Goal: Task Accomplishment & Management: Complete application form

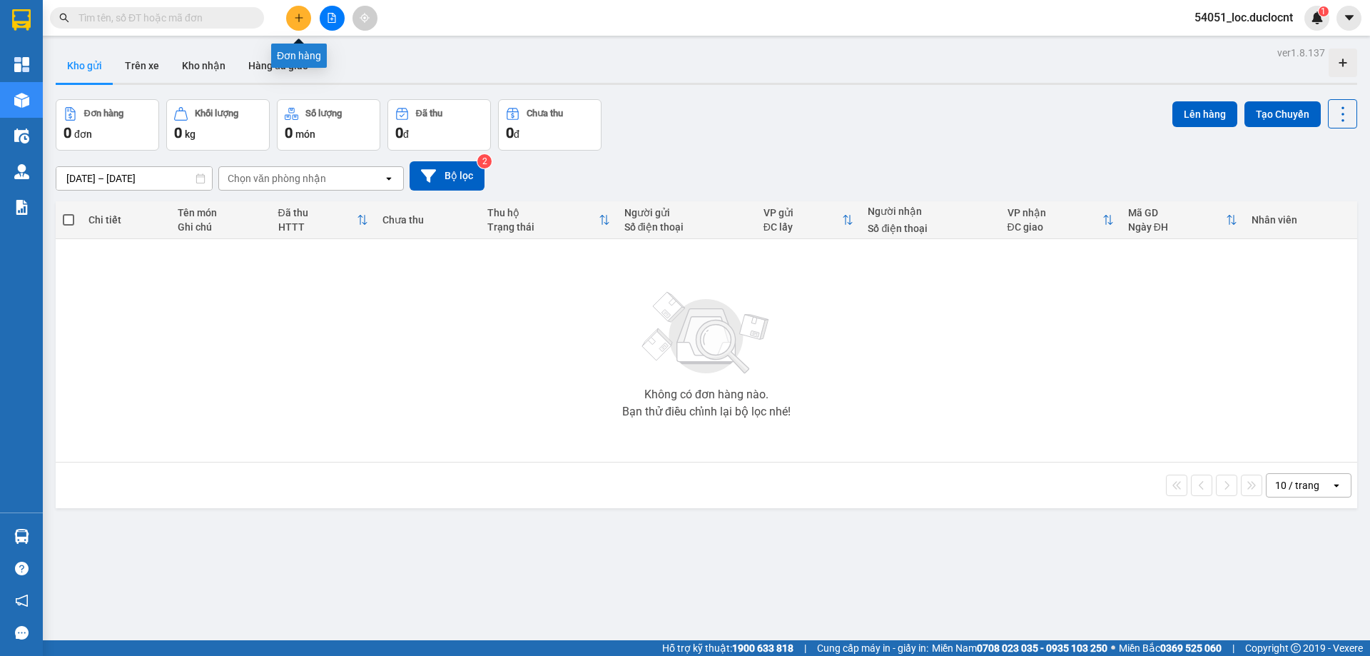
click at [300, 19] on icon "plus" at bounding box center [299, 18] width 10 height 10
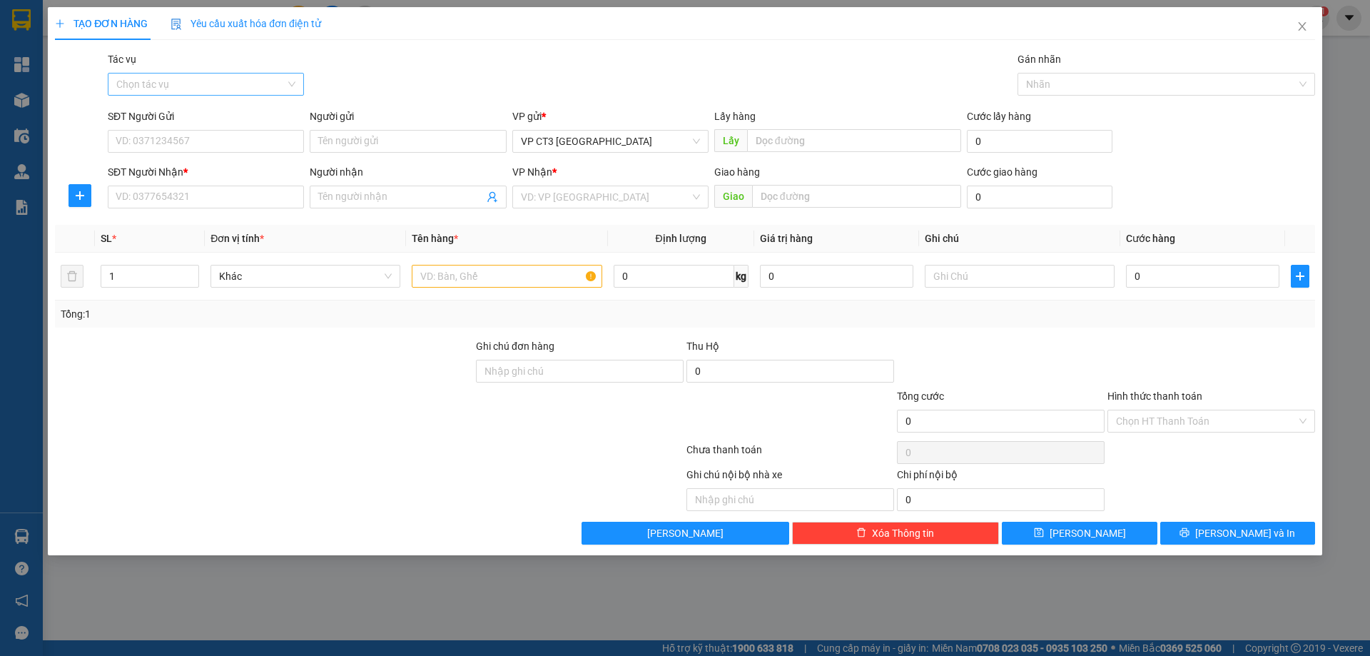
click at [262, 81] on input "Tác vụ" at bounding box center [200, 83] width 169 height 21
click at [240, 133] on div "Nhập hàng kho nhận" at bounding box center [205, 136] width 179 height 16
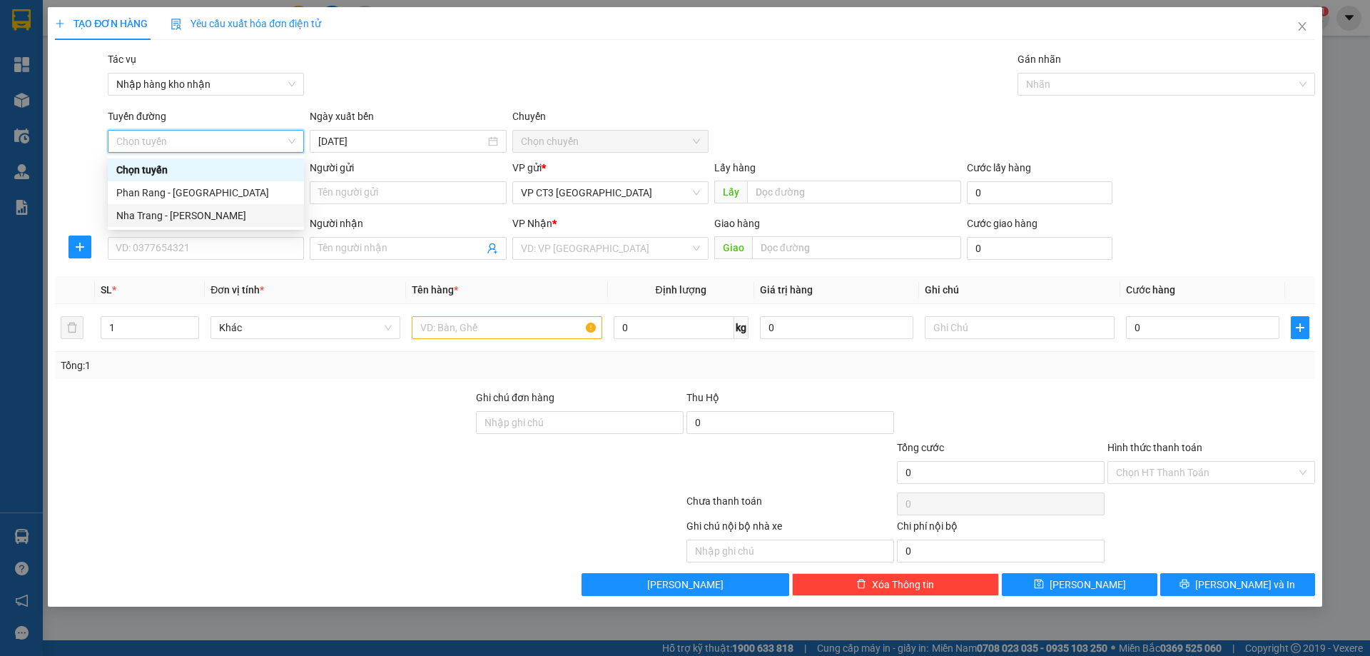
click at [232, 216] on div "Nha Trang - Phan Rang" at bounding box center [205, 216] width 179 height 16
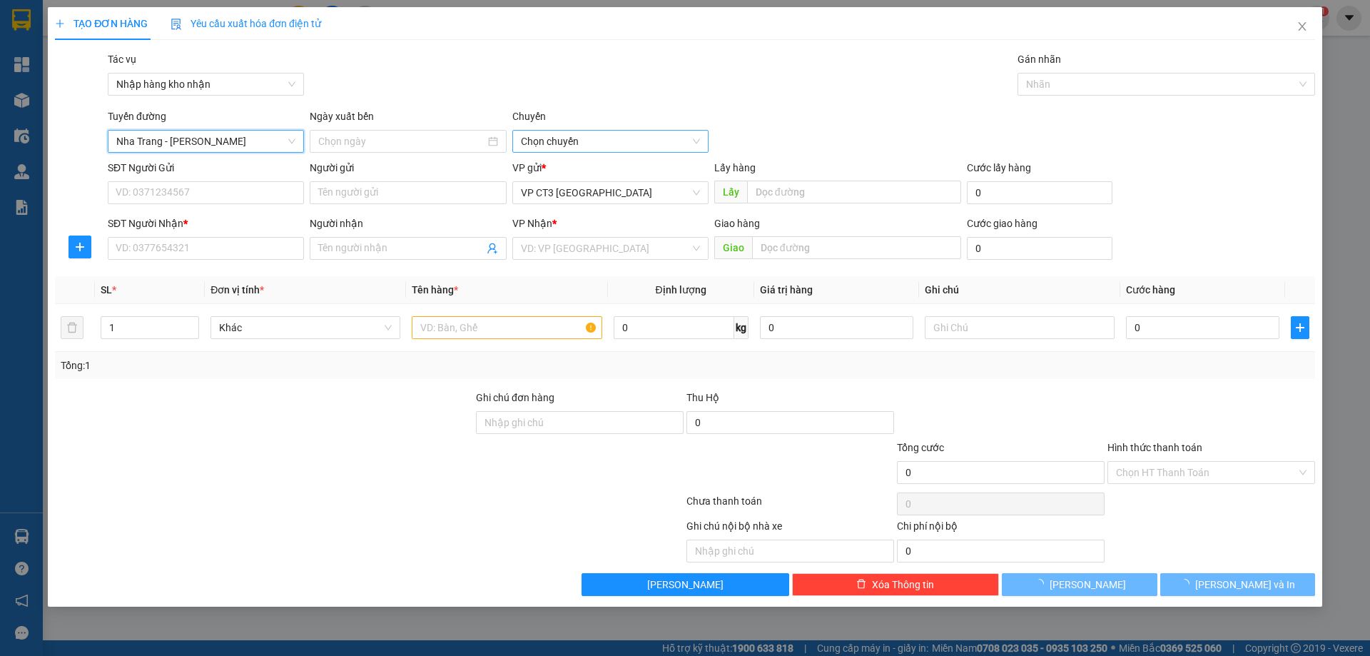
type input "11/08/2025"
click at [556, 141] on span "04:30" at bounding box center [610, 141] width 179 height 21
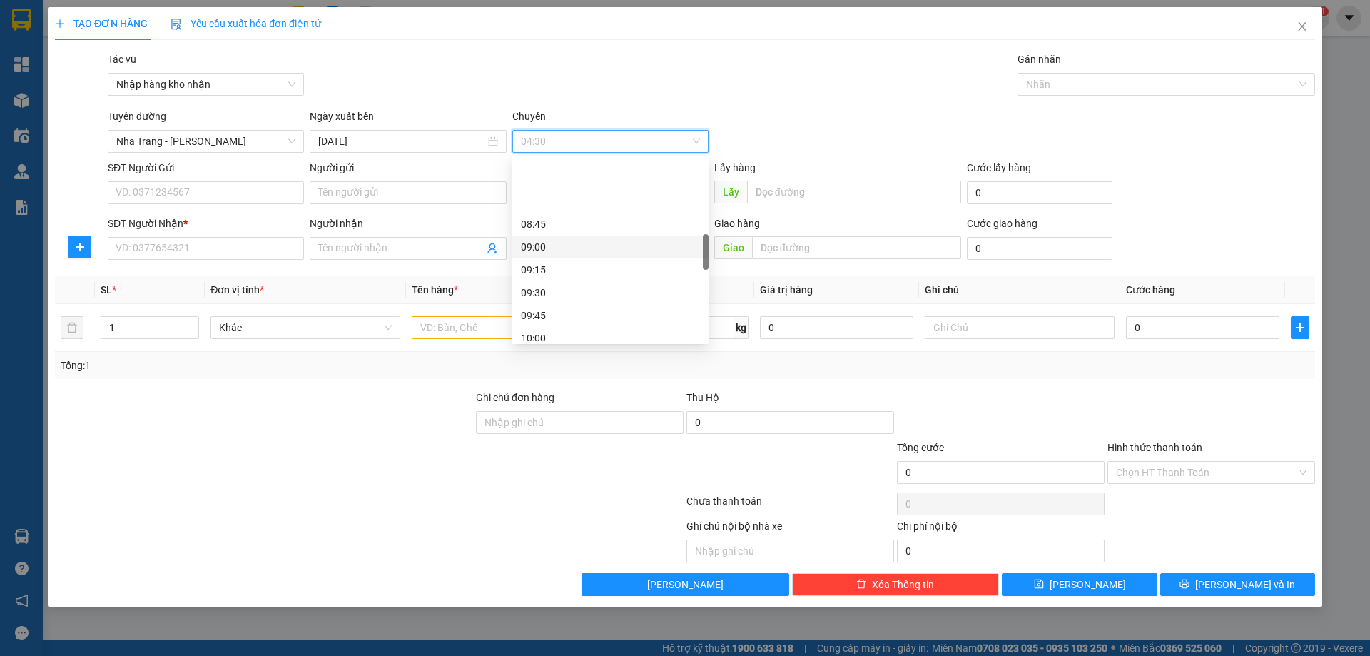
scroll to position [428, 0]
click at [565, 270] on div "10:00" at bounding box center [610, 267] width 179 height 16
click at [1089, 83] on div at bounding box center [1159, 84] width 276 height 17
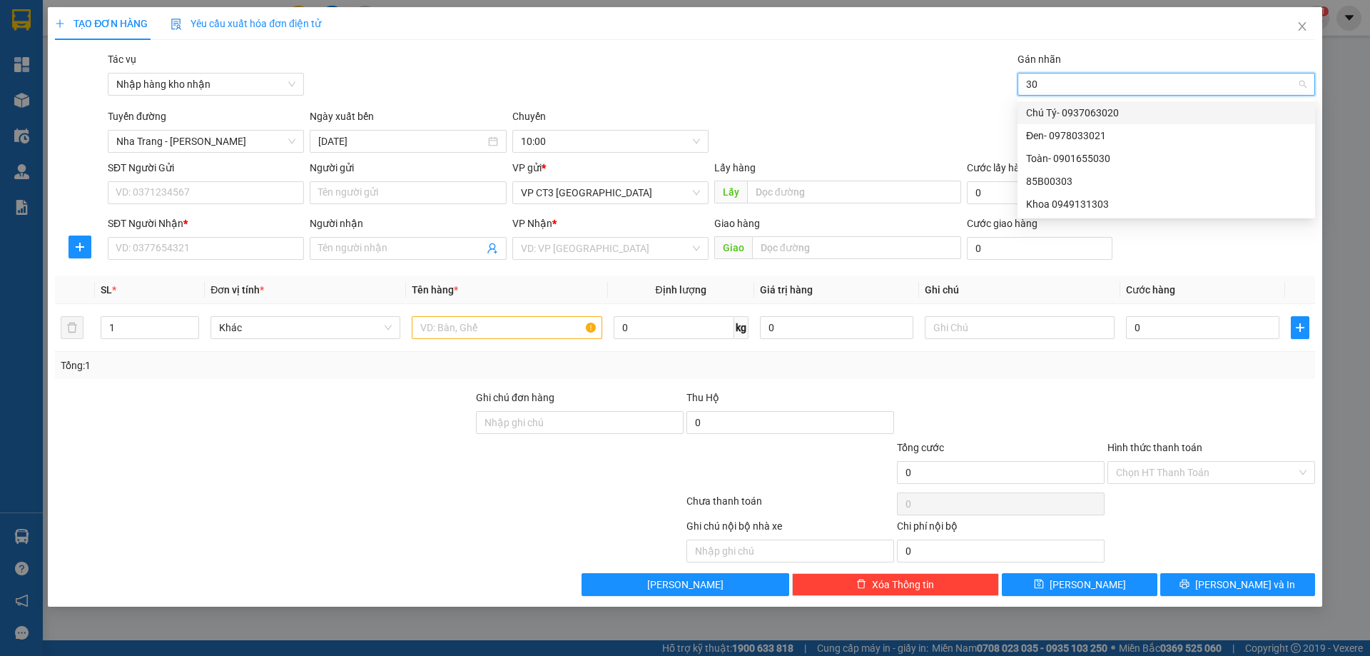
type input "303"
click at [1055, 113] on div "85B00303" at bounding box center [1166, 113] width 280 height 16
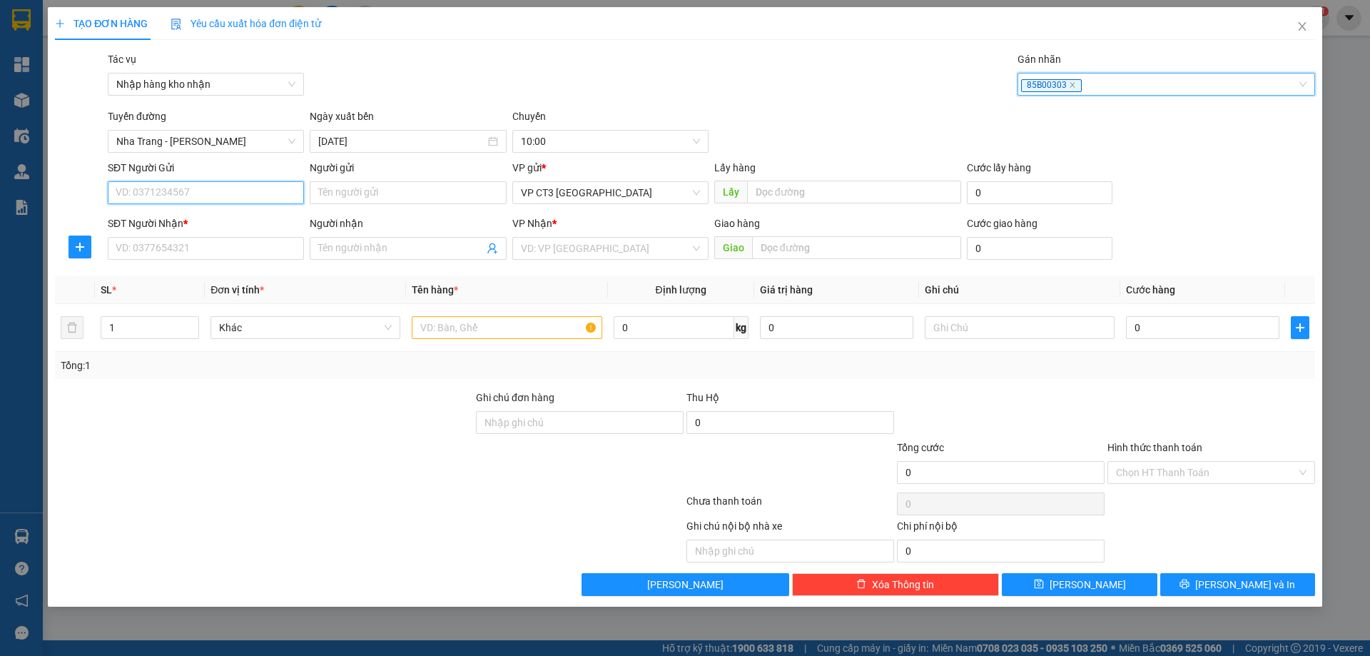
click at [258, 193] on input "SĐT Người Gửi" at bounding box center [206, 192] width 196 height 23
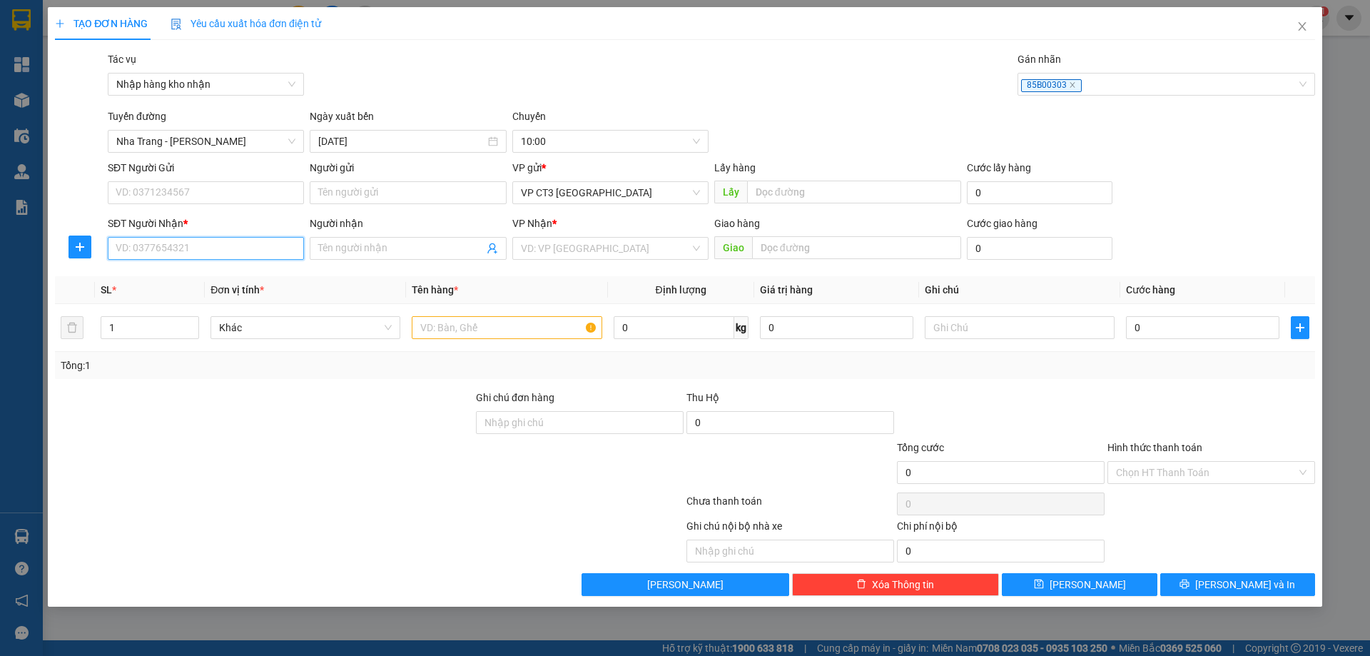
click at [237, 245] on input "SĐT Người Nhận *" at bounding box center [206, 248] width 196 height 23
type input "0986979621"
click at [370, 251] on input "Người nhận" at bounding box center [400, 248] width 165 height 16
type input "Chị Kiểu Vietcombank"
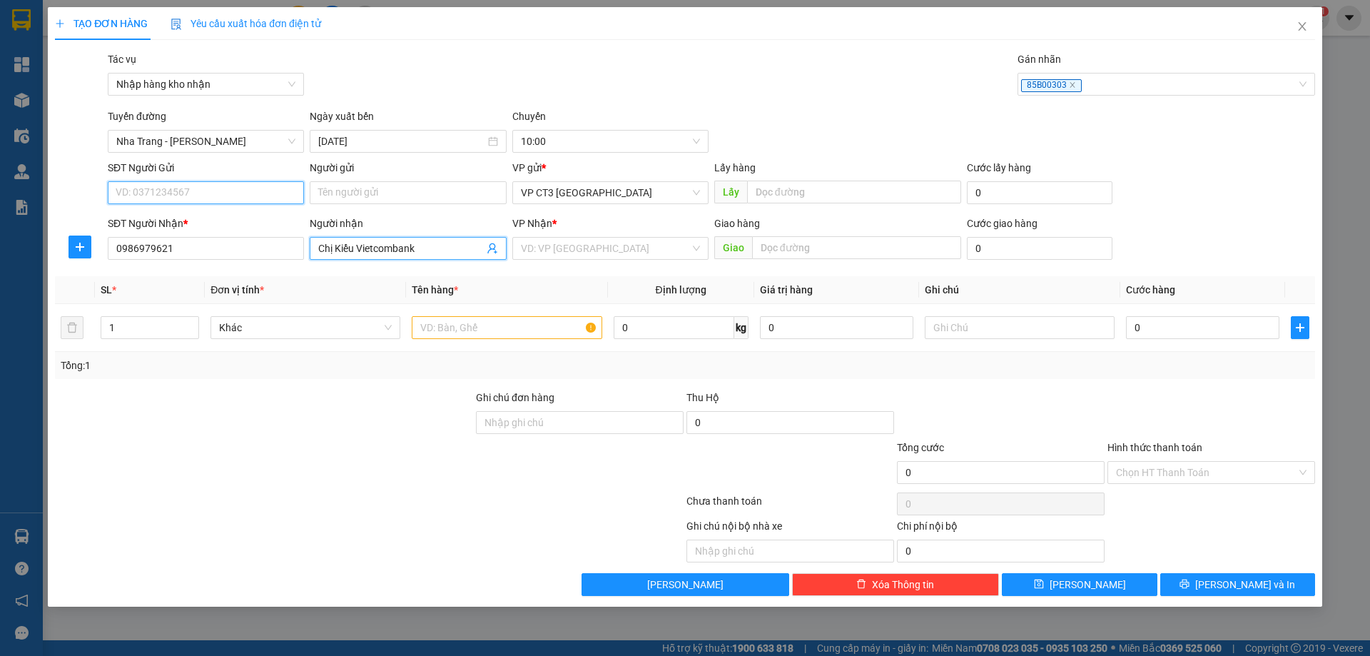
click at [228, 188] on input "SĐT Người Gửi" at bounding box center [206, 192] width 196 height 23
type input "0934058743"
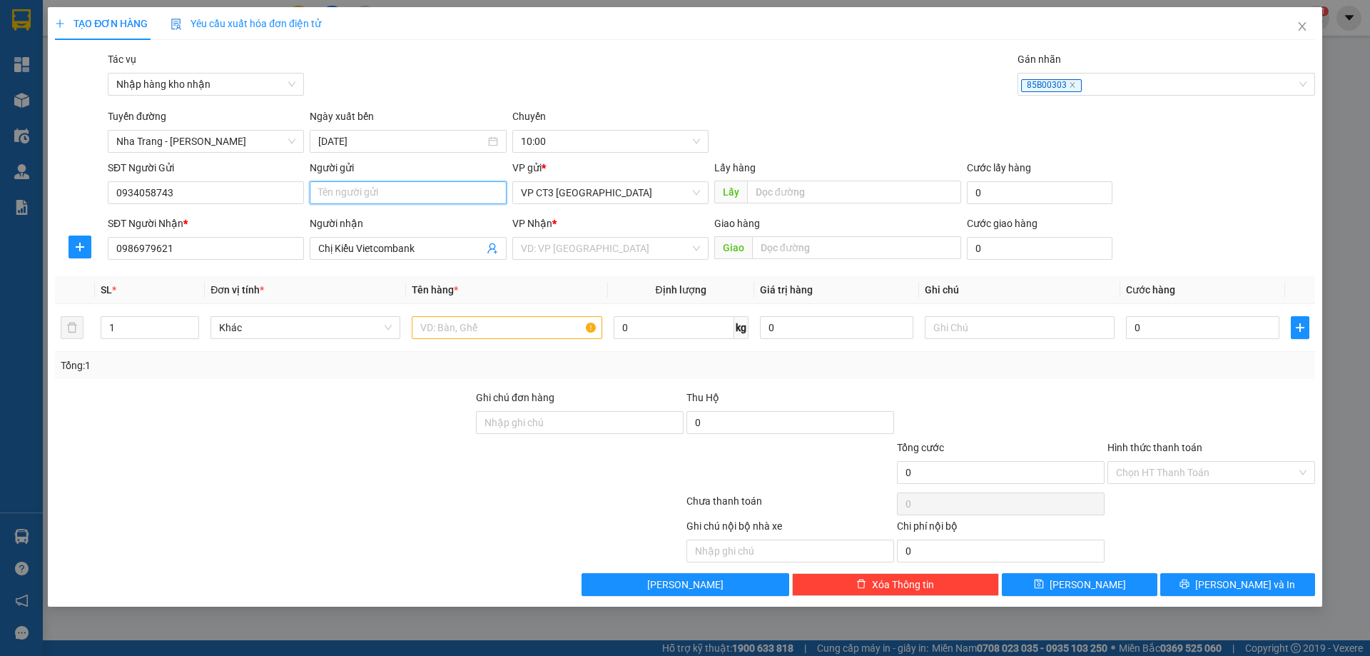
click at [343, 194] on input "Người gửi" at bounding box center [408, 192] width 196 height 23
type input "Chị Thu"
click at [602, 243] on input "search" at bounding box center [605, 248] width 169 height 21
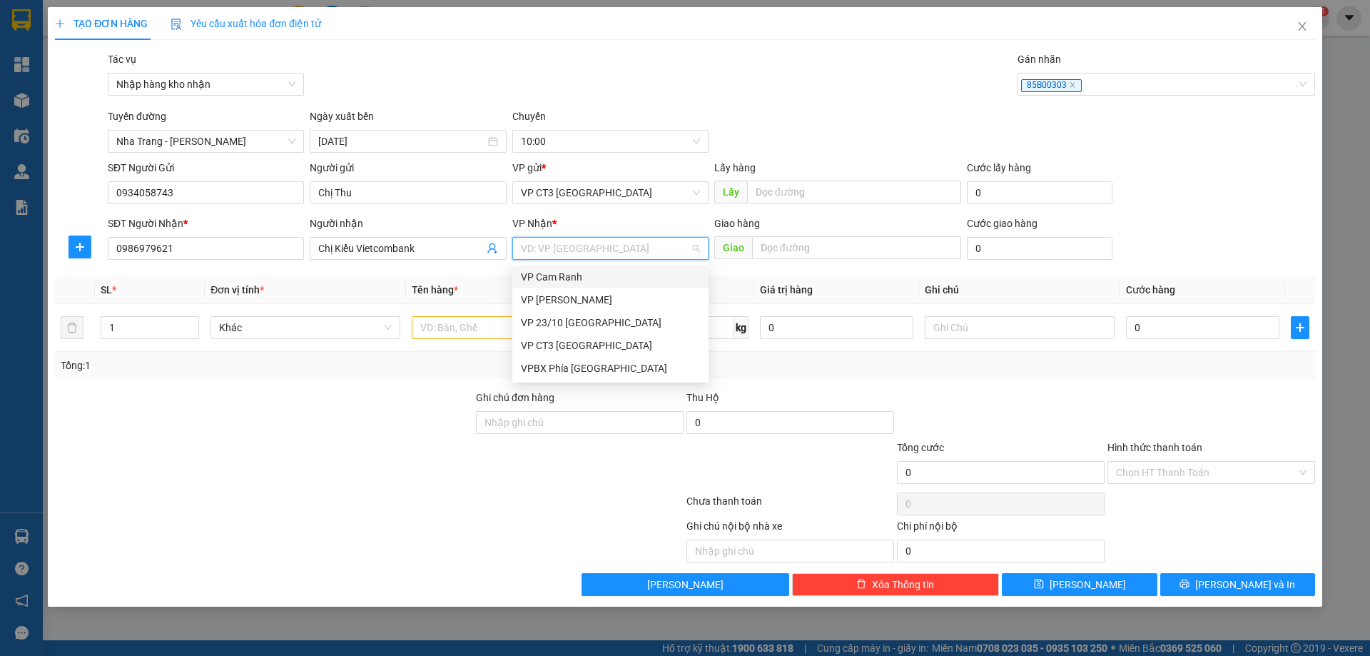
click at [595, 276] on div "VP Cam Ranh" at bounding box center [610, 277] width 179 height 16
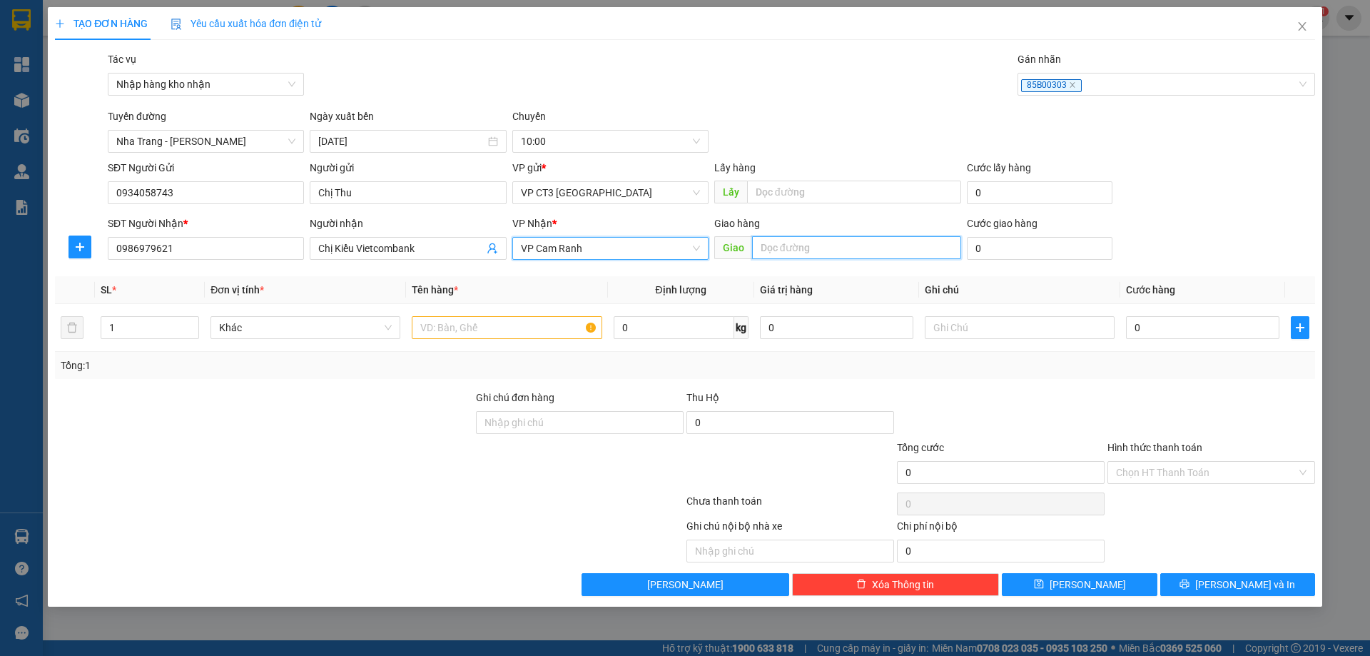
click at [805, 245] on input "text" at bounding box center [856, 247] width 209 height 23
type input "Cam Ranh"
click at [474, 322] on input "text" at bounding box center [507, 327] width 190 height 23
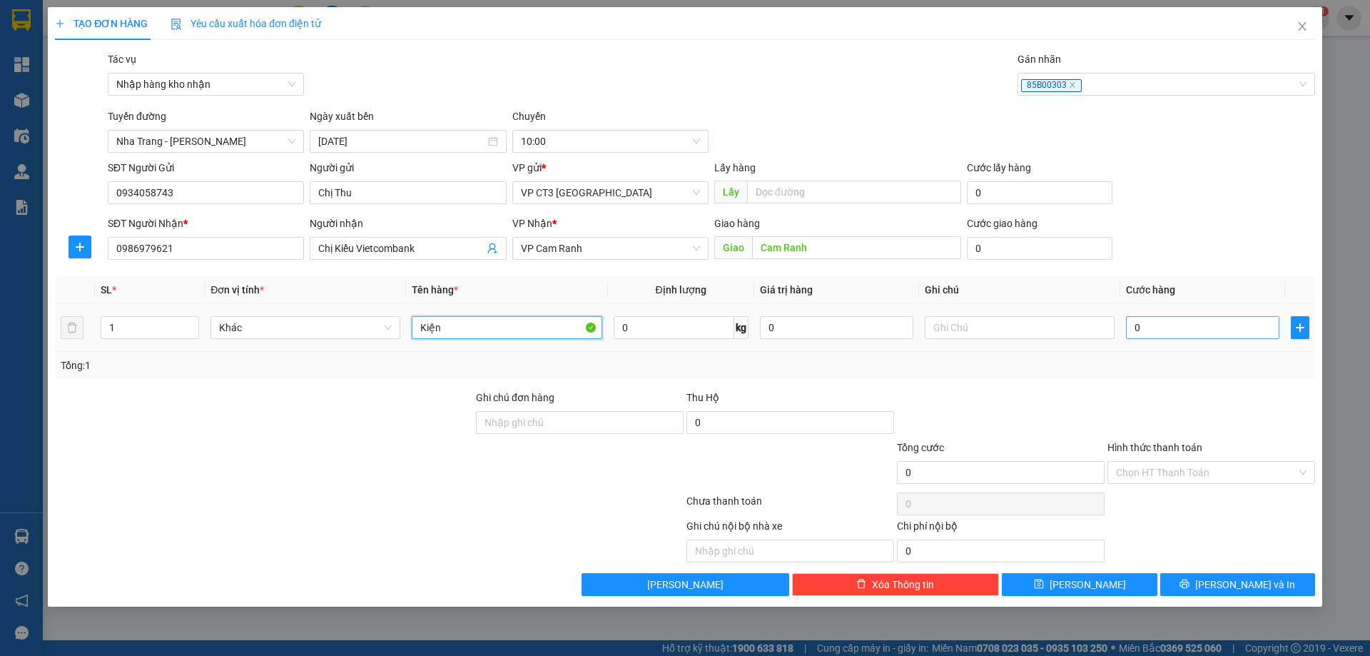
type input "Kiện"
click at [1149, 327] on input "0" at bounding box center [1202, 327] width 153 height 23
type input "3"
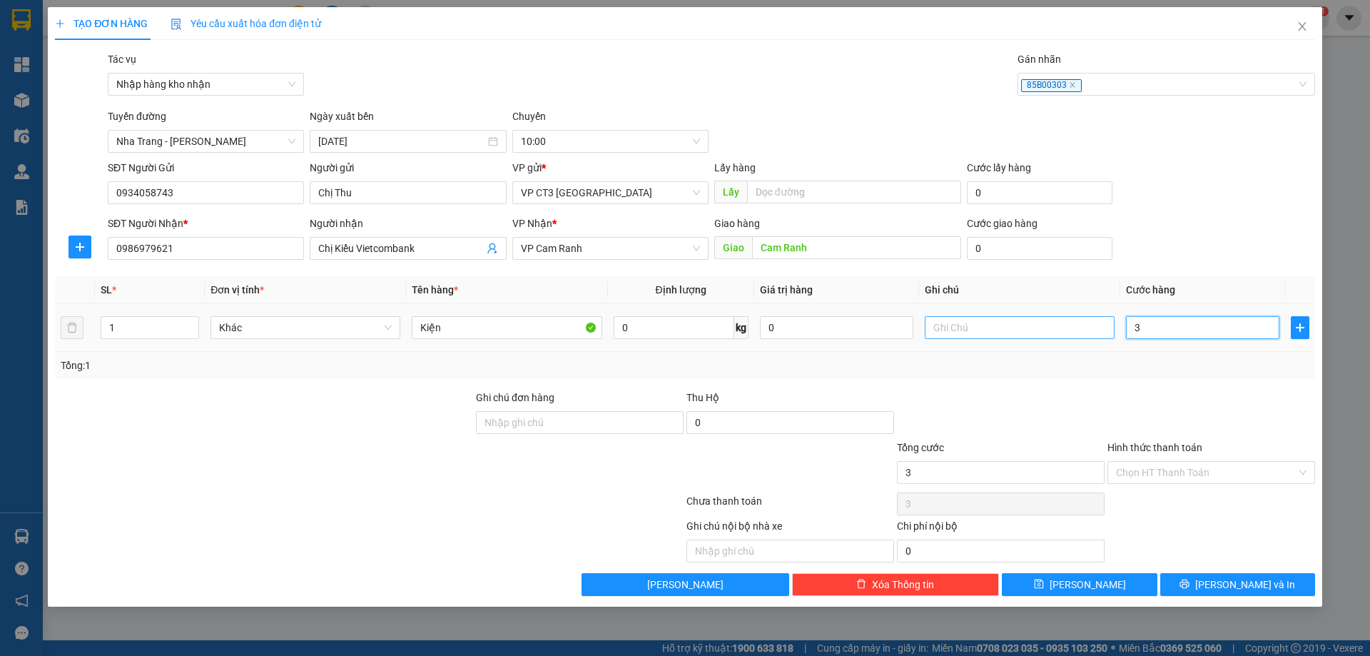
type input "30"
type input "300"
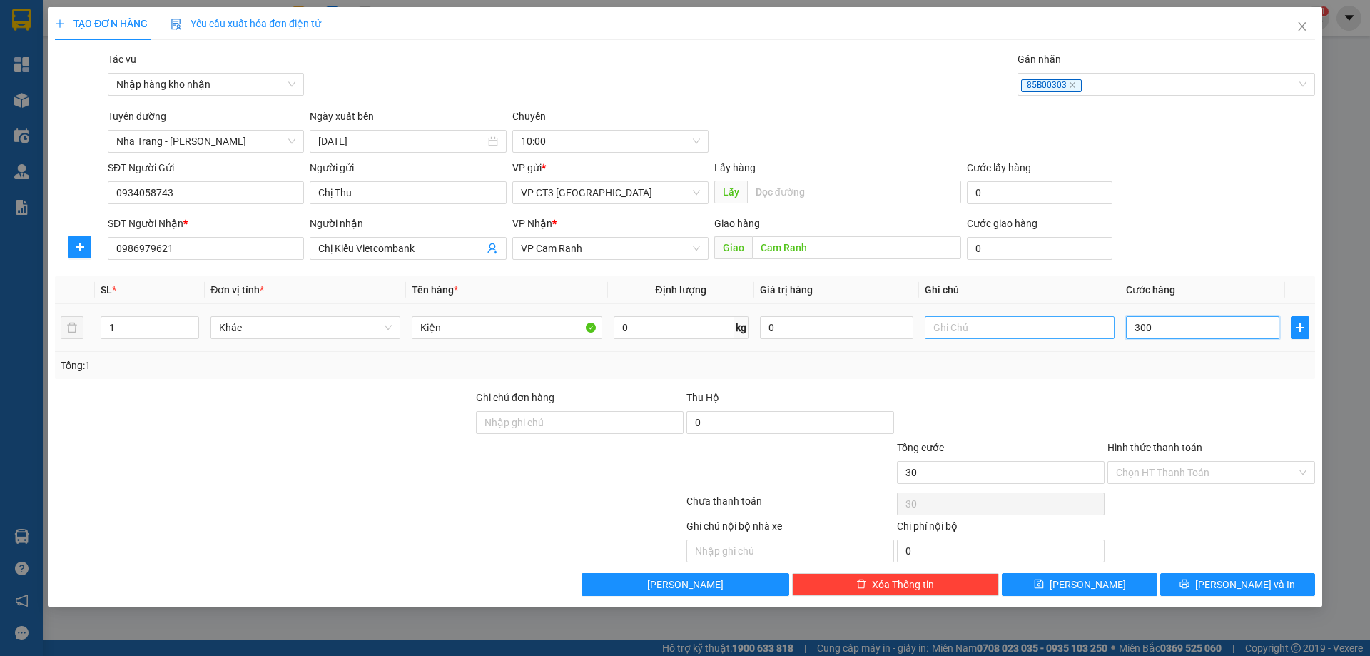
type input "300"
type input "3.000"
type input "30.000"
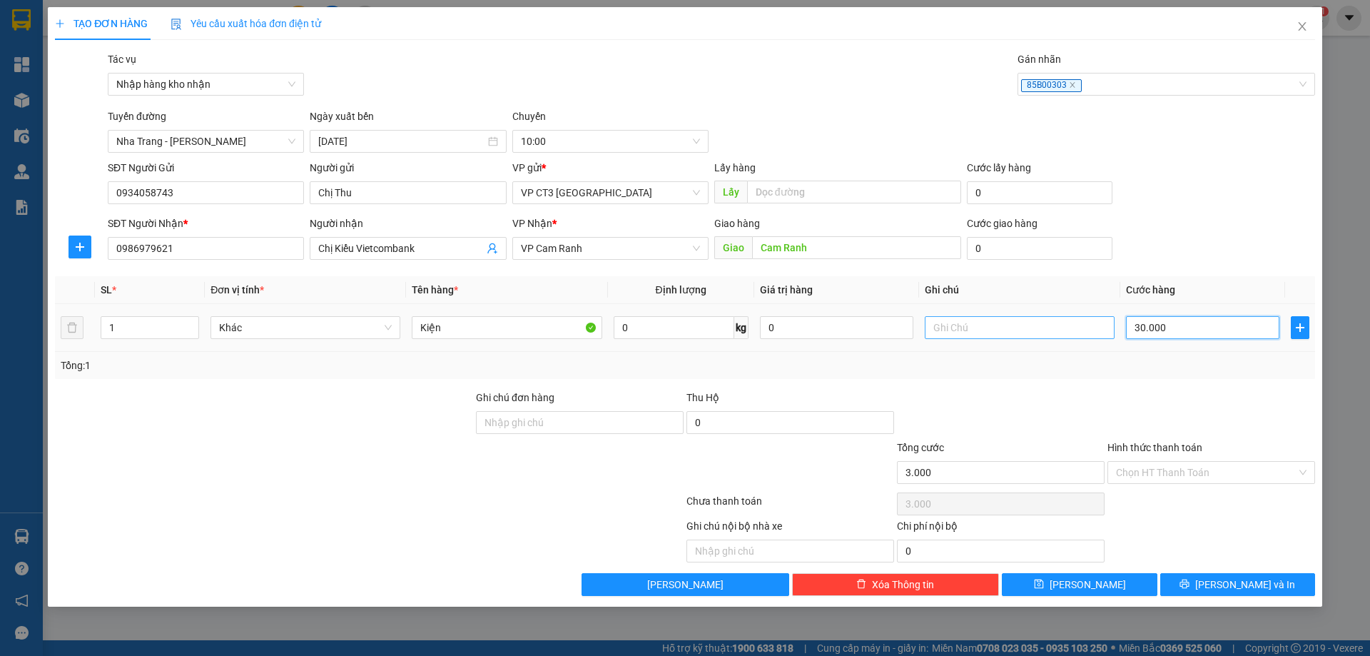
type input "30.000"
click at [1193, 472] on input "Hình thức thanh toán" at bounding box center [1206, 472] width 181 height 21
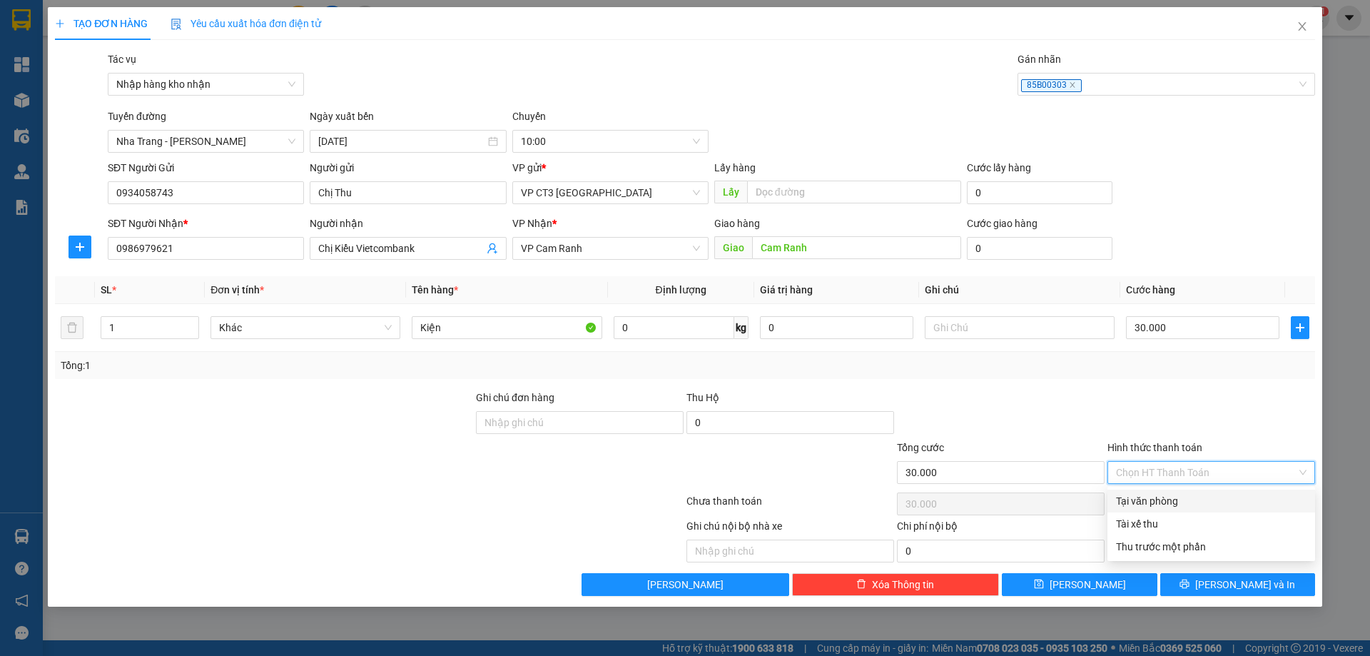
click at [1193, 498] on div "Tại văn phòng" at bounding box center [1211, 501] width 190 height 16
type input "0"
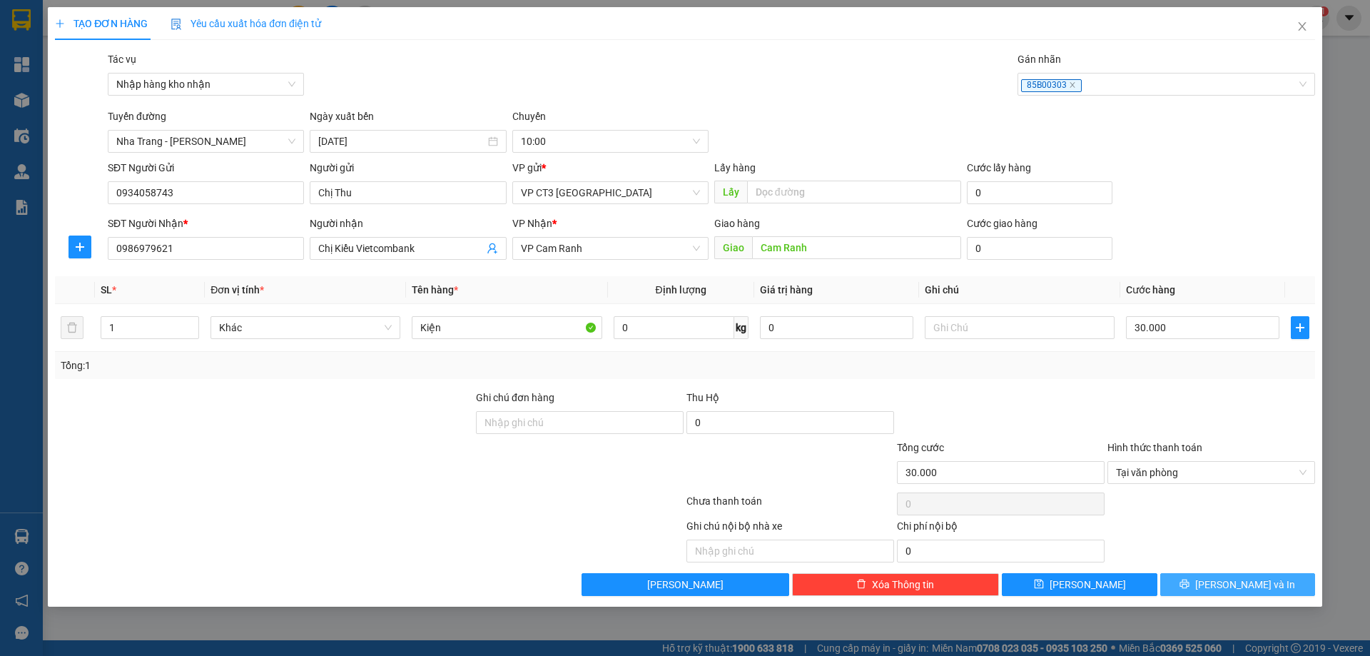
click at [1261, 591] on span "Lưu và In" at bounding box center [1245, 584] width 100 height 16
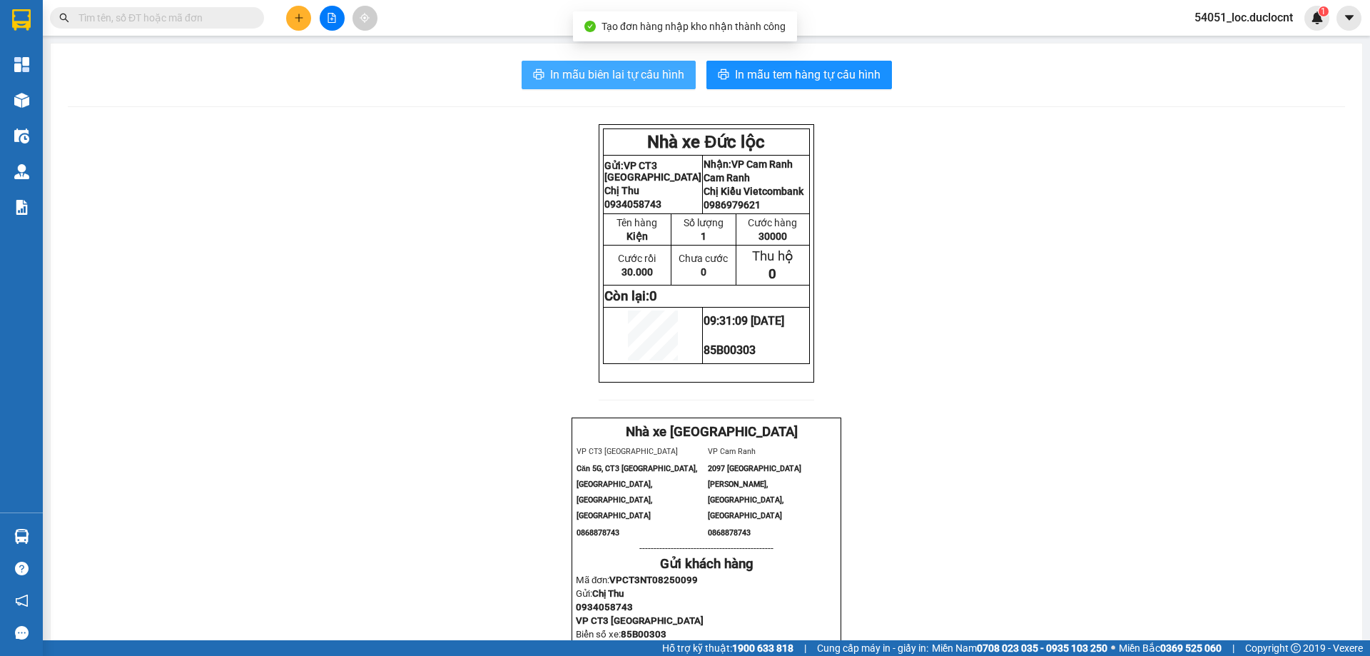
click at [643, 75] on span "In mẫu biên lai tự cấu hình" at bounding box center [617, 75] width 134 height 18
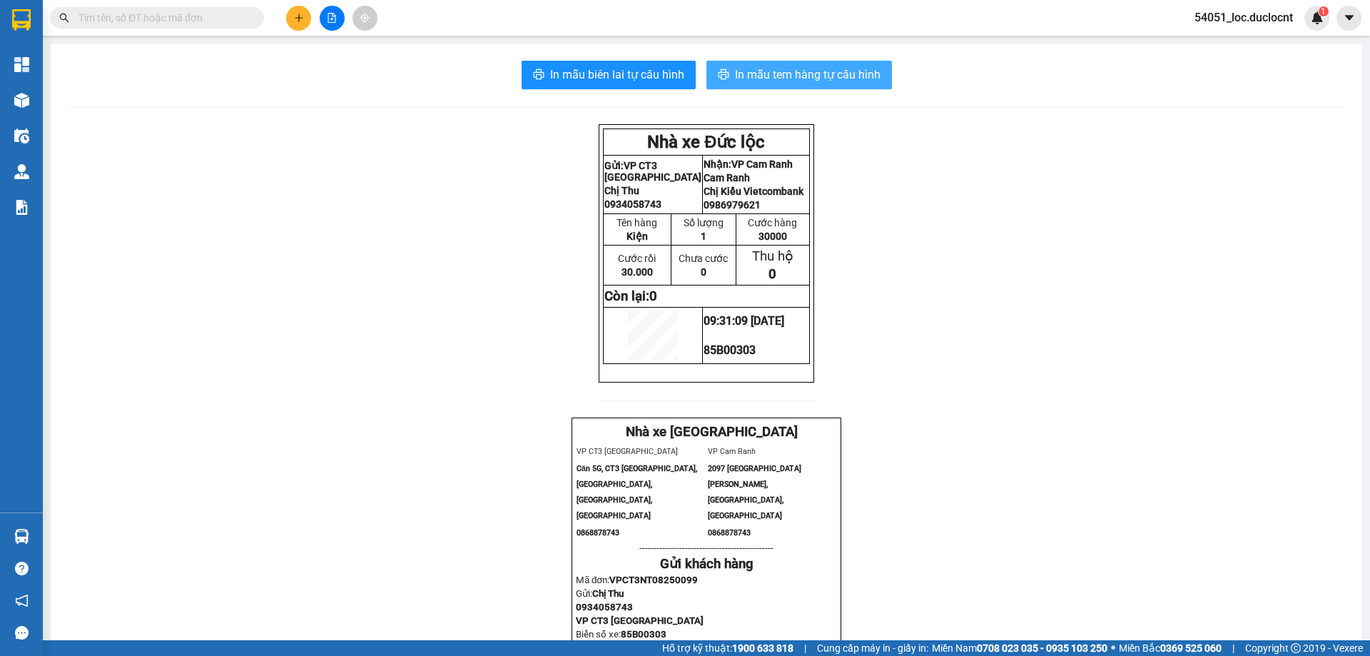
click at [801, 80] on span "In mẫu tem hàng tự cấu hình" at bounding box center [808, 75] width 146 height 18
click at [299, 16] on icon "plus" at bounding box center [298, 18] width 1 height 8
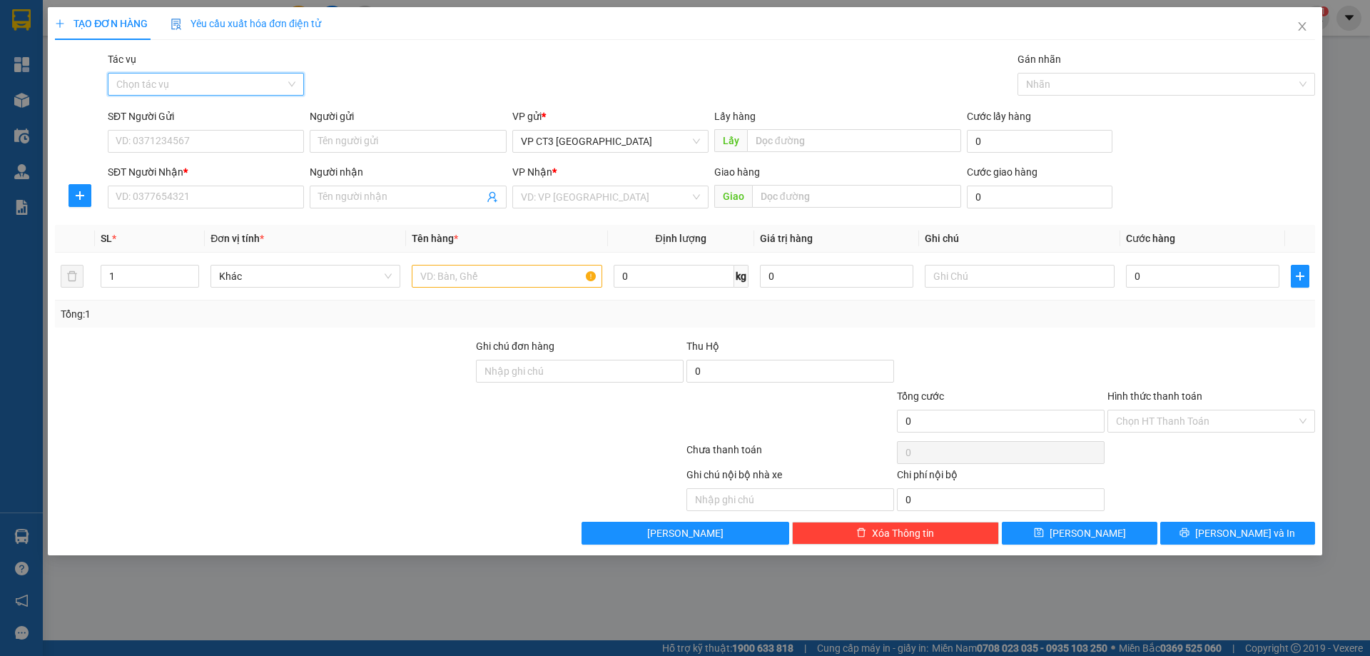
click at [246, 83] on input "Tác vụ" at bounding box center [200, 83] width 169 height 21
click at [233, 133] on div "Nhập hàng kho nhận" at bounding box center [205, 136] width 179 height 16
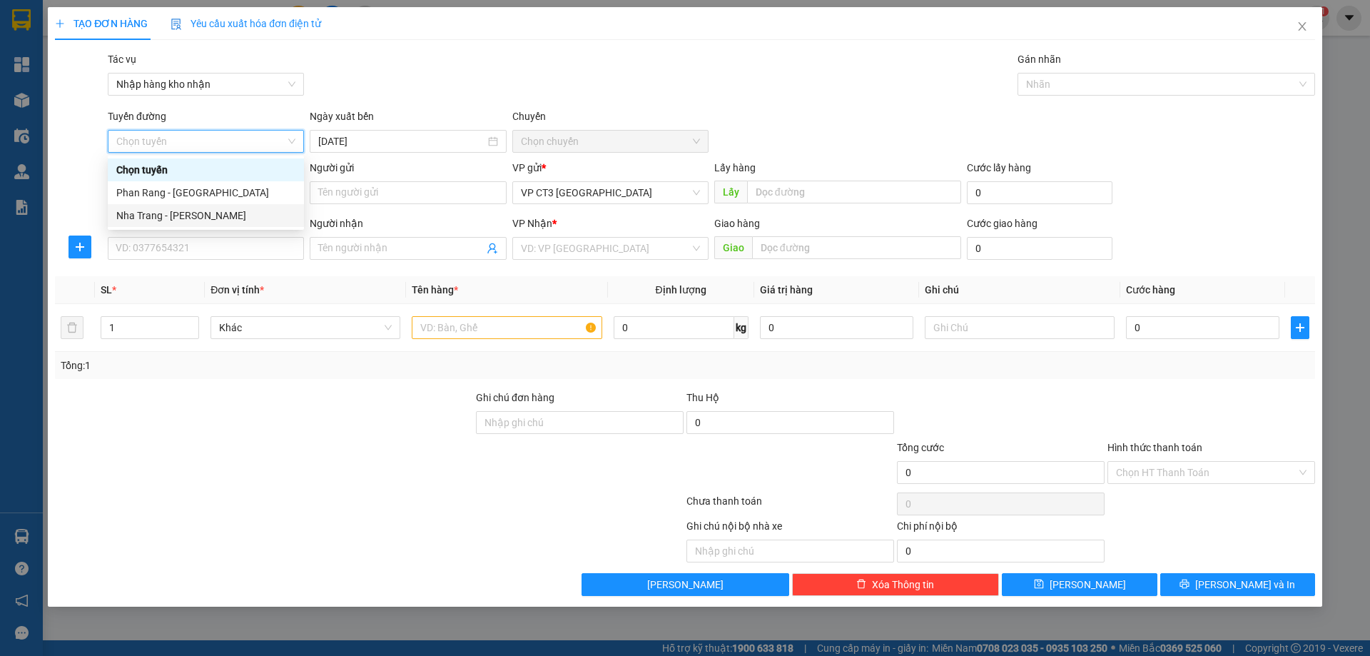
click at [218, 223] on div "Nha Trang - Phan Rang" at bounding box center [205, 216] width 179 height 16
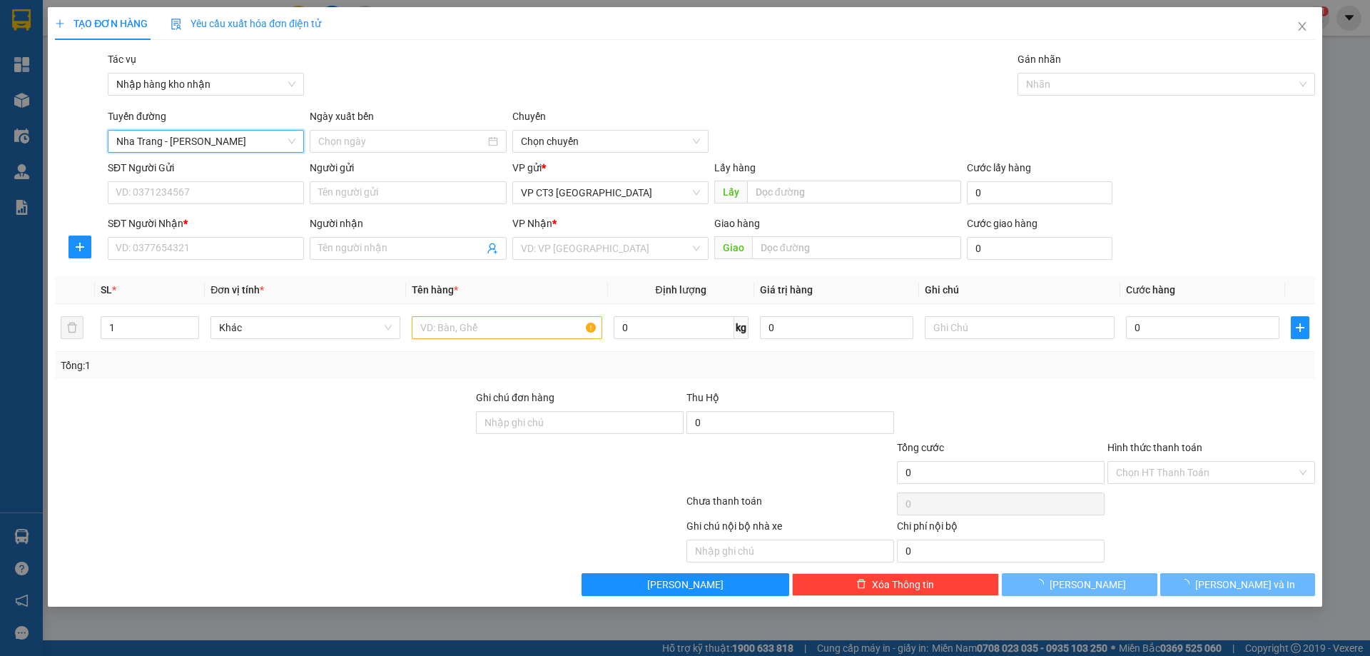
type input "11/08/2025"
click at [638, 139] on span "04:30" at bounding box center [610, 141] width 179 height 21
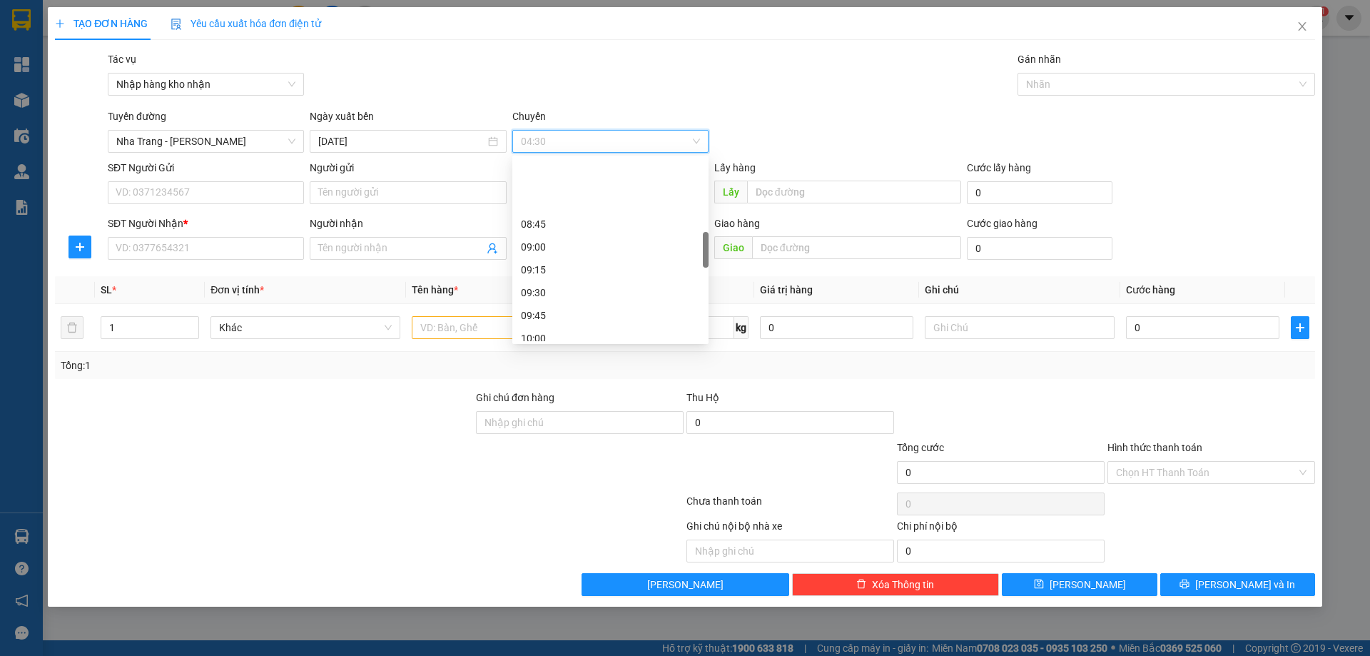
scroll to position [499, 0]
click at [586, 286] on div "11:00" at bounding box center [610, 287] width 179 height 16
click at [670, 144] on span "11:00" at bounding box center [610, 141] width 179 height 21
click at [555, 198] on div "10:00" at bounding box center [610, 196] width 179 height 16
click at [1177, 91] on div at bounding box center [1159, 84] width 276 height 17
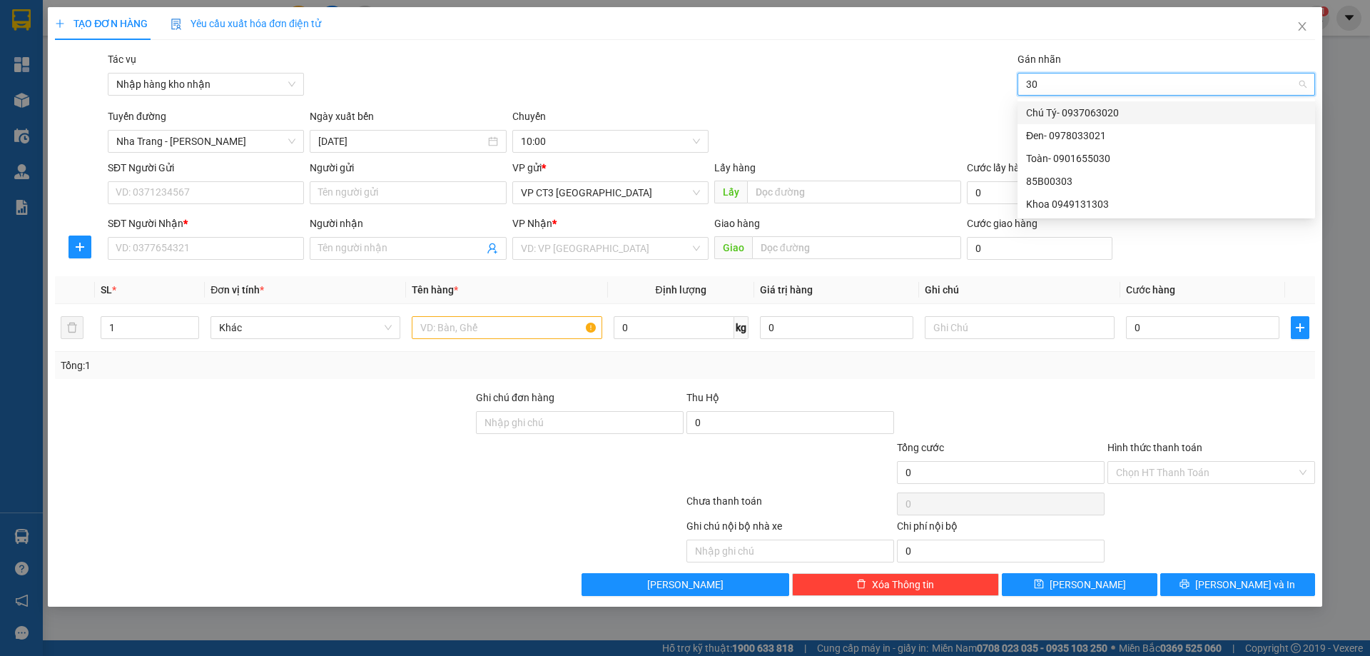
type input "303"
click at [1164, 116] on div "85B00303" at bounding box center [1166, 113] width 280 height 16
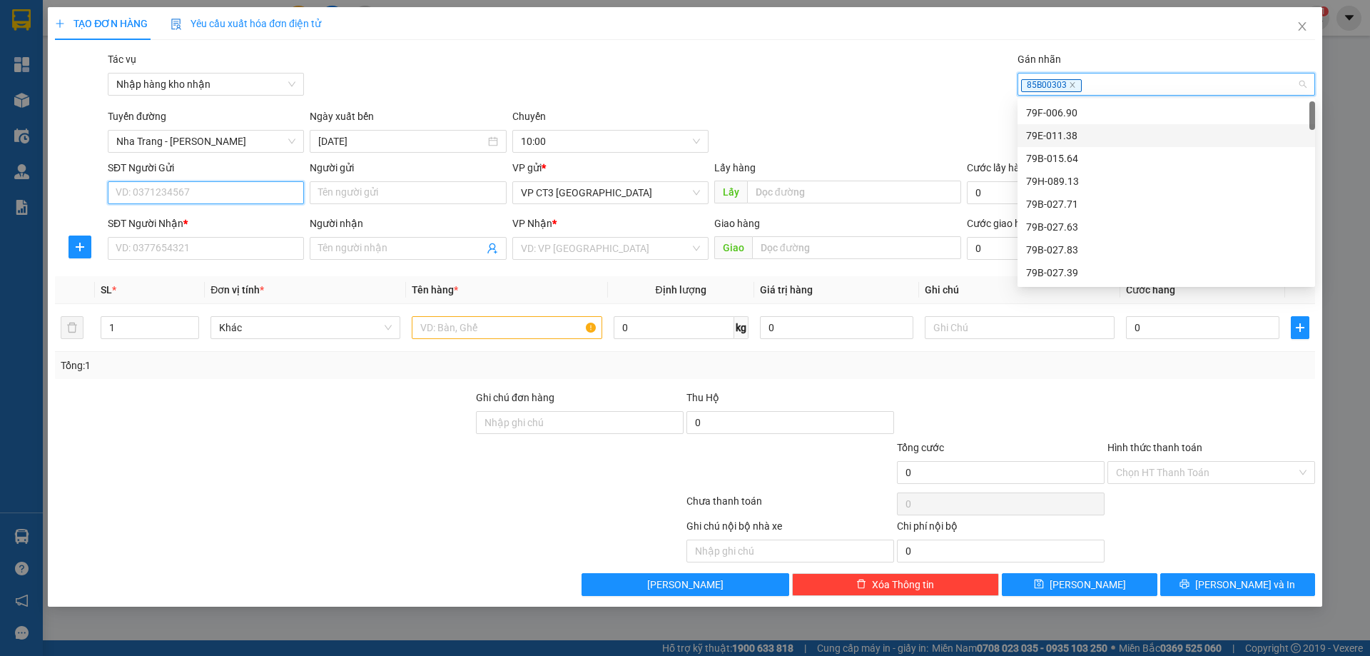
click at [244, 194] on input "SĐT Người Gửi" at bounding box center [206, 192] width 196 height 23
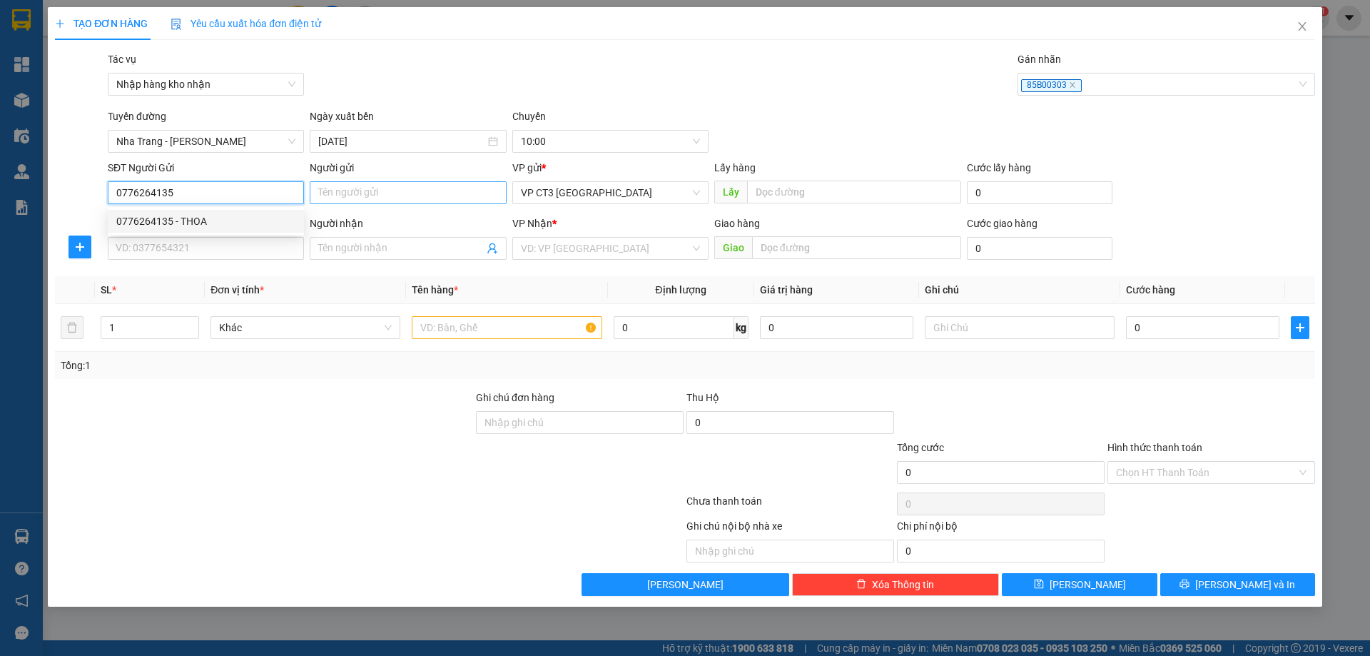
type input "0776264135"
click at [412, 186] on input "Người gửi" at bounding box center [408, 192] width 196 height 23
click at [230, 196] on input "0776264135" at bounding box center [206, 192] width 196 height 23
click at [215, 217] on div "0776264135 - THOA" at bounding box center [205, 221] width 179 height 16
type input "THOA"
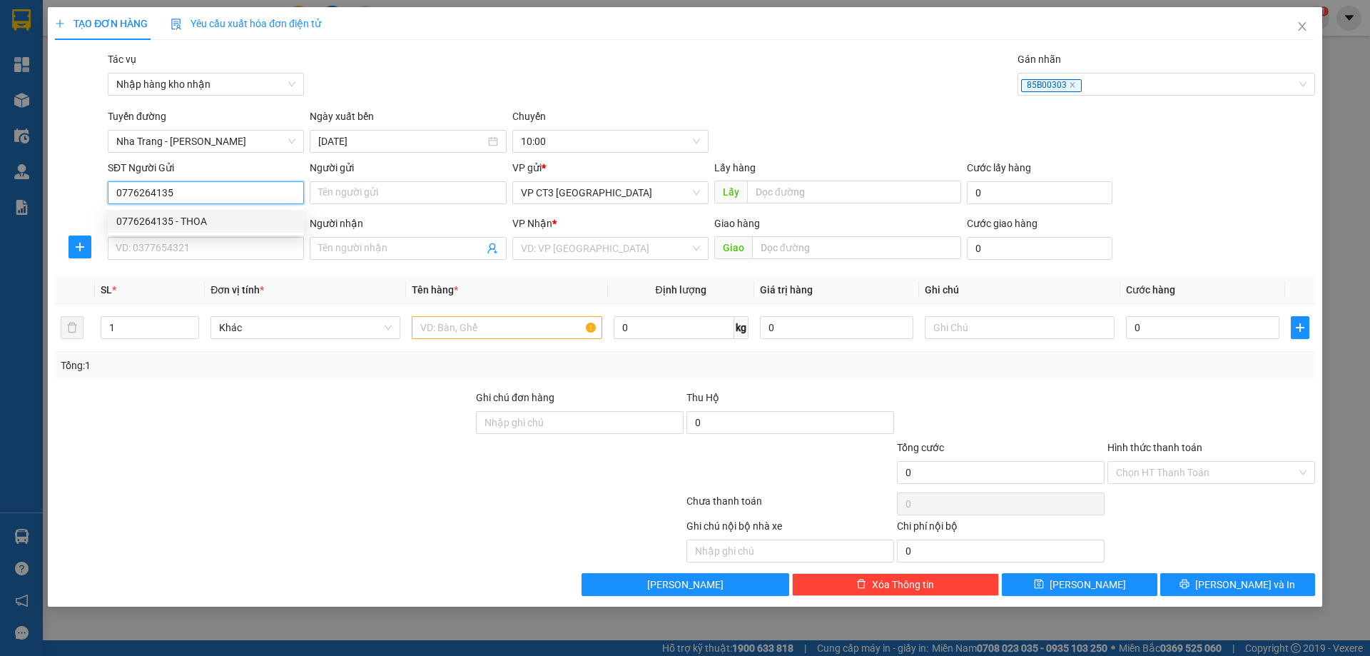
type input "0788283133"
type input "DAT"
type input "20.000"
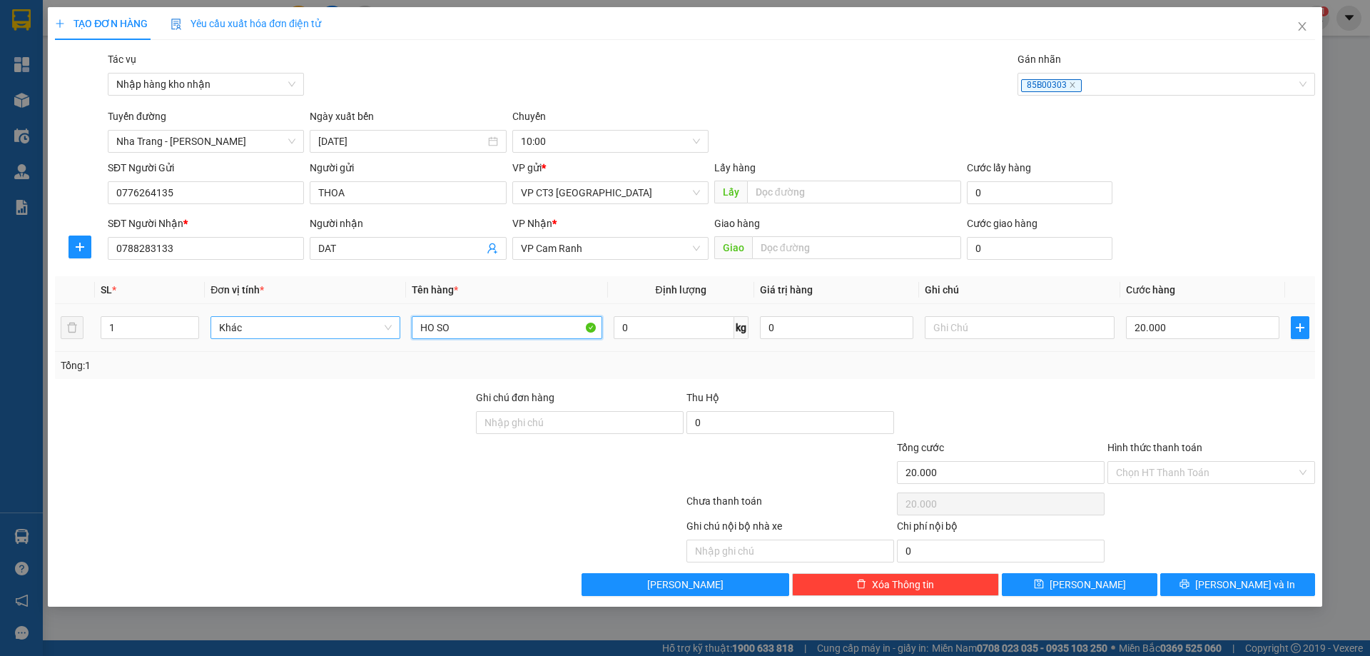
drag, startPoint x: 464, startPoint y: 325, endPoint x: 397, endPoint y: 329, distance: 66.4
click at [397, 329] on tr "1 Khác HO SO 0 kg 0 20.000" at bounding box center [685, 328] width 1260 height 48
type input "món"
click at [366, 251] on input "DAT" at bounding box center [400, 248] width 165 height 16
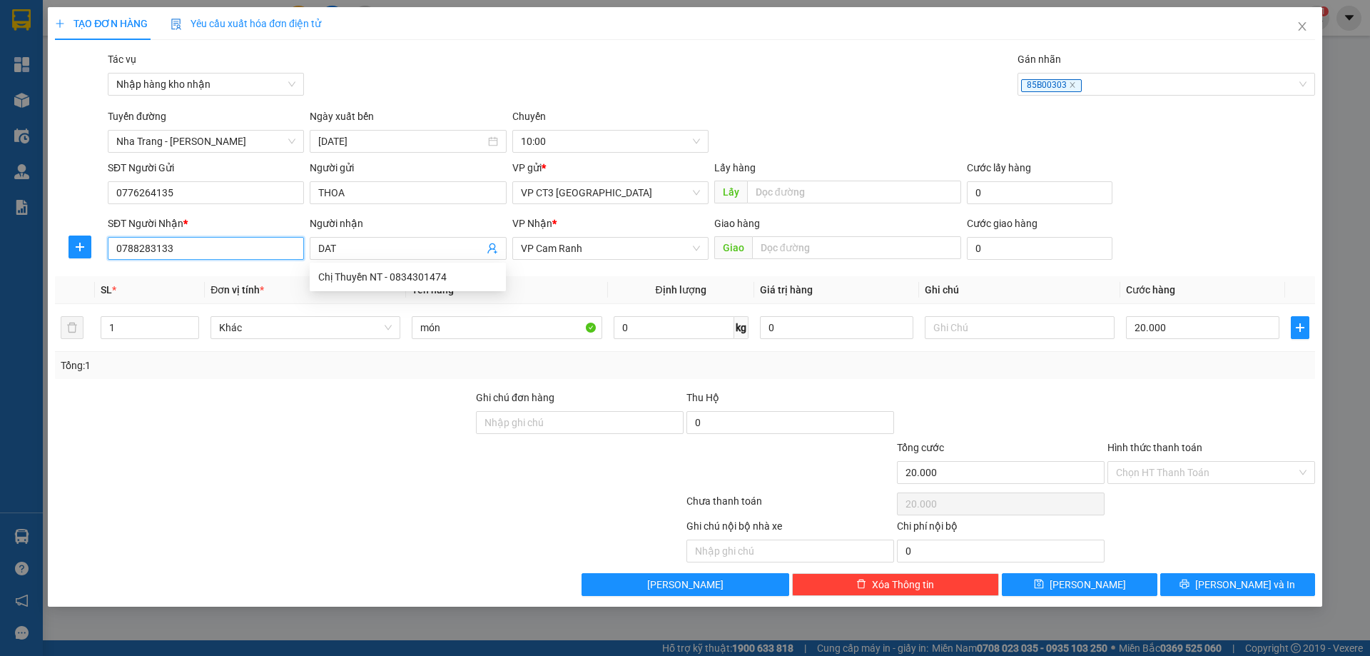
drag, startPoint x: 136, startPoint y: 250, endPoint x: 41, endPoint y: 250, distance: 94.9
click at [41, 250] on div "TẠO ĐƠN HÀNG Yêu cầu xuất hóa đơn điện tử Transit Pickup Surcharge Ids Transit …" at bounding box center [685, 328] width 1370 height 656
type input "0353688611"
drag, startPoint x: 363, startPoint y: 244, endPoint x: 282, endPoint y: 248, distance: 81.4
click at [282, 248] on div "SĐT Người Nhận * 0353688611 Người nhận DAT DAT VP Nhận * VP Cam Ranh Giao hàng …" at bounding box center [711, 240] width 1213 height 50
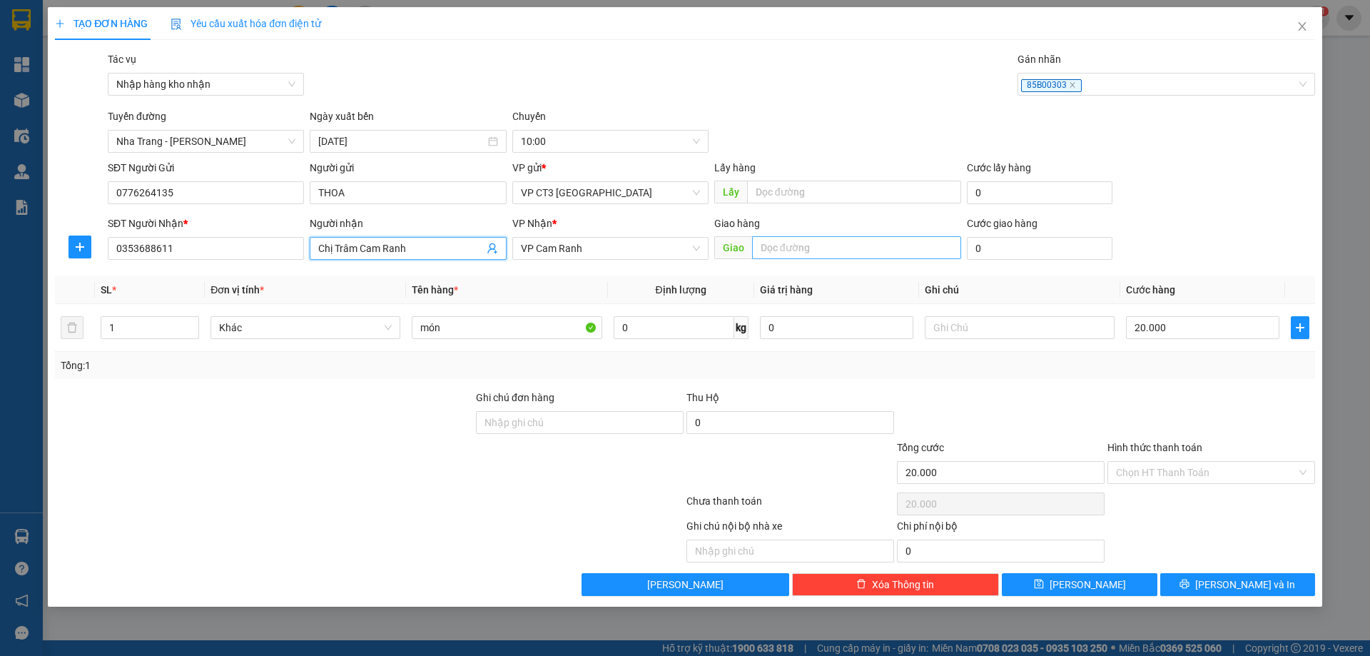
type input "Chị Trâm Cam Ranh"
click at [838, 246] on input "text" at bounding box center [856, 247] width 209 height 23
type input "Ngã 3 Đồng Lát"
click at [1172, 473] on input "Hình thức thanh toán" at bounding box center [1206, 472] width 181 height 21
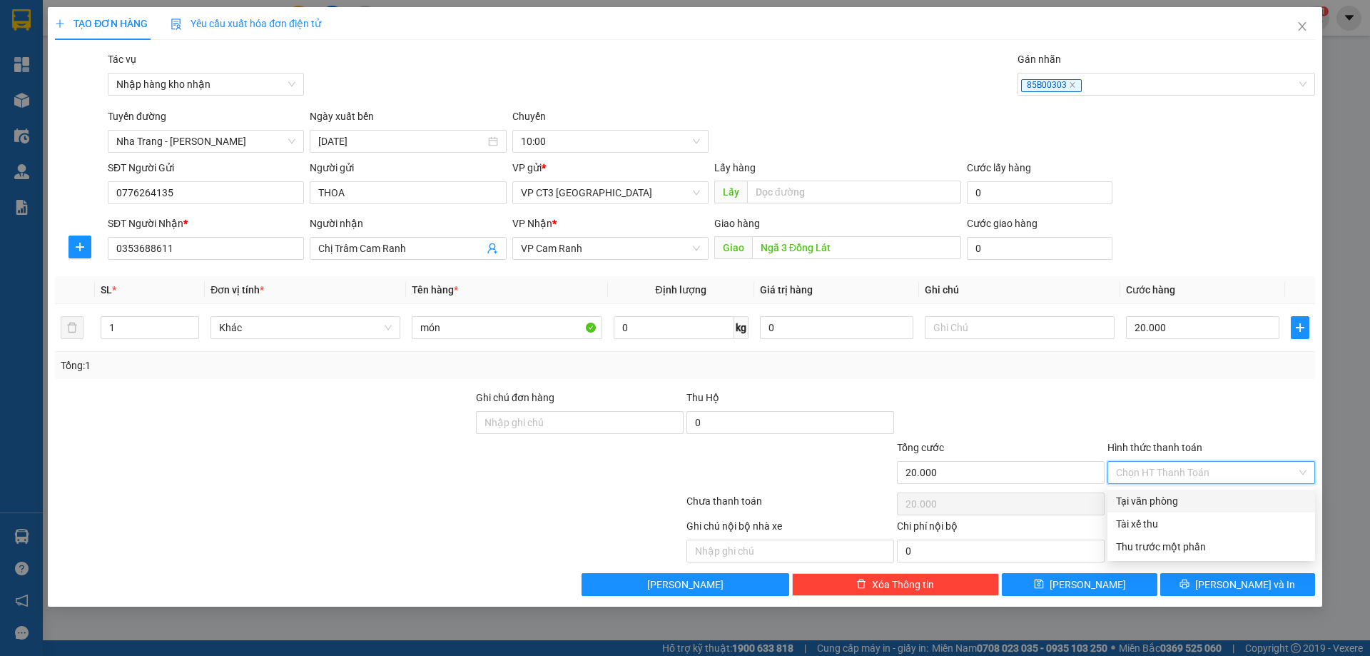
click at [1197, 504] on div "Tại văn phòng" at bounding box center [1211, 501] width 190 height 16
type input "0"
click at [1244, 477] on span "Tại văn phòng" at bounding box center [1211, 472] width 190 height 21
click at [1226, 502] on div "Tại văn phòng" at bounding box center [1211, 501] width 190 height 16
click at [1249, 585] on span "Lưu và In" at bounding box center [1245, 584] width 100 height 16
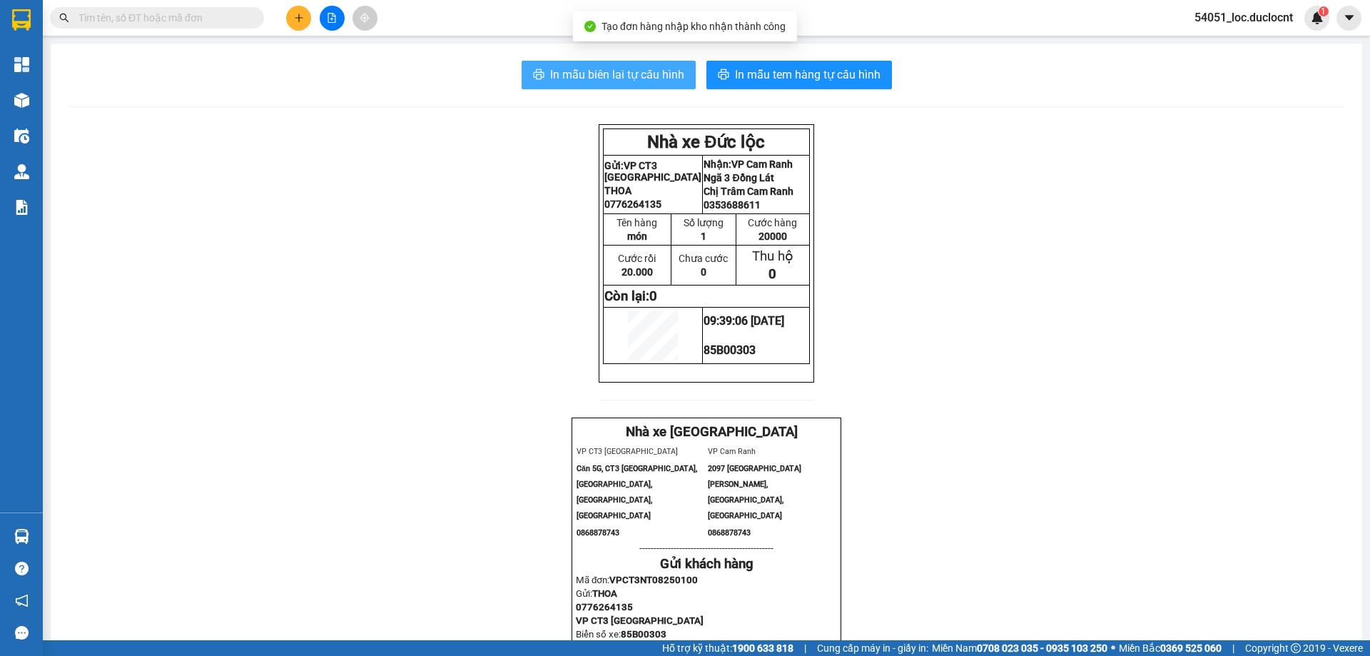
click at [663, 76] on span "In mẫu biên lai tự cấu hình" at bounding box center [617, 75] width 134 height 18
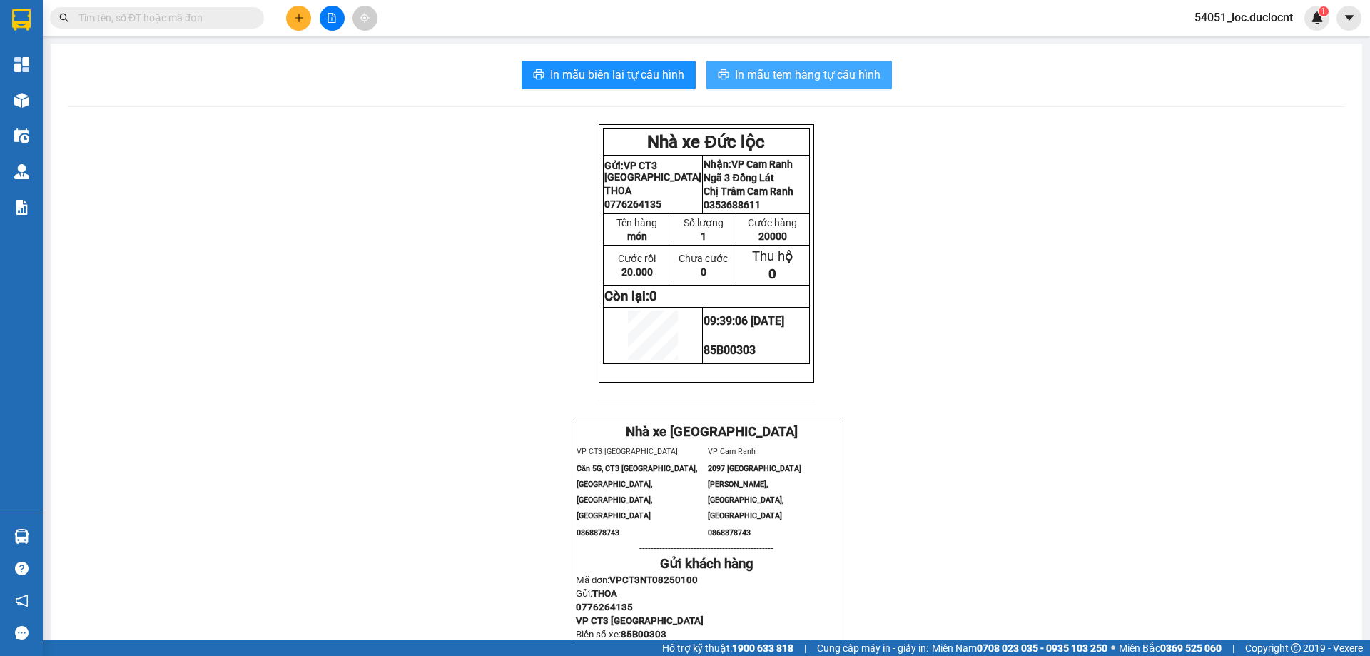
click at [830, 71] on span "In mẫu tem hàng tự cấu hình" at bounding box center [808, 75] width 146 height 18
click at [1343, 19] on icon "caret-down" at bounding box center [1349, 17] width 13 height 13
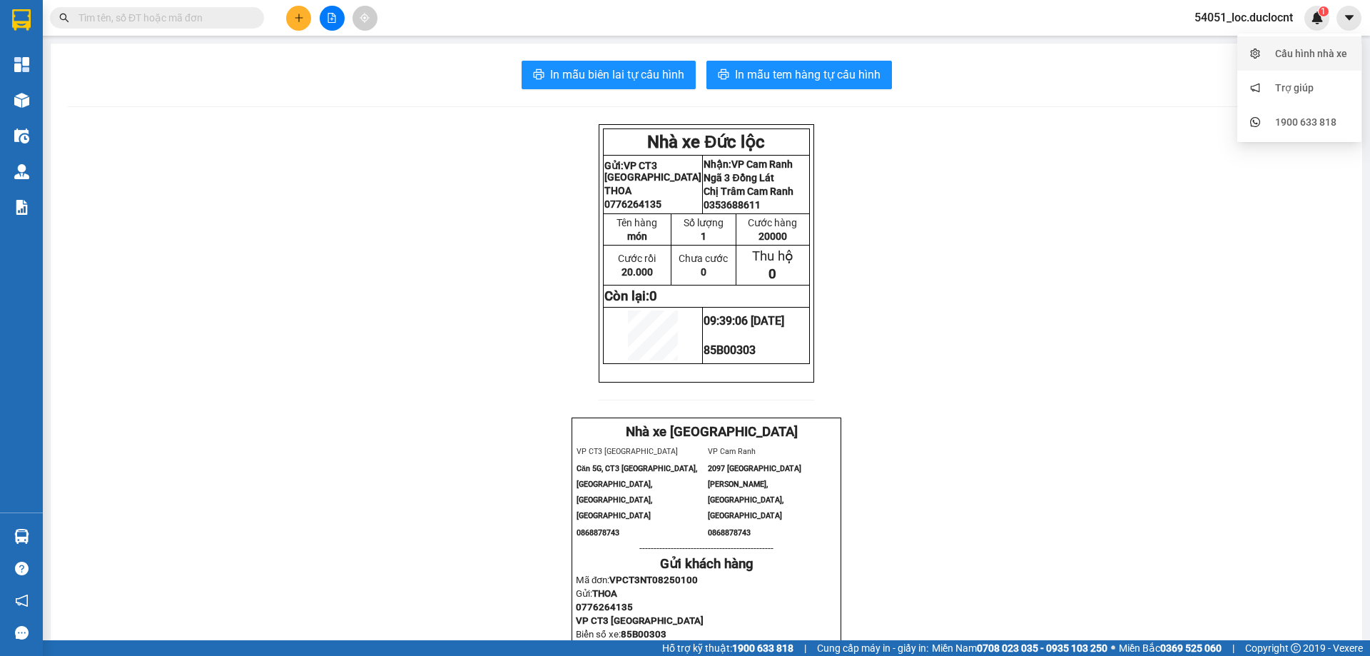
click at [1332, 48] on div "Cấu hình nhà xe" at bounding box center [1311, 54] width 72 height 16
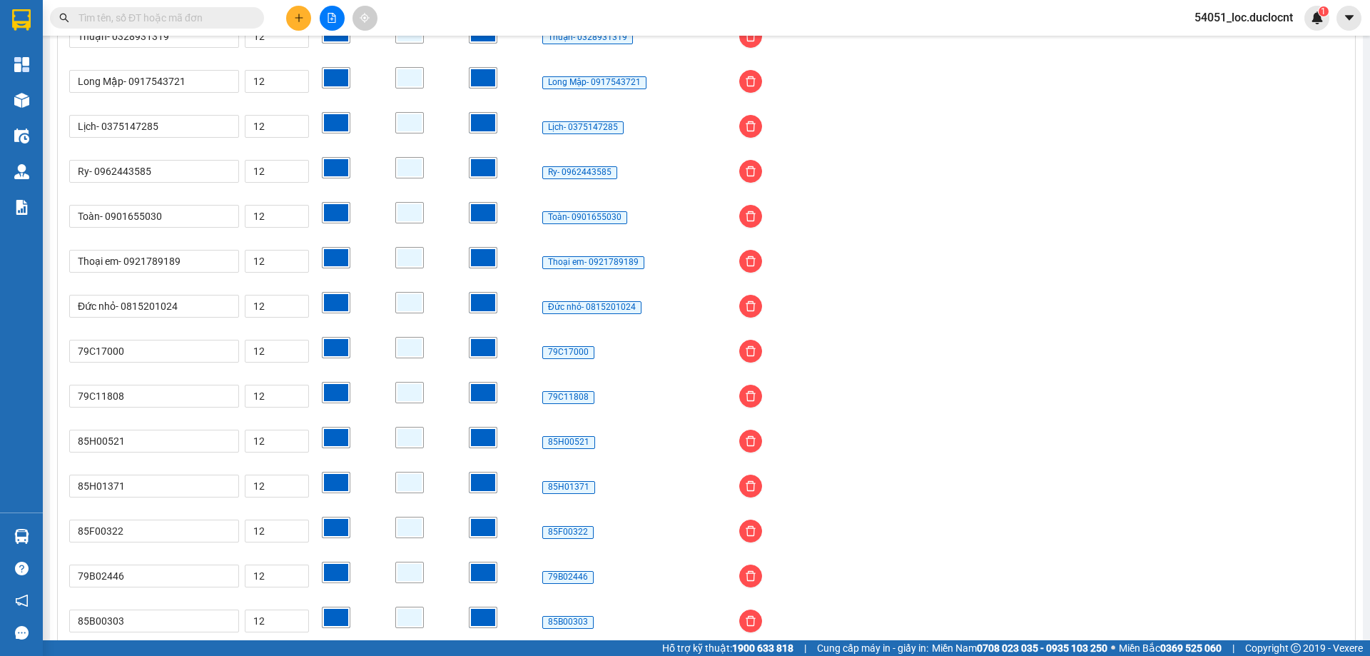
scroll to position [3157, 0]
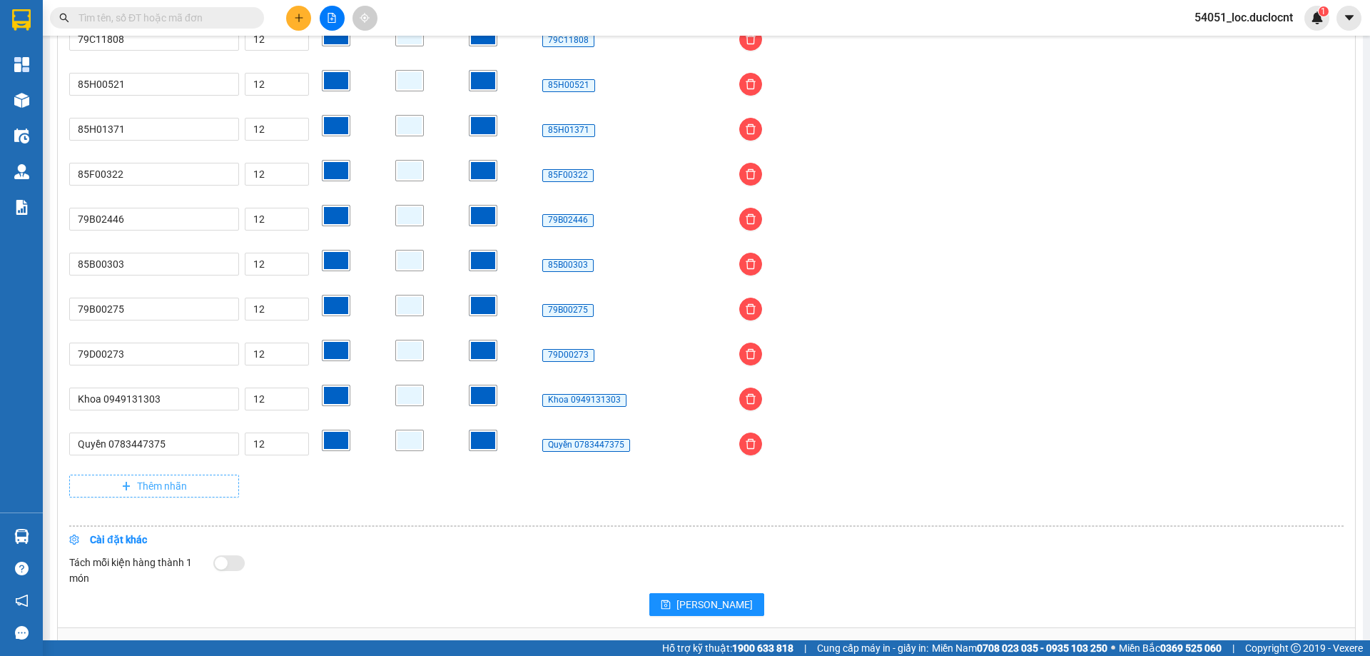
click at [188, 492] on button "Thêm nhãn" at bounding box center [154, 485] width 170 height 23
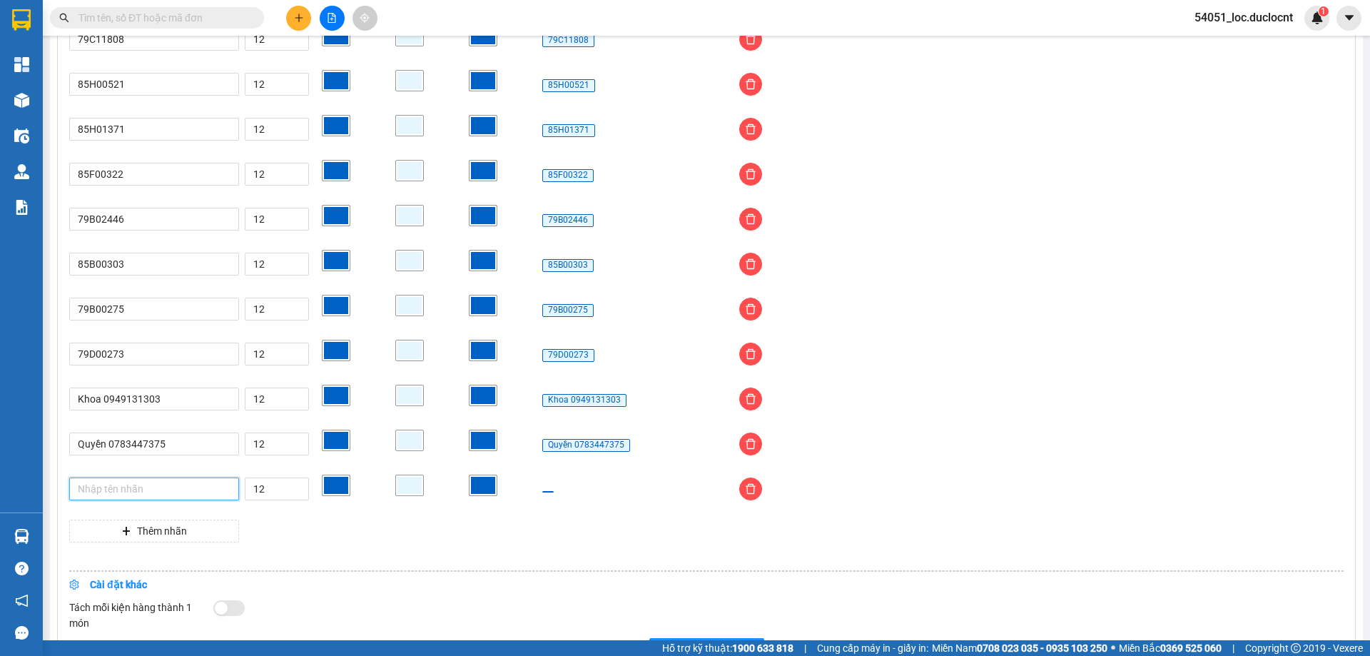
click at [213, 494] on input "text" at bounding box center [154, 488] width 170 height 23
paste input "0975980048"
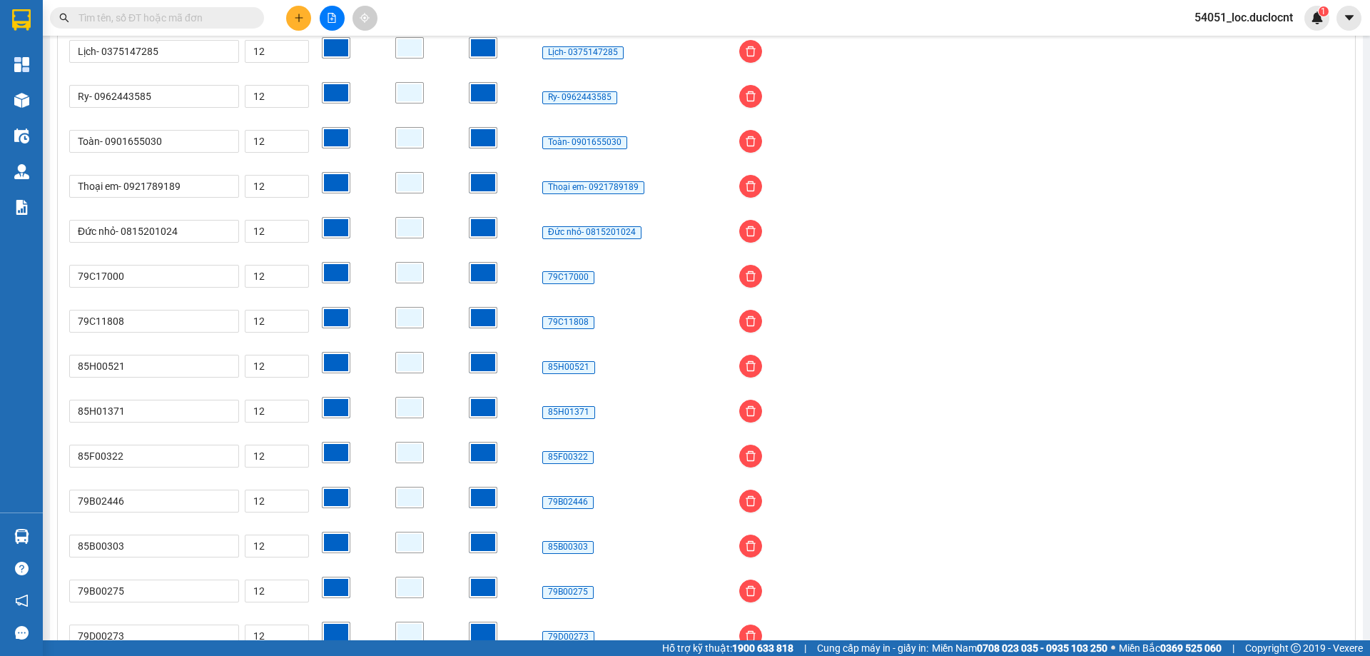
scroll to position [2800, 0]
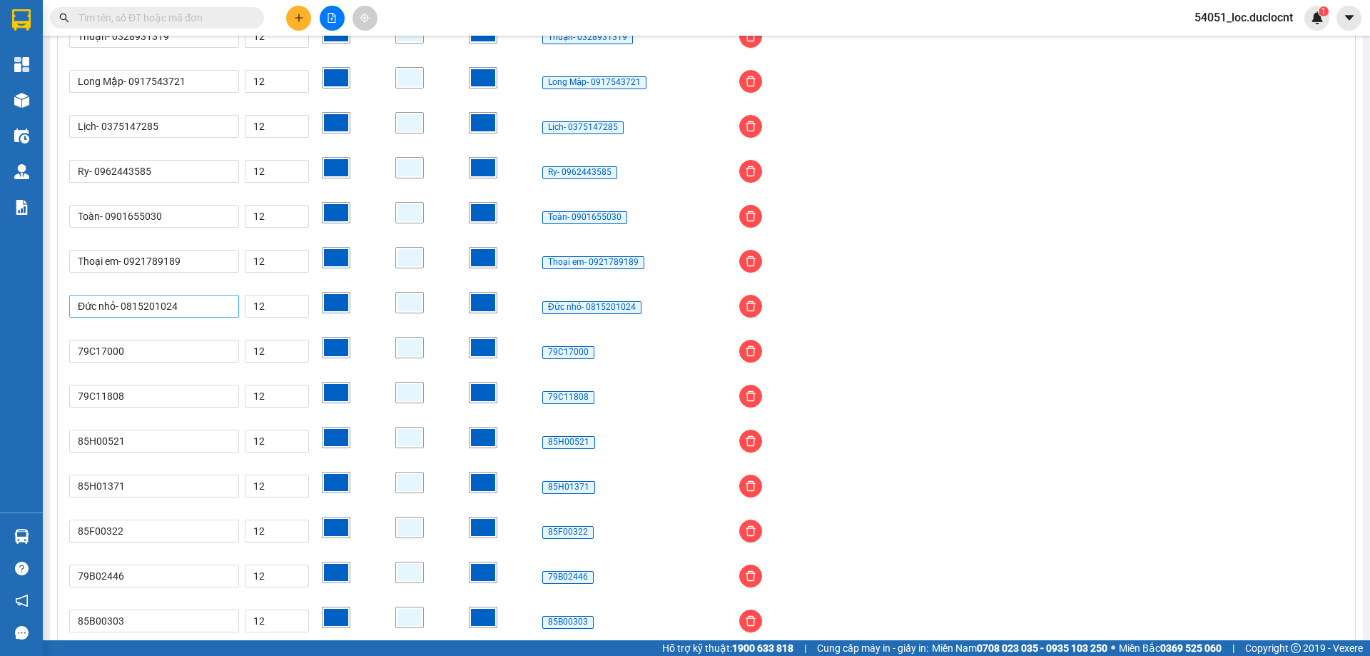
type input "Thoại Anh 0975980048"
drag, startPoint x: 190, startPoint y: 308, endPoint x: 124, endPoint y: 308, distance: 65.6
click at [124, 308] on input "Đức nhỏ- 0815201024" at bounding box center [154, 306] width 170 height 23
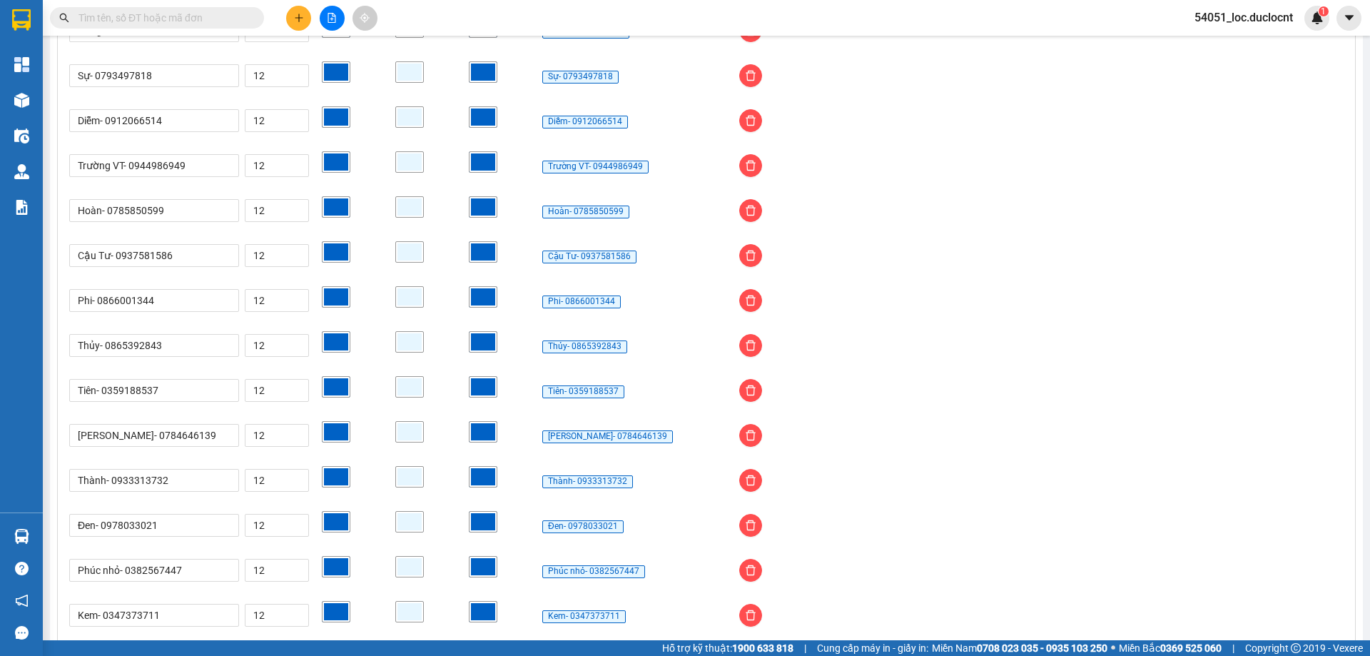
scroll to position [2016, 0]
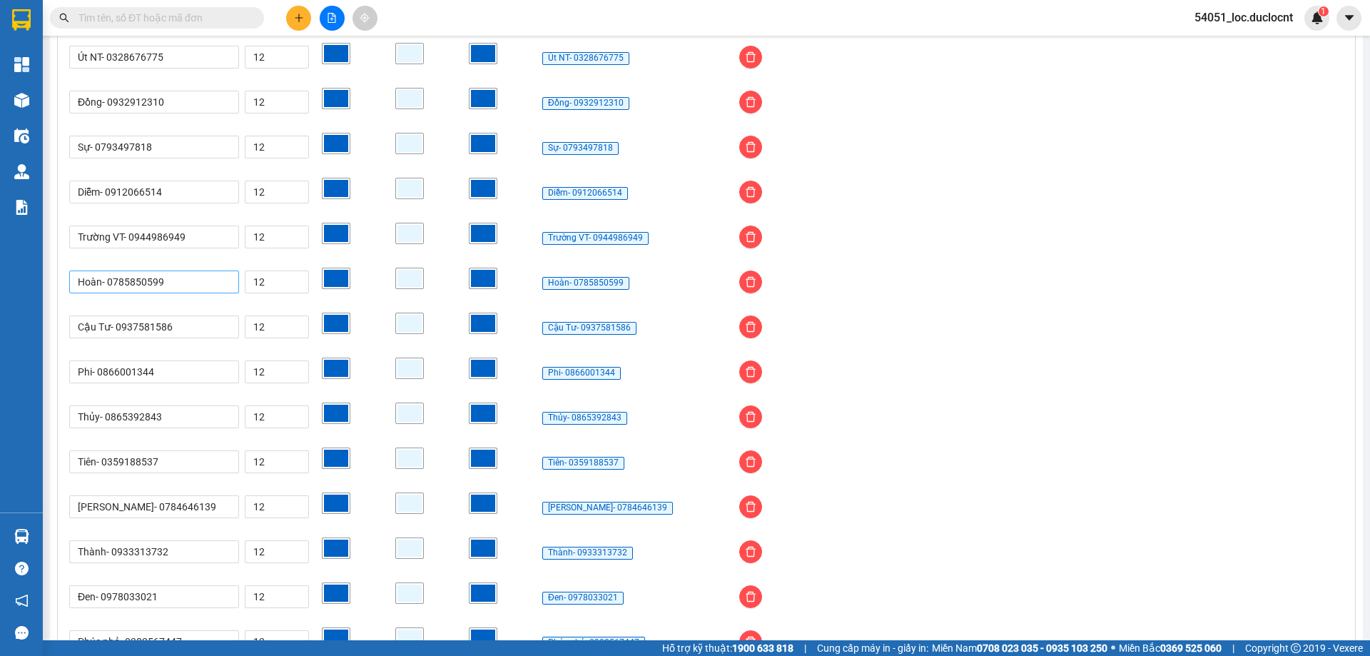
type input "Đức nhỏ- 0856344524"
drag, startPoint x: 152, startPoint y: 285, endPoint x: 111, endPoint y: 283, distance: 41.4
click at [111, 283] on input "Hoàn- 0785850599" at bounding box center [154, 281] width 170 height 23
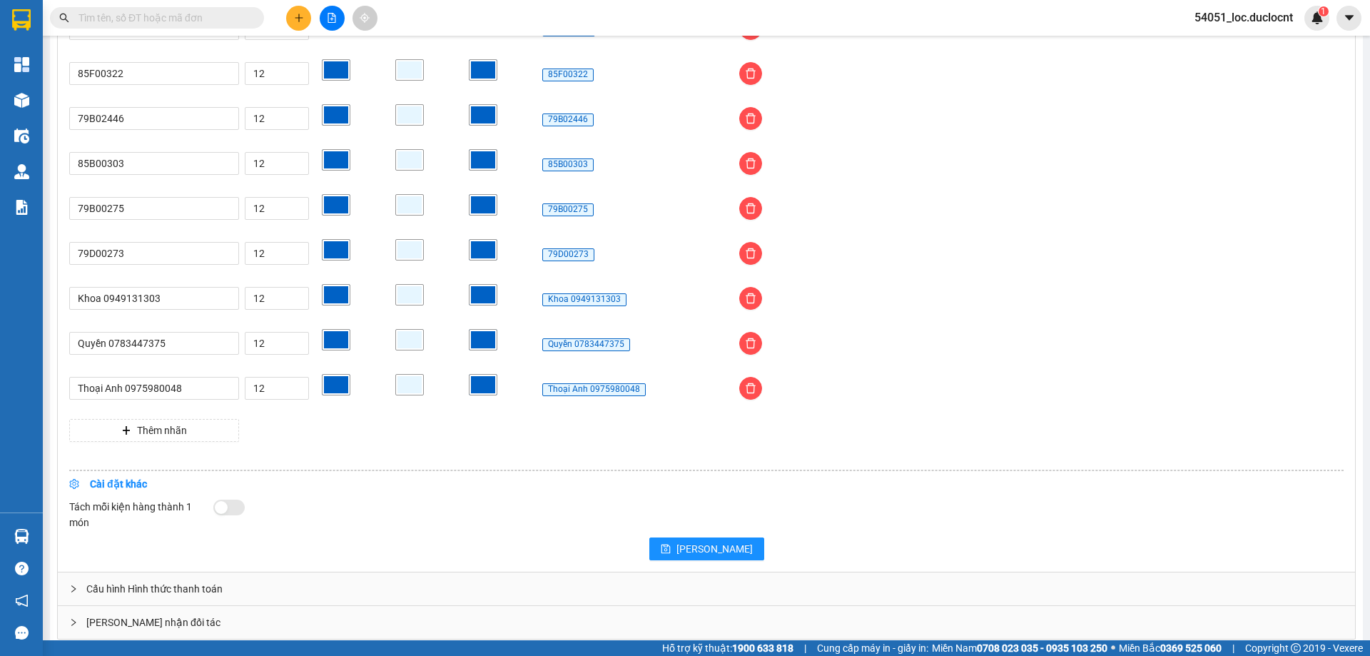
scroll to position [3273, 0]
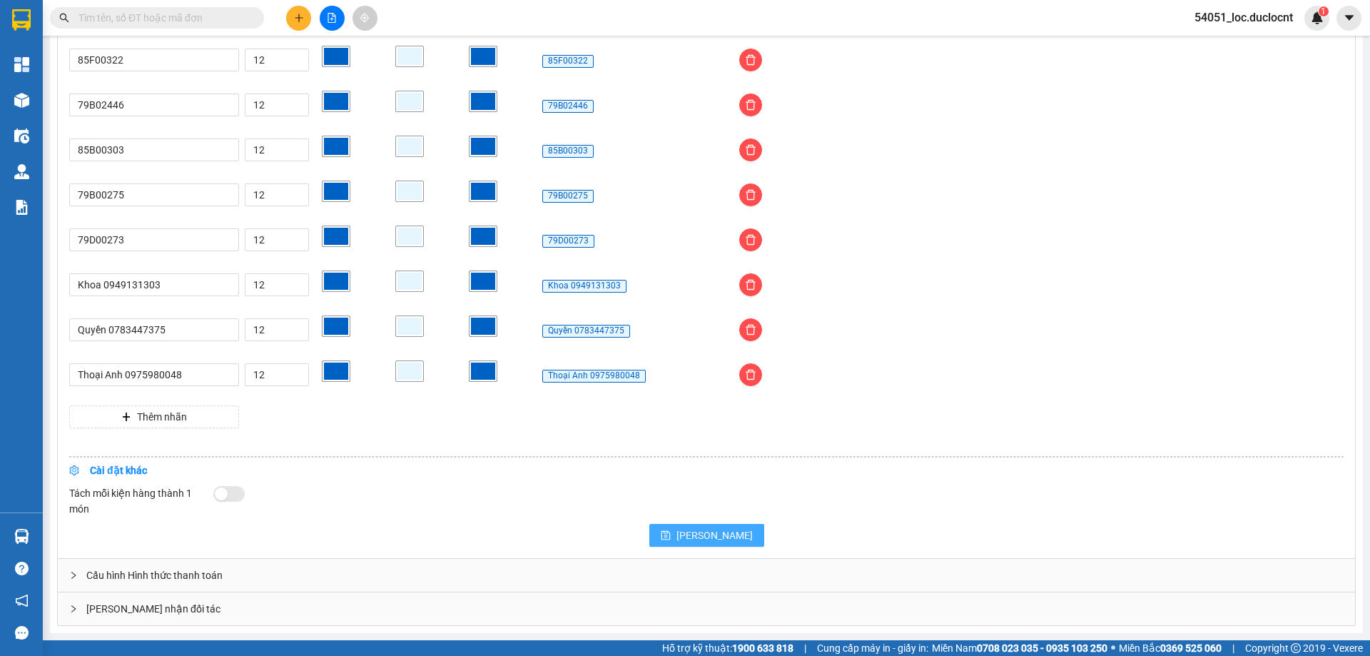
type input "Hoàn- 0901904959"
click at [710, 527] on button "Lưu" at bounding box center [706, 535] width 115 height 23
click at [708, 534] on span "Lưu" at bounding box center [714, 535] width 76 height 16
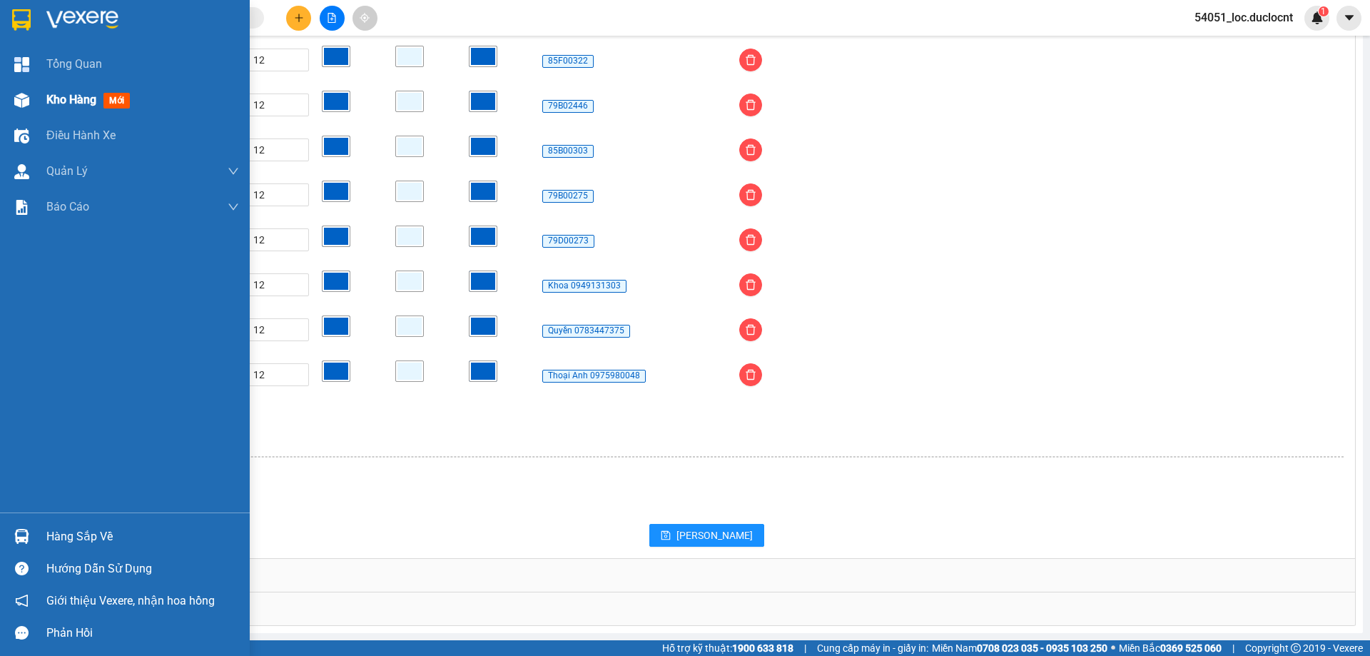
click at [78, 94] on span "Kho hàng" at bounding box center [71, 100] width 50 height 14
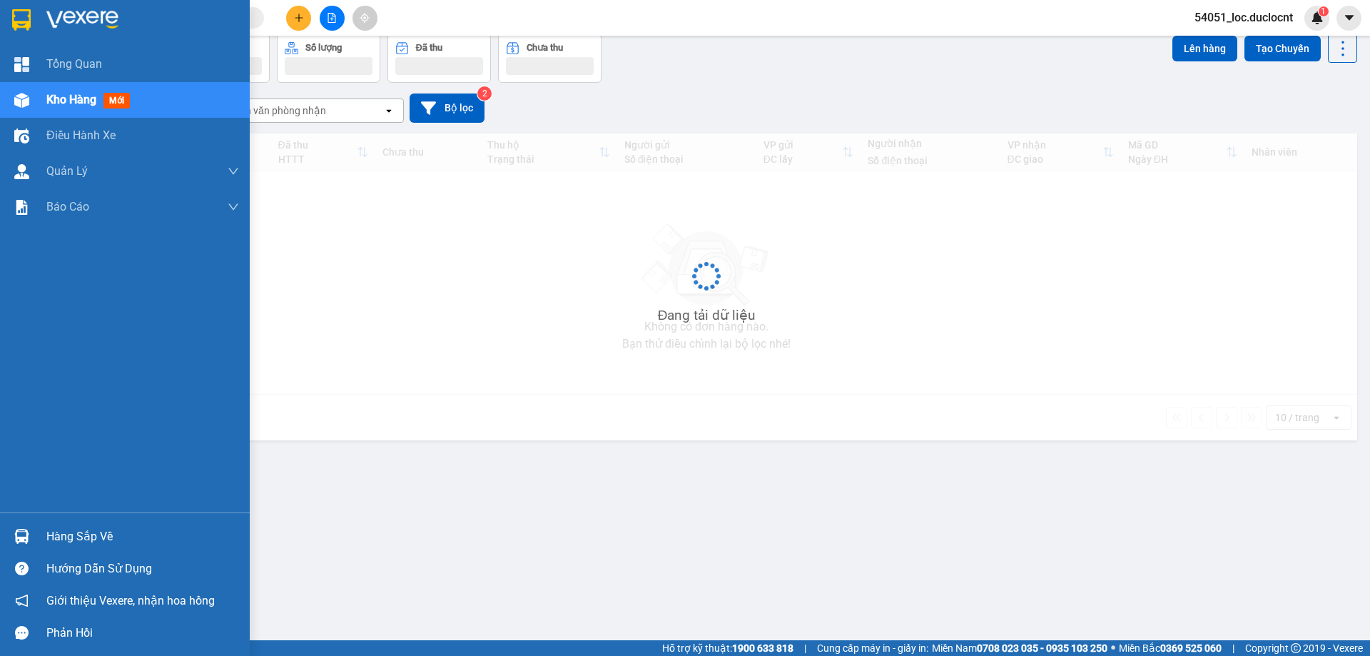
scroll to position [66, 0]
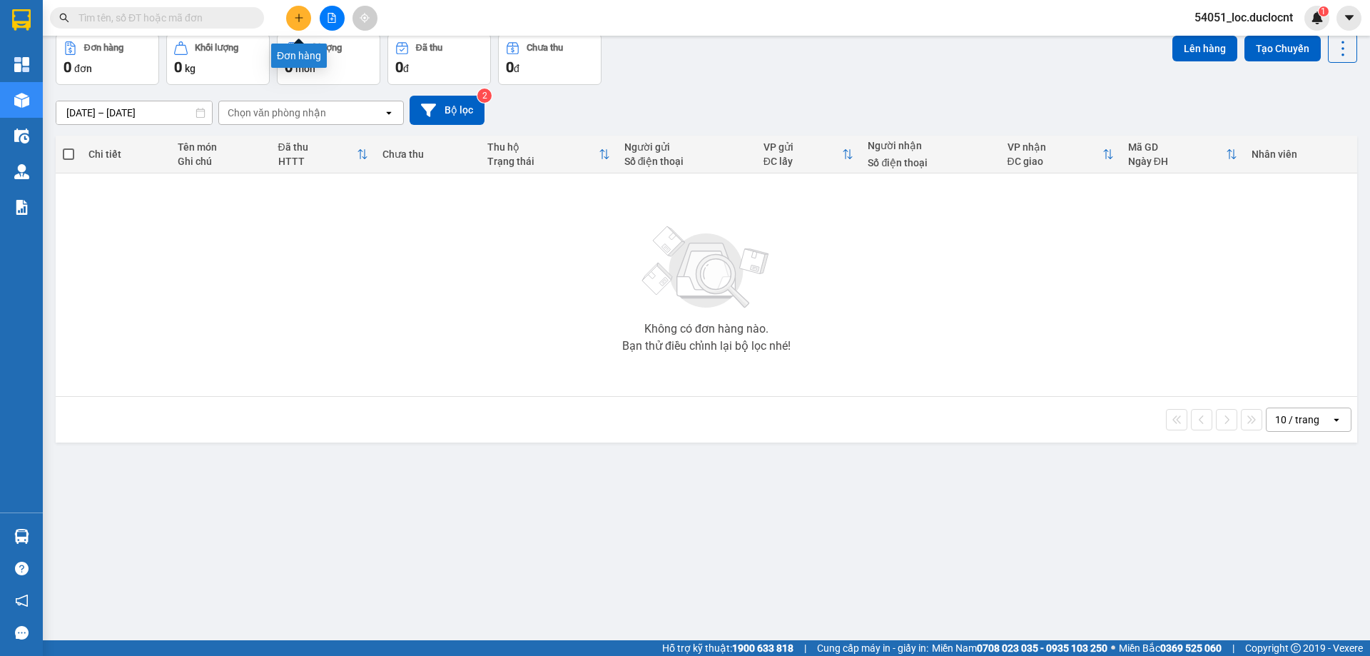
click at [302, 19] on icon "plus" at bounding box center [299, 18] width 10 height 10
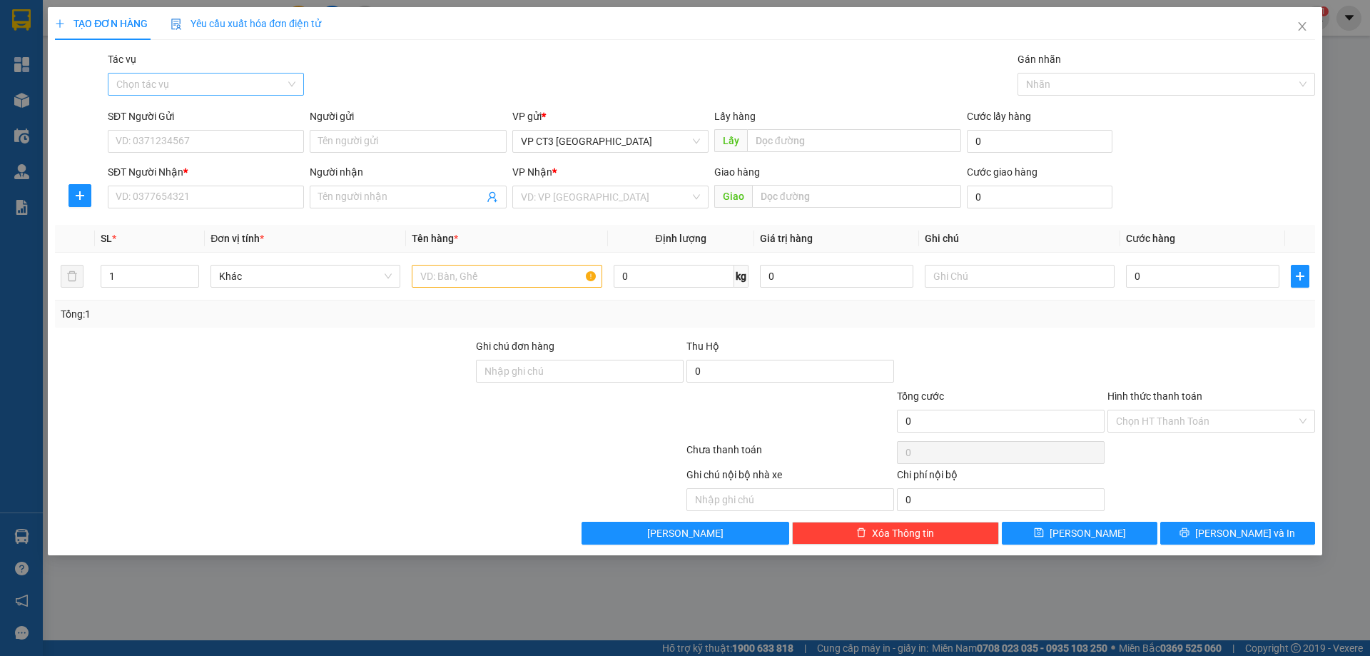
click at [207, 76] on input "Tác vụ" at bounding box center [200, 83] width 169 height 21
click at [210, 141] on div "Nhập hàng kho nhận" at bounding box center [205, 136] width 179 height 16
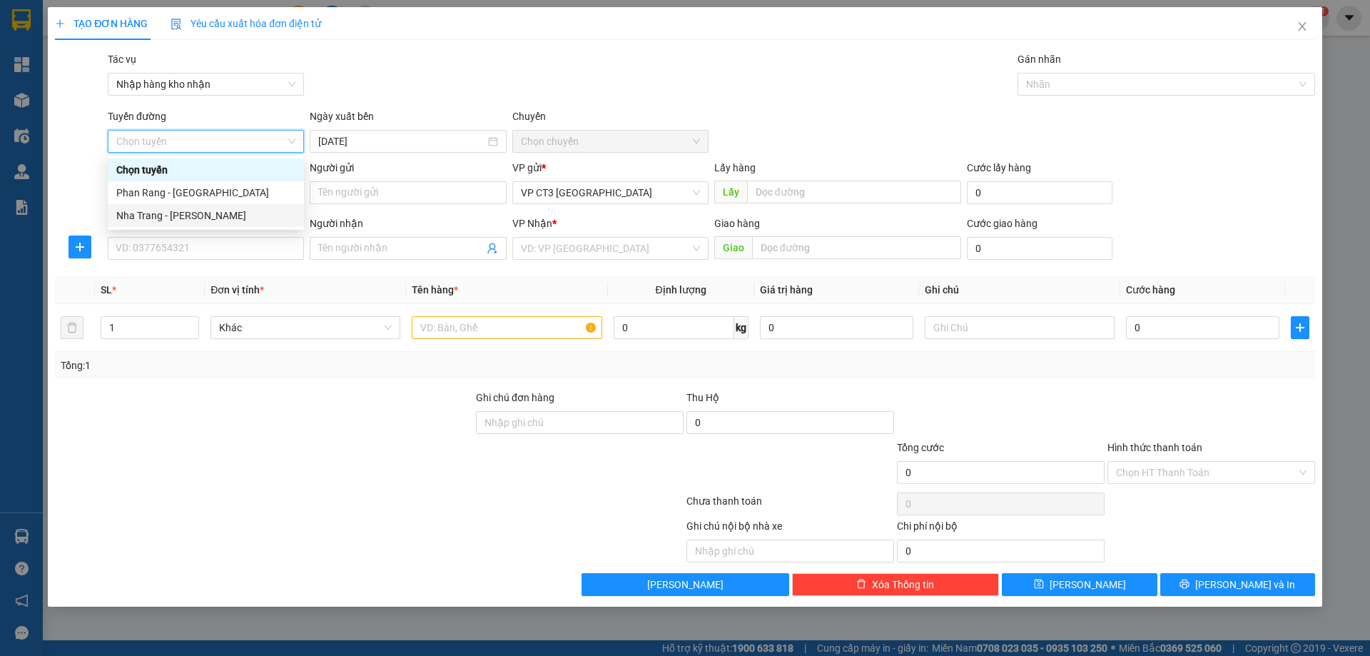
click at [211, 219] on div "Nha Trang - Phan Rang" at bounding box center [205, 216] width 179 height 16
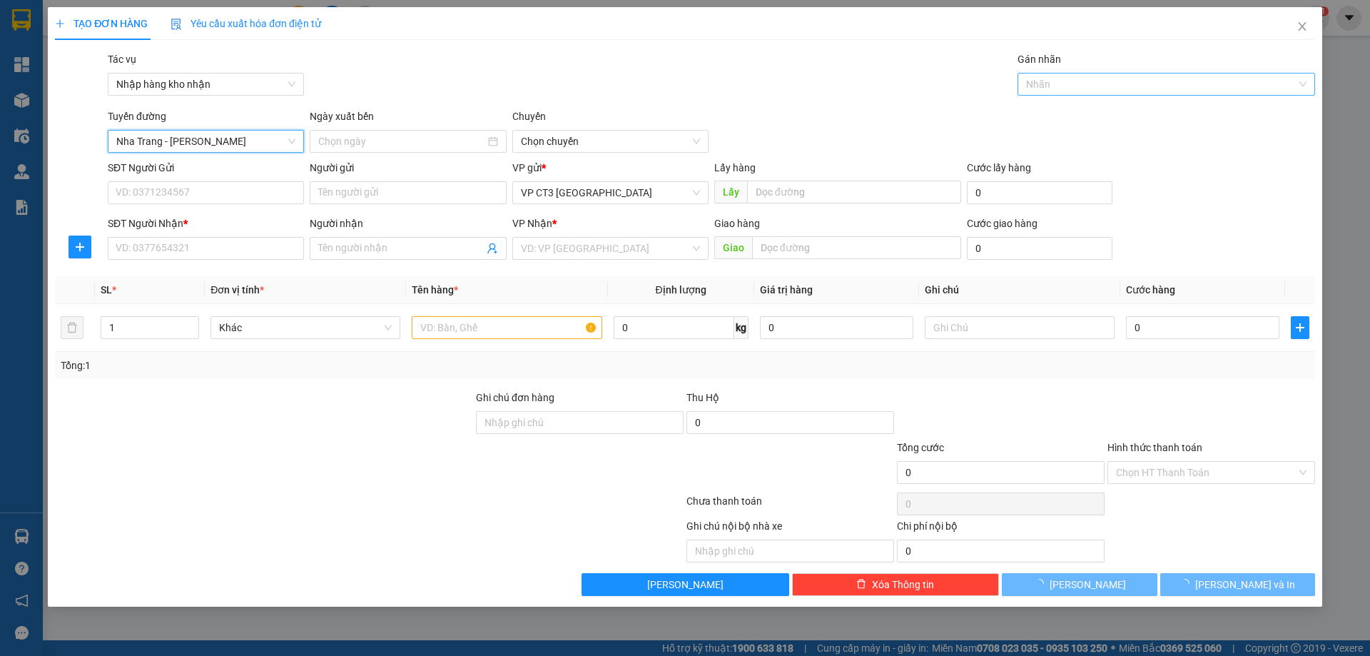
type input "11/08/2025"
click at [1119, 90] on div at bounding box center [1159, 84] width 276 height 17
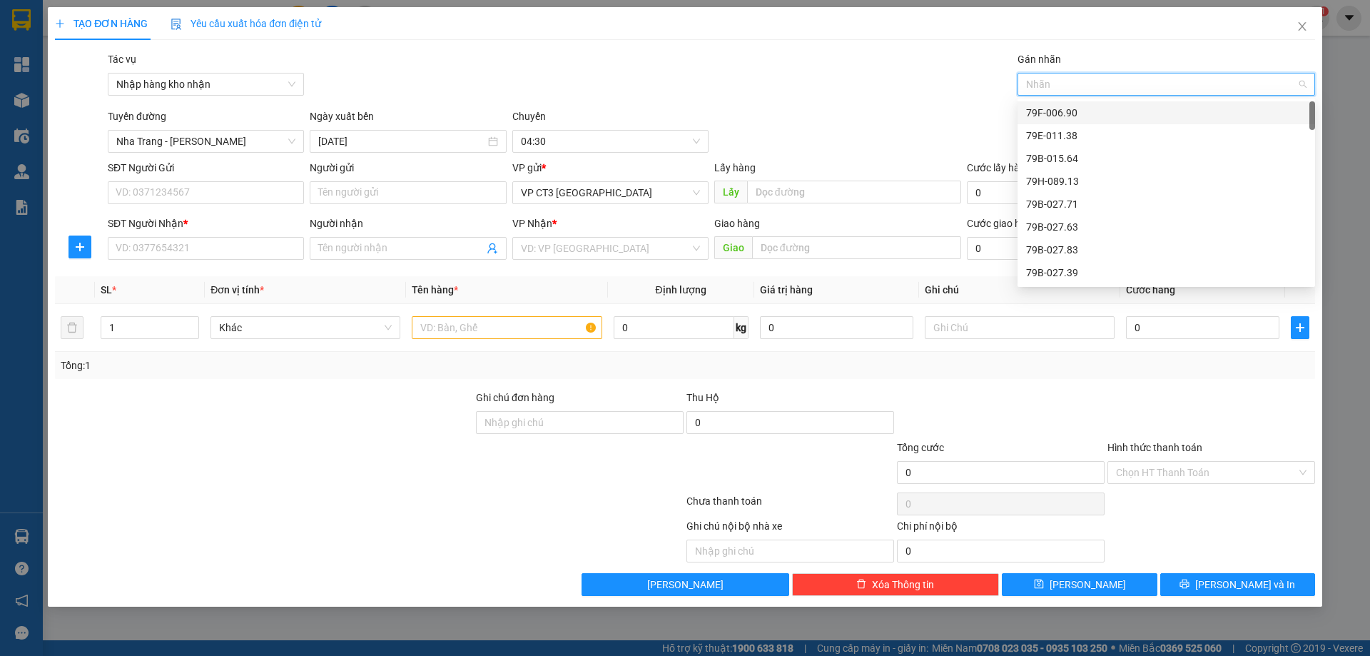
click at [1087, 80] on div at bounding box center [1159, 84] width 276 height 17
type input "735"
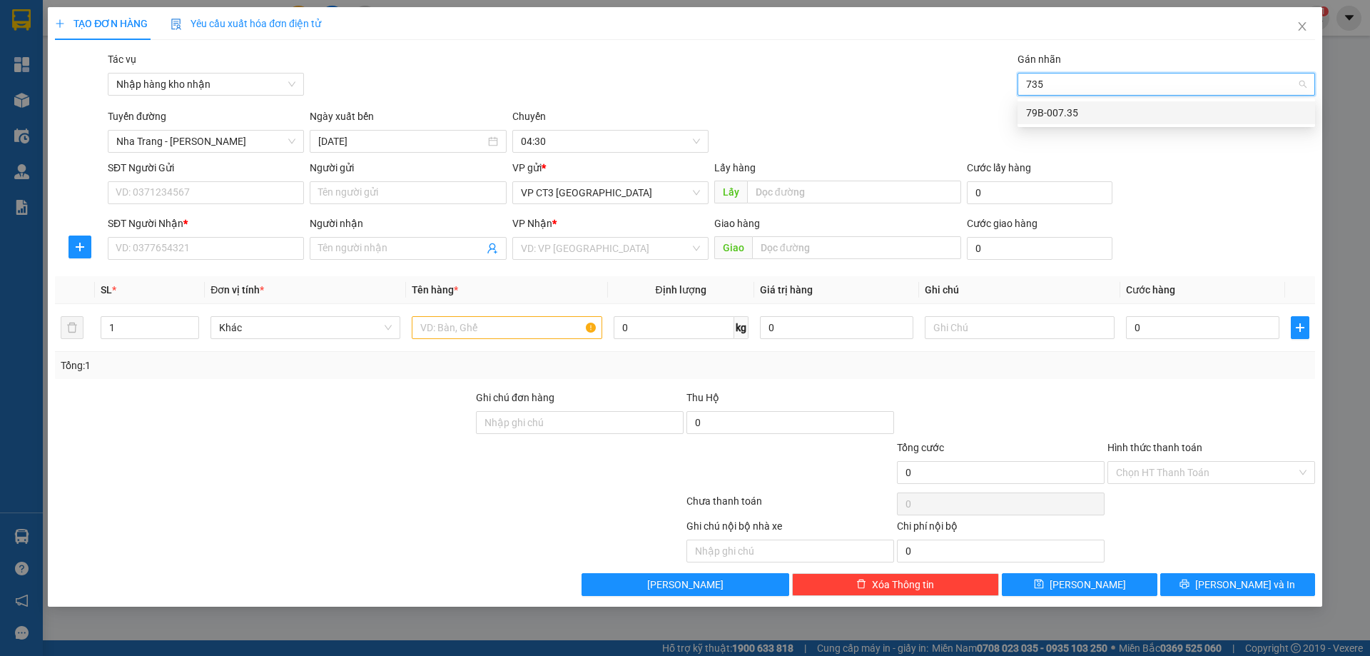
drag, startPoint x: 1064, startPoint y: 113, endPoint x: 1016, endPoint y: 119, distance: 48.1
click at [1064, 113] on div "79B-007.35" at bounding box center [1166, 113] width 280 height 16
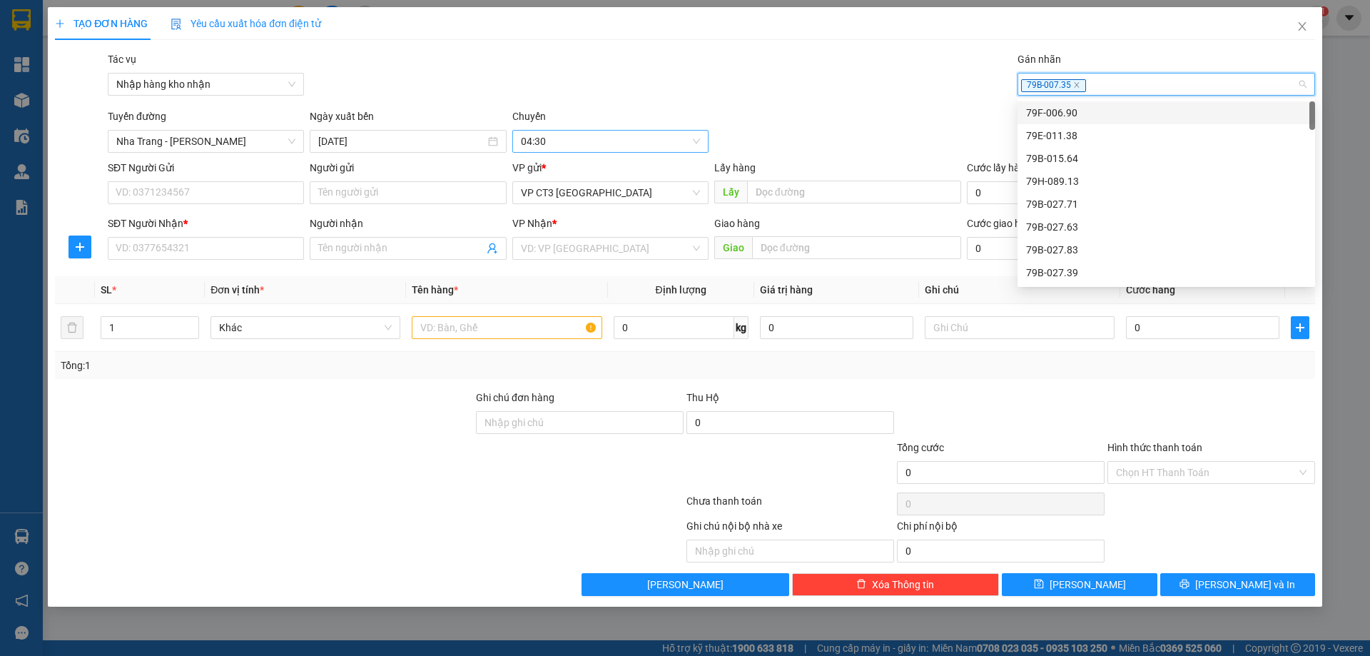
click at [615, 140] on span "04:30" at bounding box center [610, 141] width 179 height 21
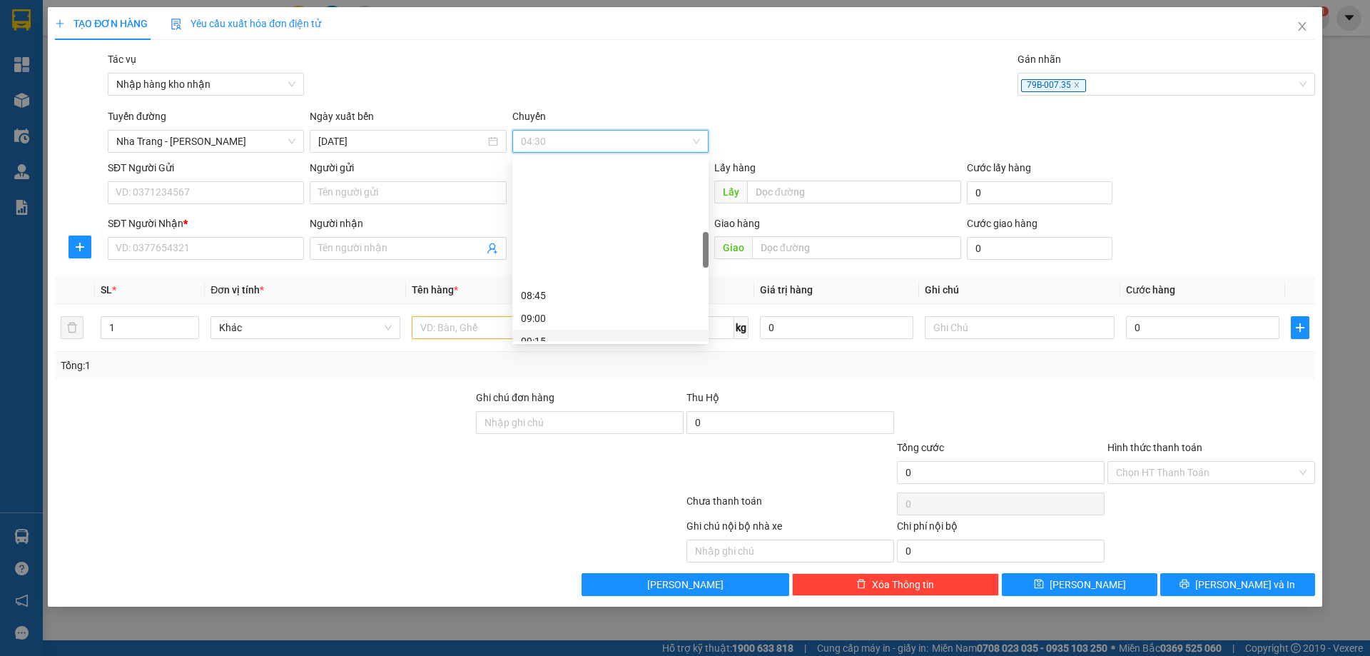
scroll to position [428, 0]
click at [549, 288] on div "10:15" at bounding box center [610, 290] width 179 height 16
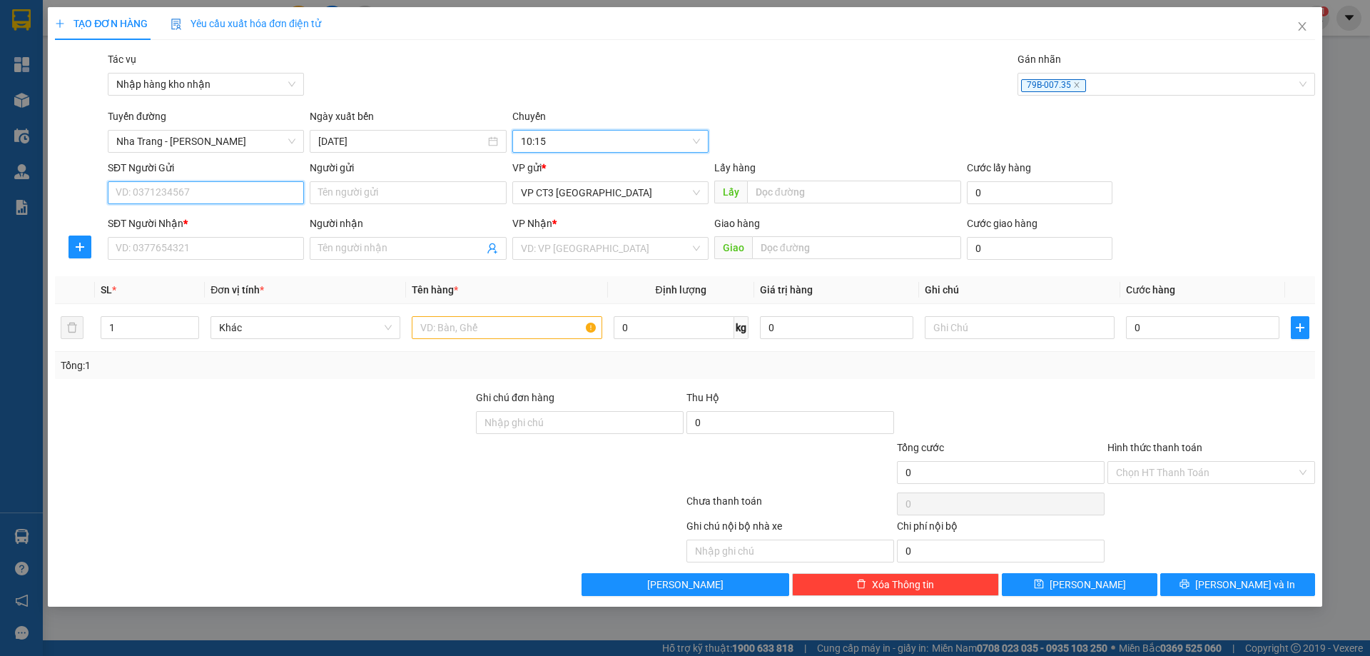
click at [245, 194] on input "SĐT Người Gửi" at bounding box center [206, 192] width 196 height 23
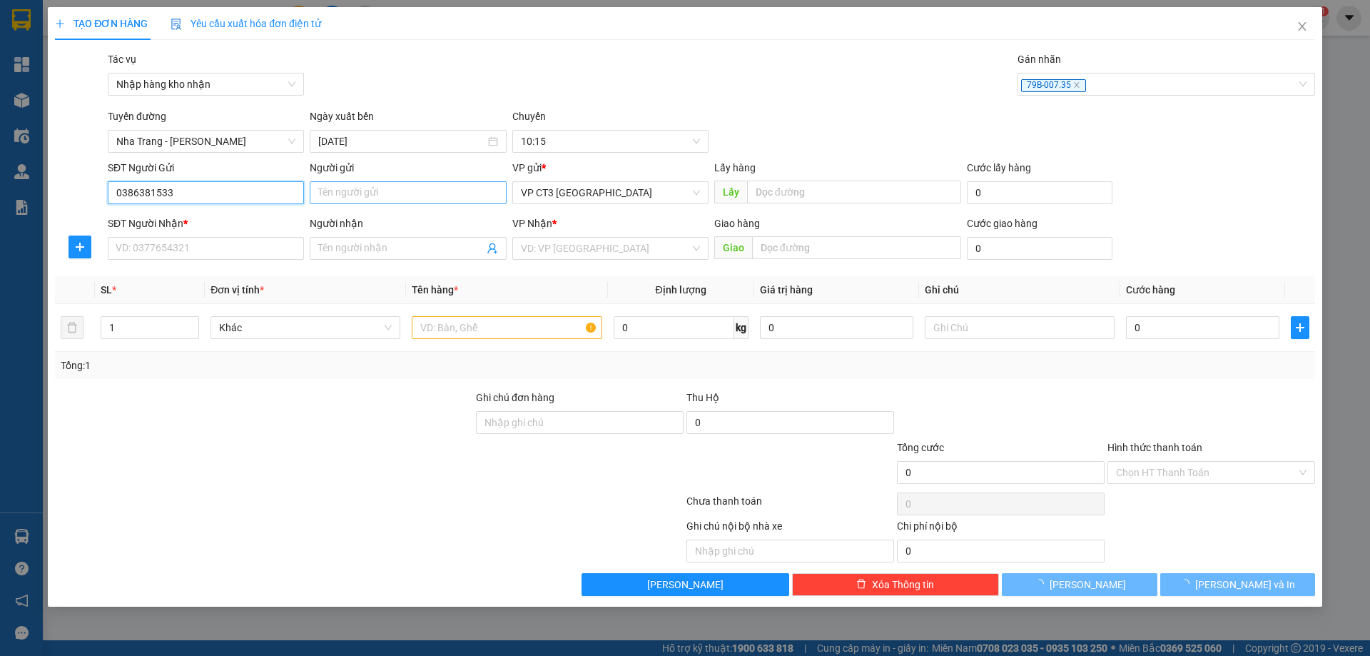
type input "0386381533"
click at [354, 188] on input "Người gửi" at bounding box center [408, 192] width 196 height 23
type input "Tuấn Kiotviet"
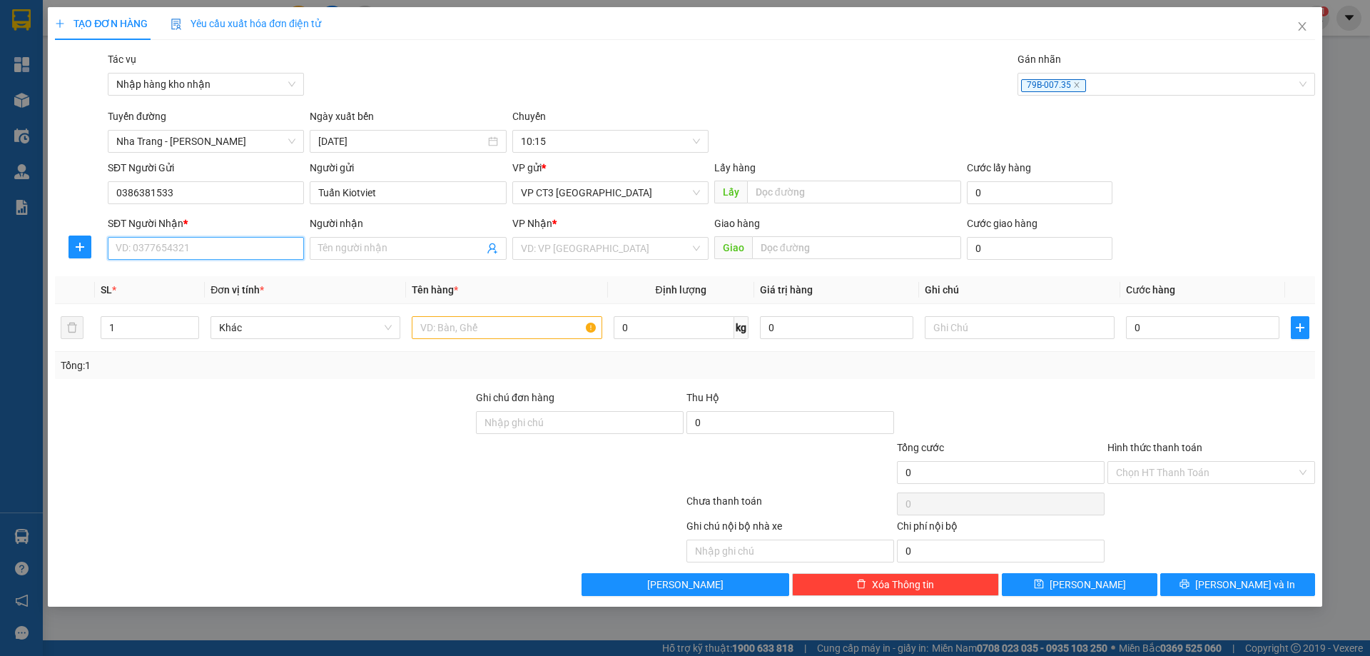
click at [235, 249] on input "SĐT Người Nhận *" at bounding box center [206, 248] width 196 height 23
type input "0907480023"
click at [385, 255] on input "Người nhận" at bounding box center [400, 248] width 165 height 16
type input "Chị Thi Phan Rang"
click at [589, 258] on input "search" at bounding box center [605, 248] width 169 height 21
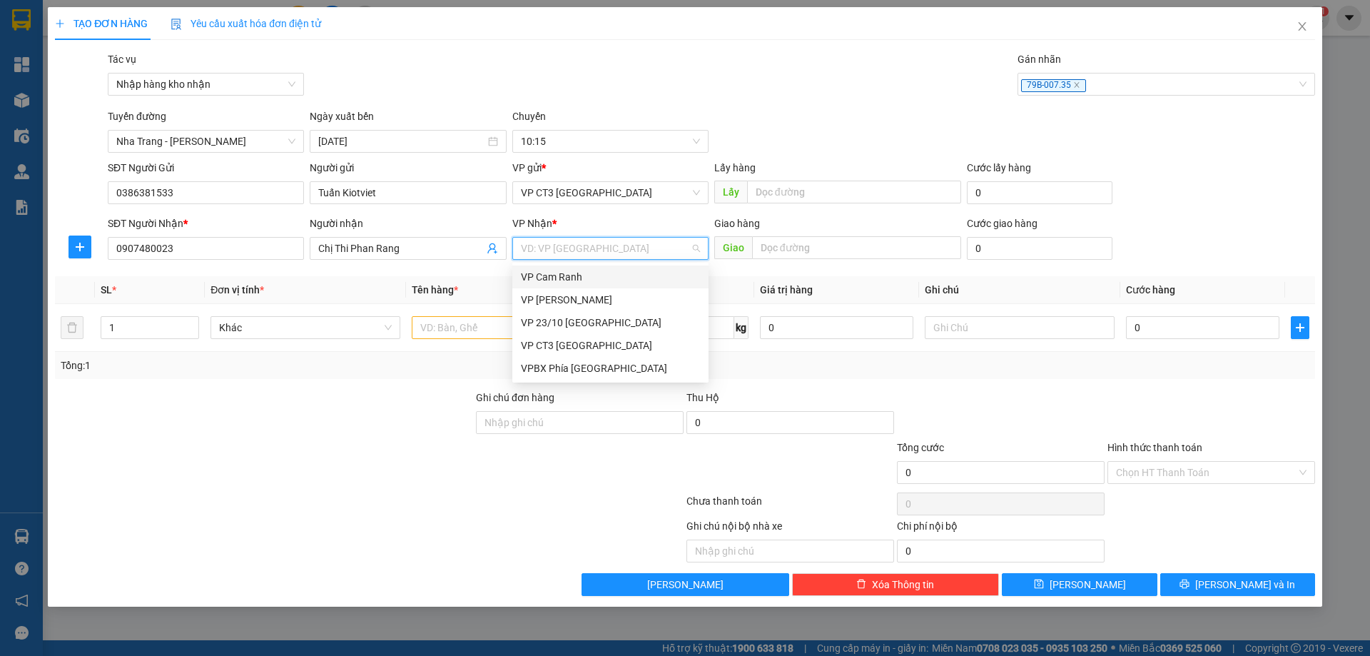
click at [594, 275] on div "VP Cam Ranh" at bounding box center [610, 277] width 179 height 16
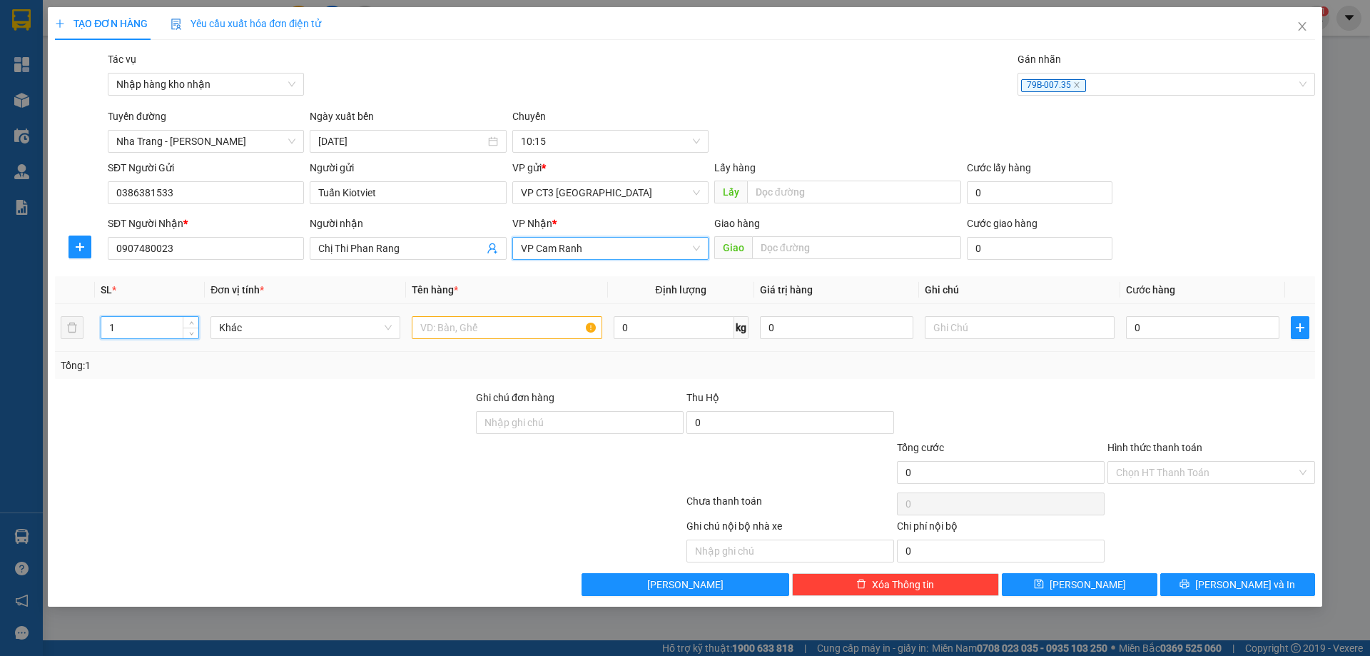
click at [139, 331] on input "1" at bounding box center [149, 327] width 97 height 21
click at [590, 245] on span "VP Cam Ranh" at bounding box center [610, 248] width 179 height 21
type input "2"
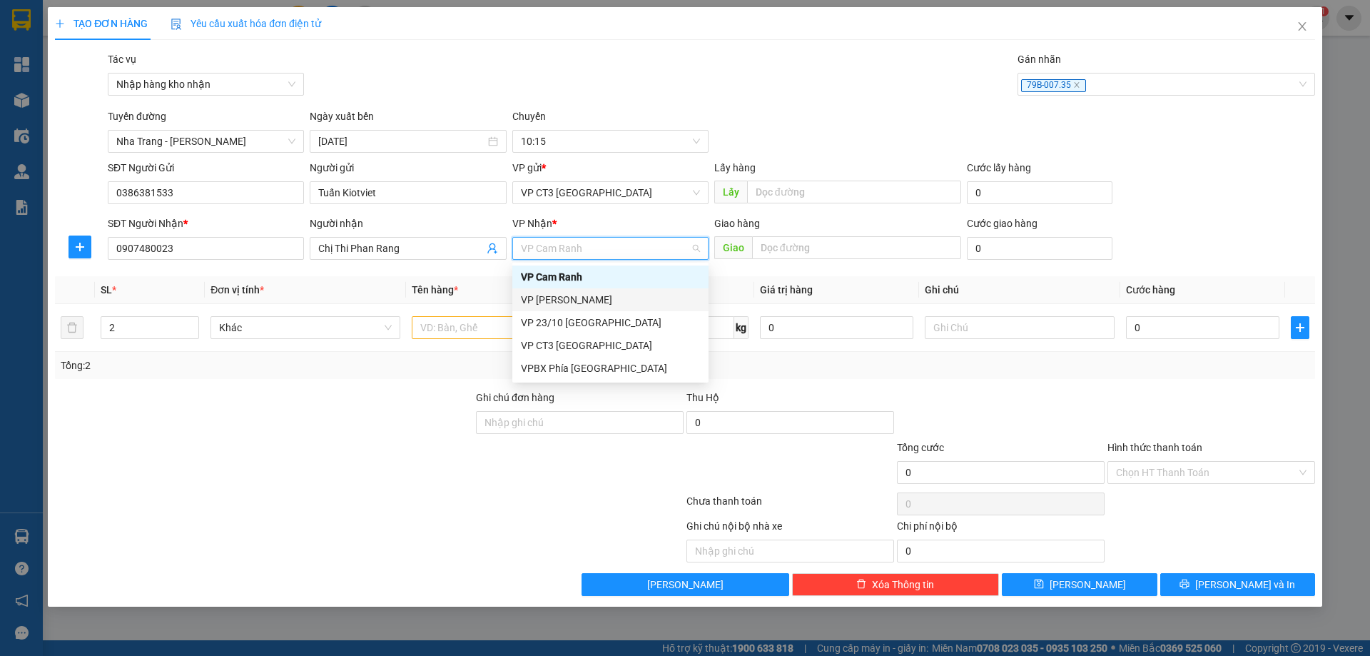
click at [594, 303] on div "VP Phan Rang" at bounding box center [610, 300] width 179 height 16
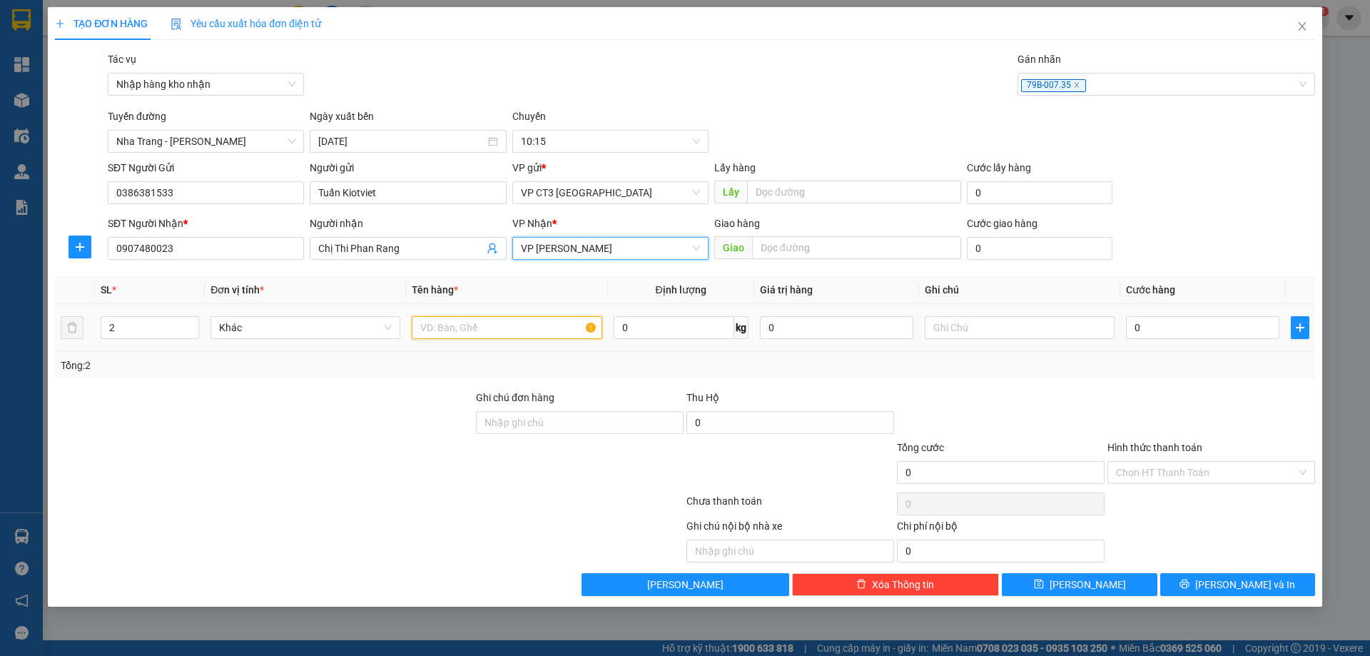
click at [541, 327] on input "text" at bounding box center [507, 327] width 190 height 23
type input "Món"
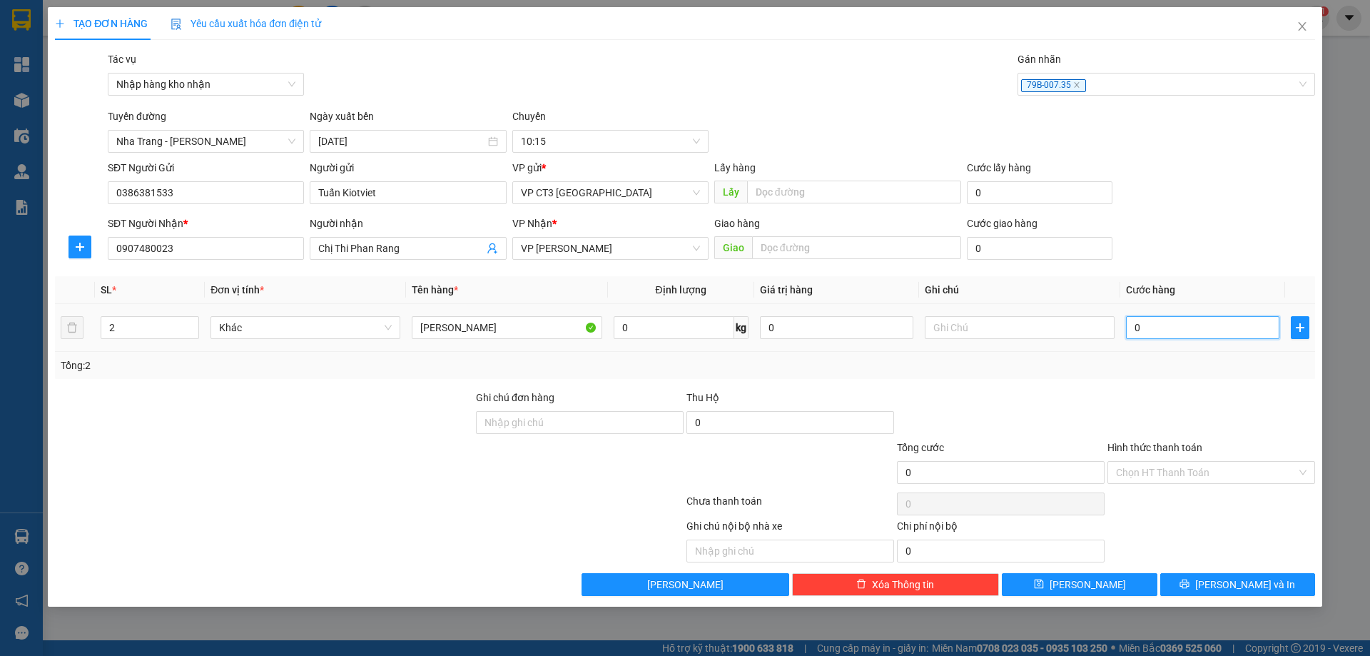
click at [1169, 335] on input "0" at bounding box center [1202, 327] width 153 height 23
type input "4"
type input "40"
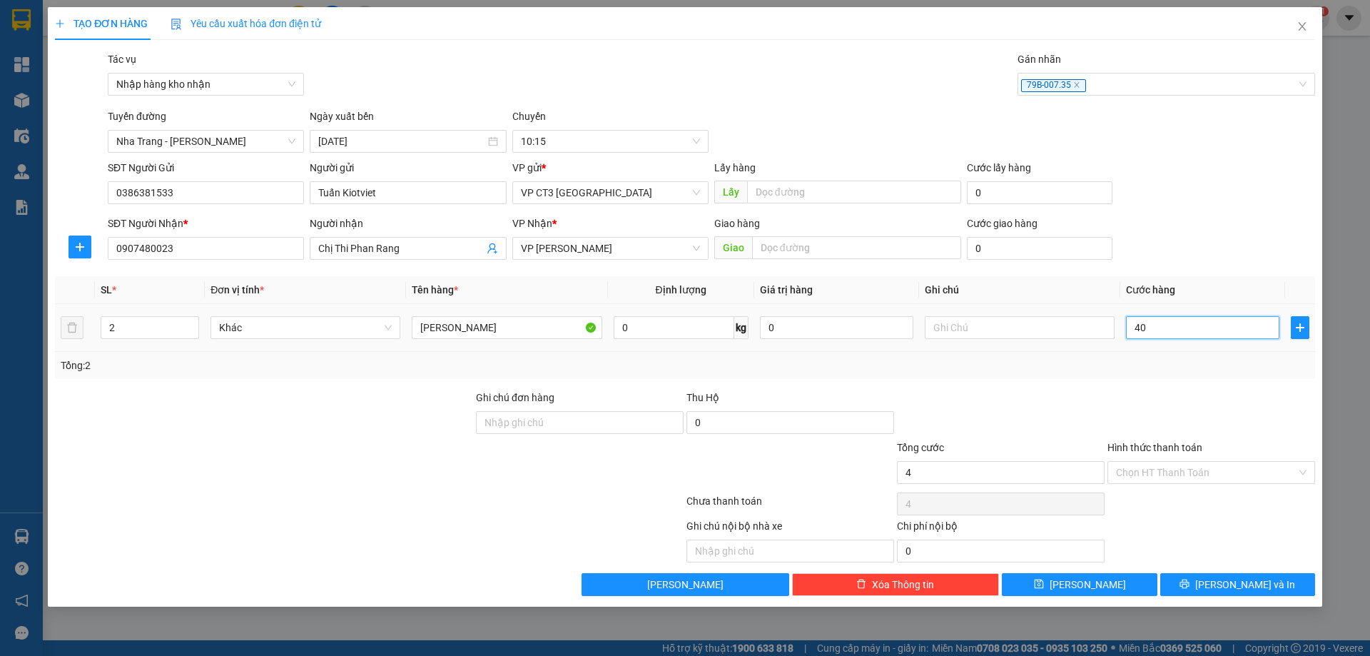
type input "40"
type input "400"
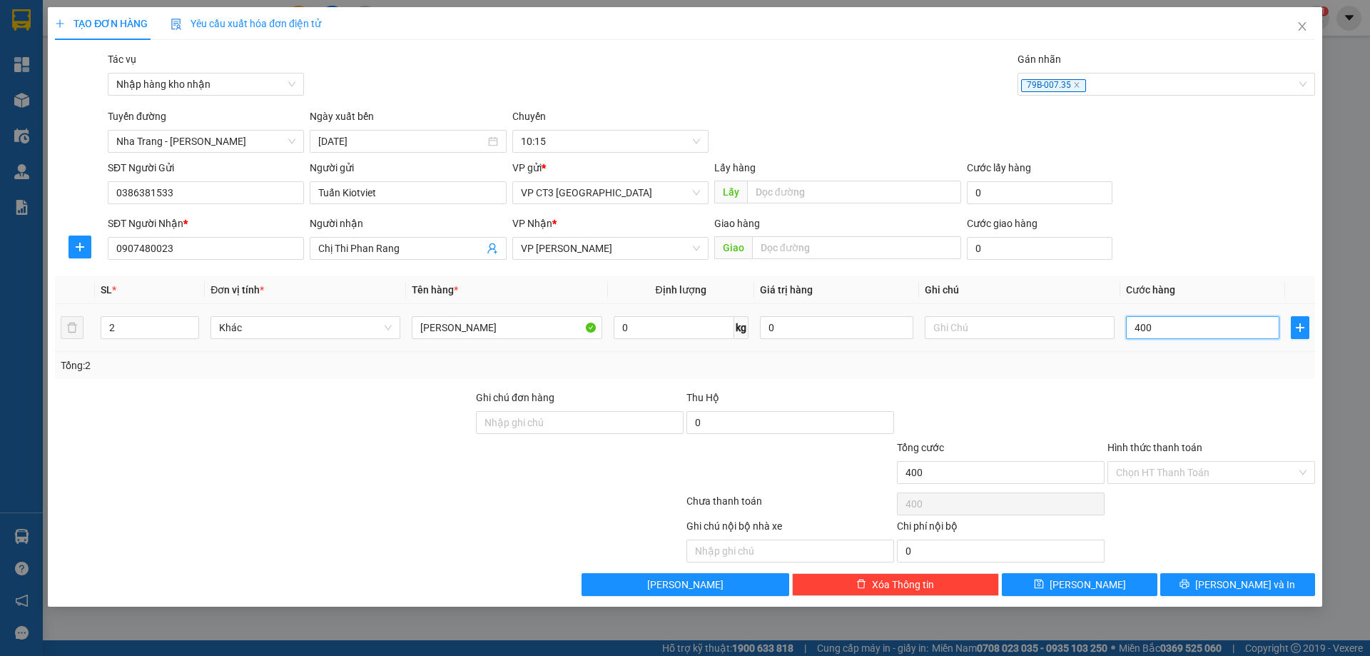
type input "4.000"
type input "40.000"
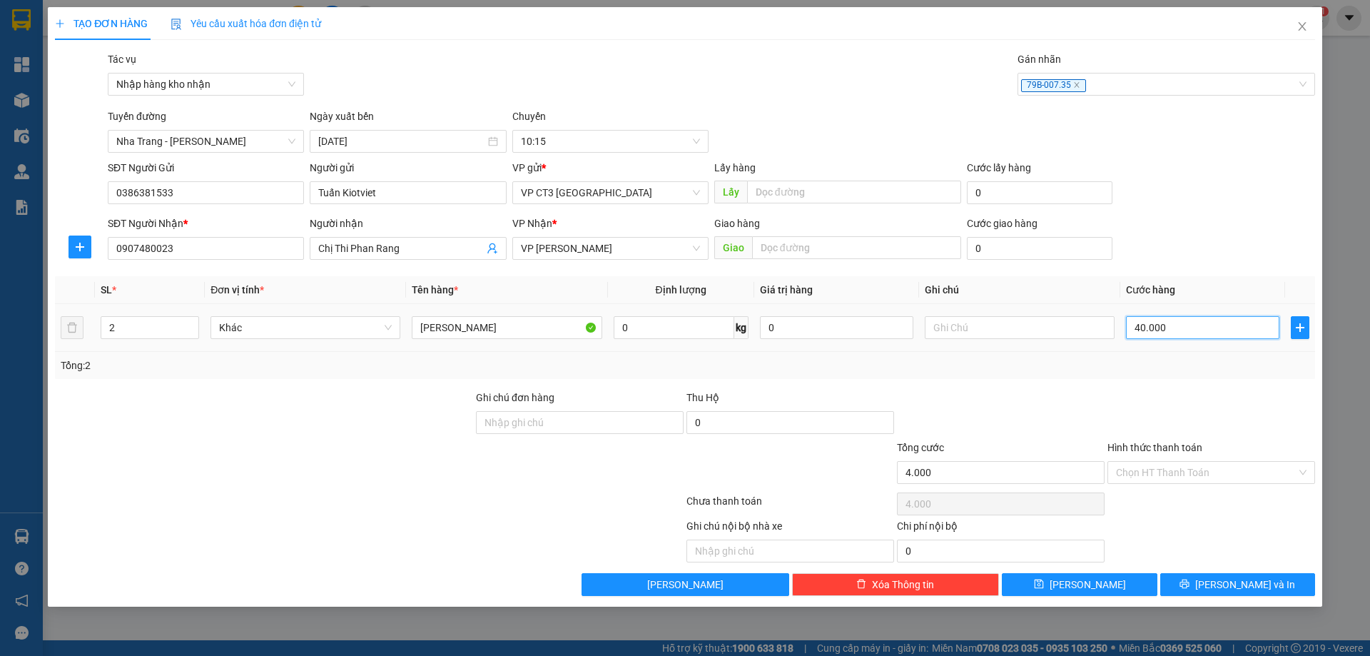
type input "40.000"
click at [1135, 91] on div "79B-007.35" at bounding box center [1159, 84] width 276 height 17
type input "40.000"
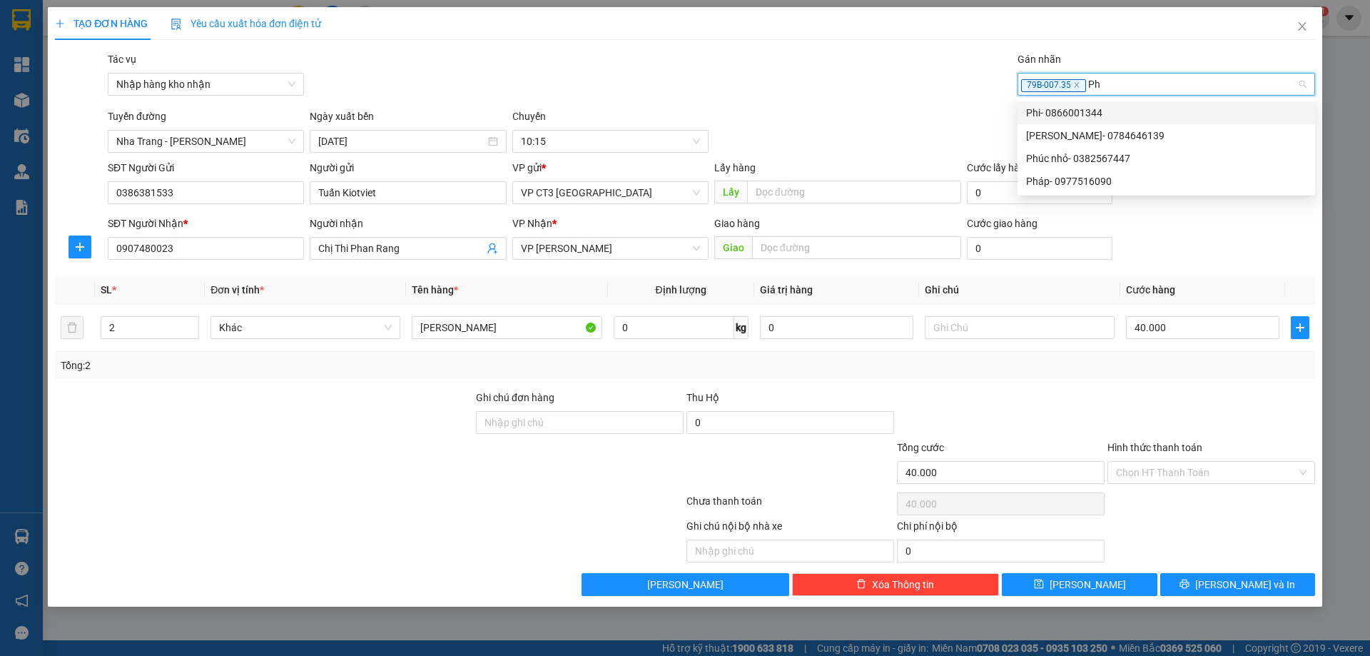
type input "Phi"
click at [1108, 108] on div "Phi- 0866001344" at bounding box center [1166, 113] width 280 height 16
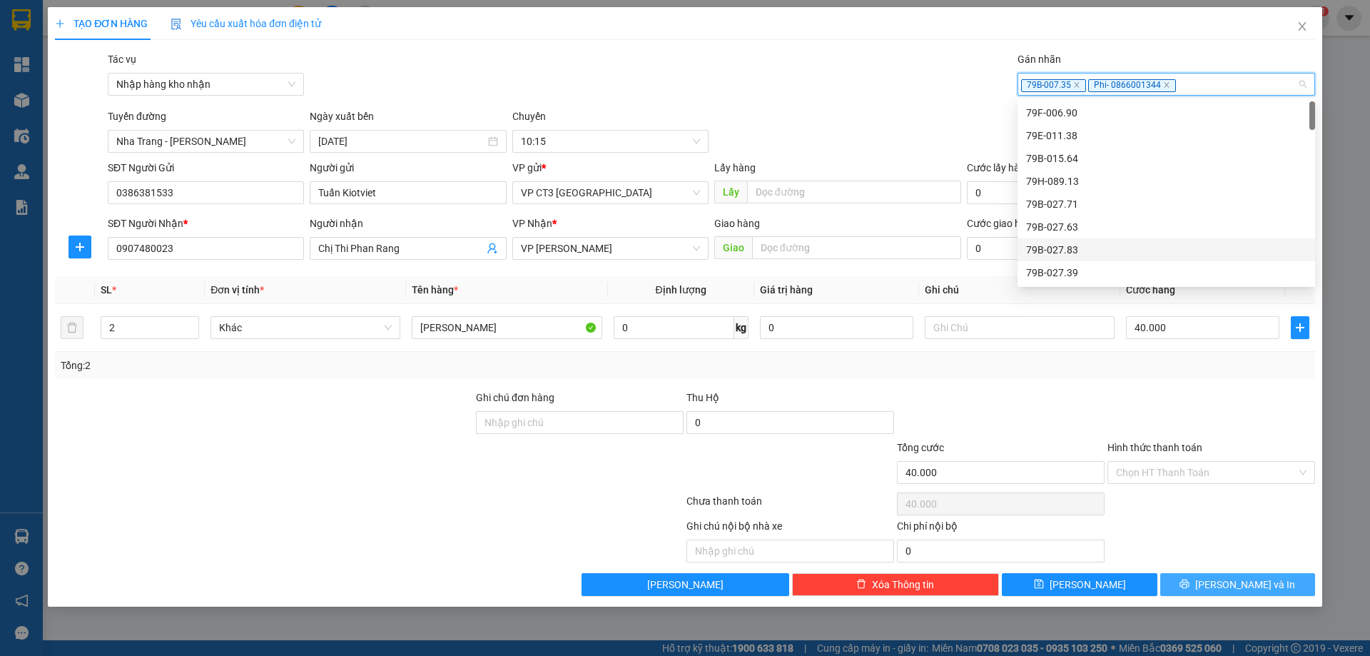
click at [1256, 587] on span "Lưu và In" at bounding box center [1245, 584] width 100 height 16
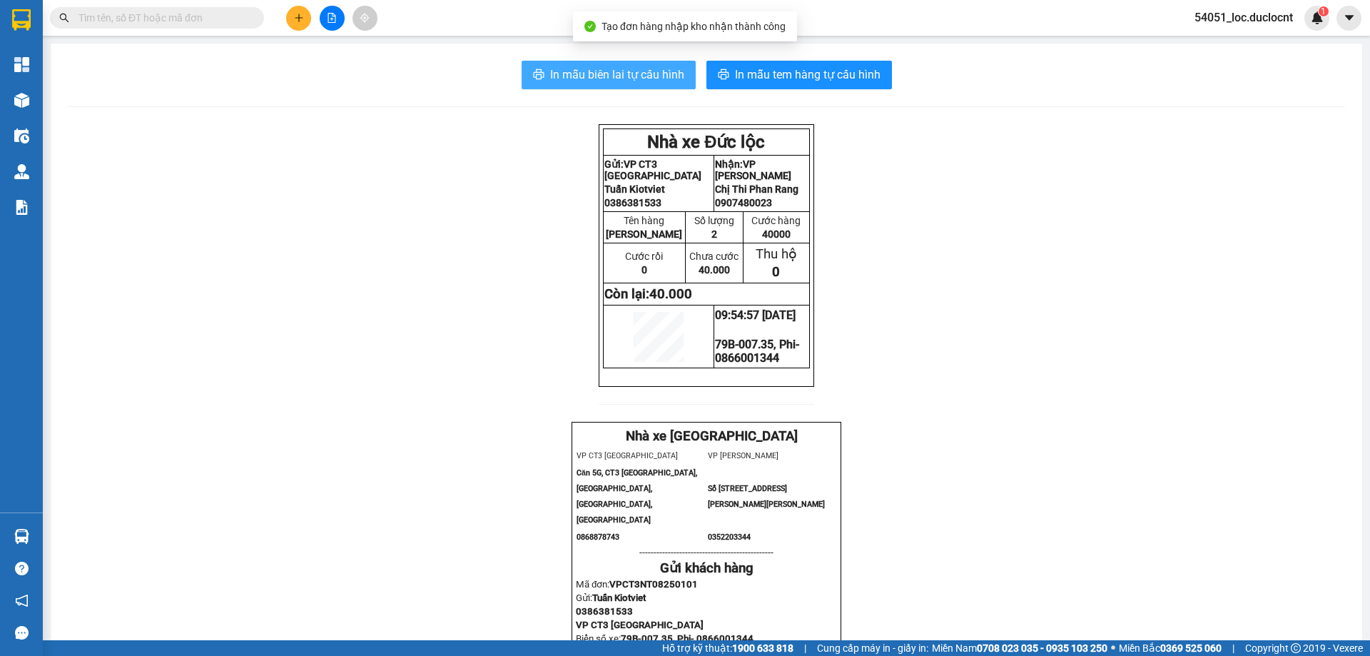
click at [626, 66] on span "In mẫu biên lai tự cấu hình" at bounding box center [617, 75] width 134 height 18
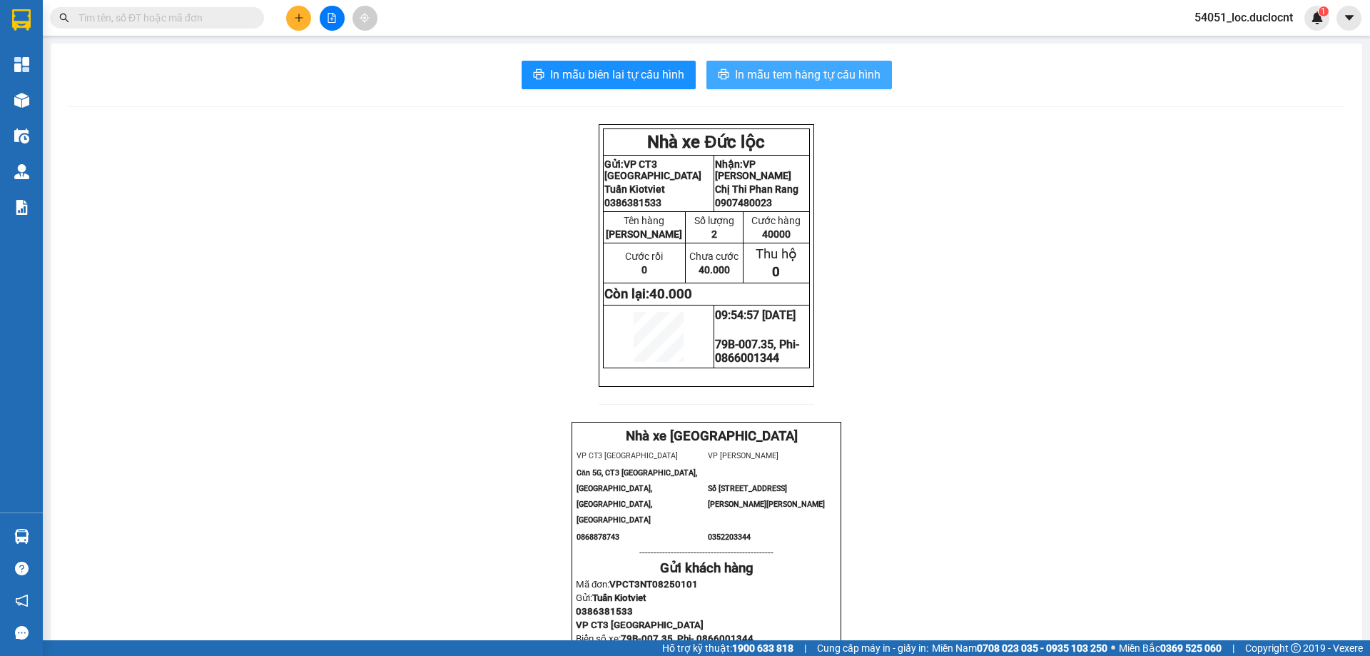
click at [853, 76] on span "In mẫu tem hàng tự cấu hình" at bounding box center [808, 75] width 146 height 18
click at [293, 12] on button at bounding box center [298, 18] width 25 height 25
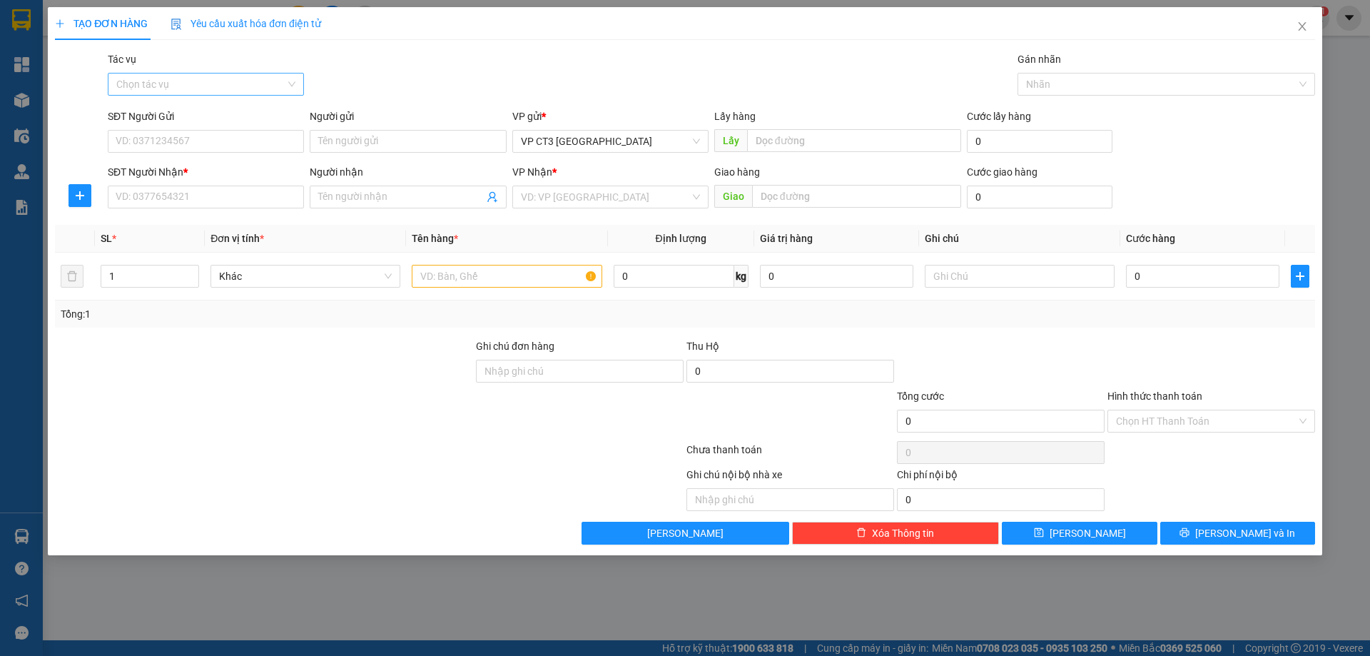
click at [226, 85] on input "Tác vụ" at bounding box center [200, 83] width 169 height 21
click at [216, 137] on div "Nhập hàng kho nhận" at bounding box center [205, 136] width 179 height 16
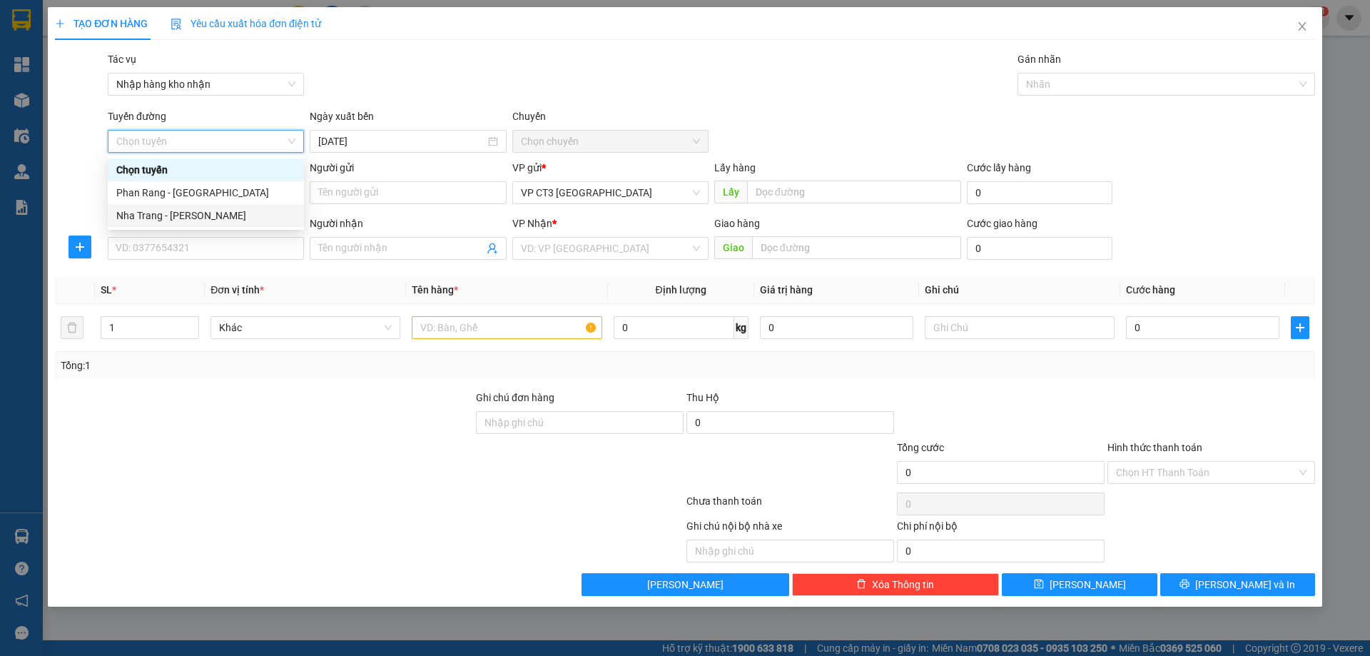
click at [225, 217] on div "Nha Trang - Phan Rang" at bounding box center [205, 216] width 179 height 16
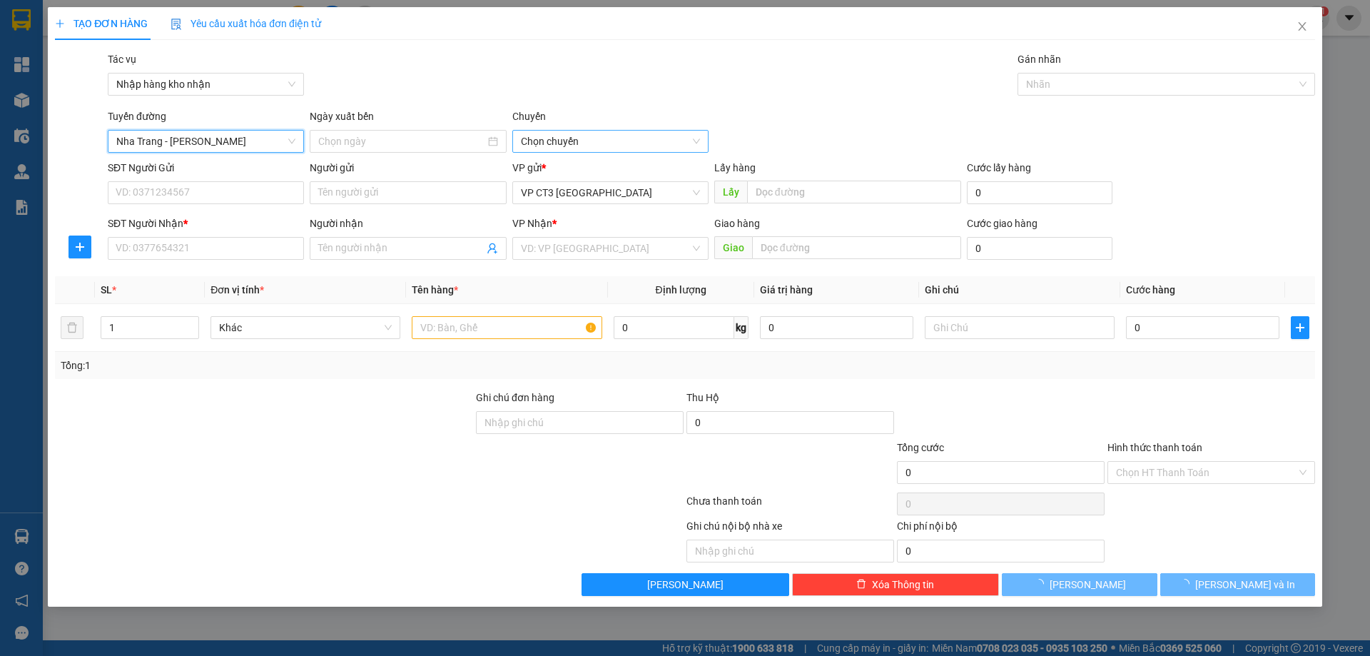
type input "11/08/2025"
click at [566, 138] on span "04:30" at bounding box center [610, 141] width 179 height 21
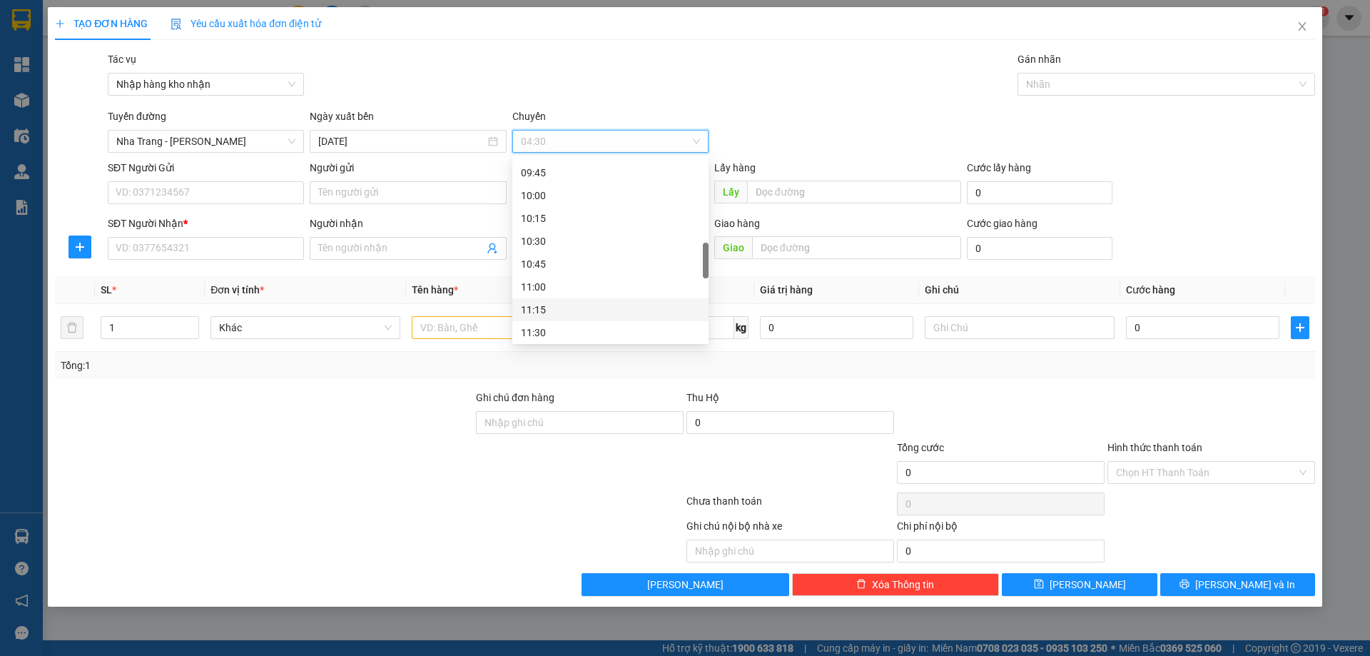
scroll to position [571, 0]
click at [552, 253] on div "11:30" at bounding box center [610, 261] width 196 height 23
click at [1154, 88] on div at bounding box center [1159, 84] width 276 height 17
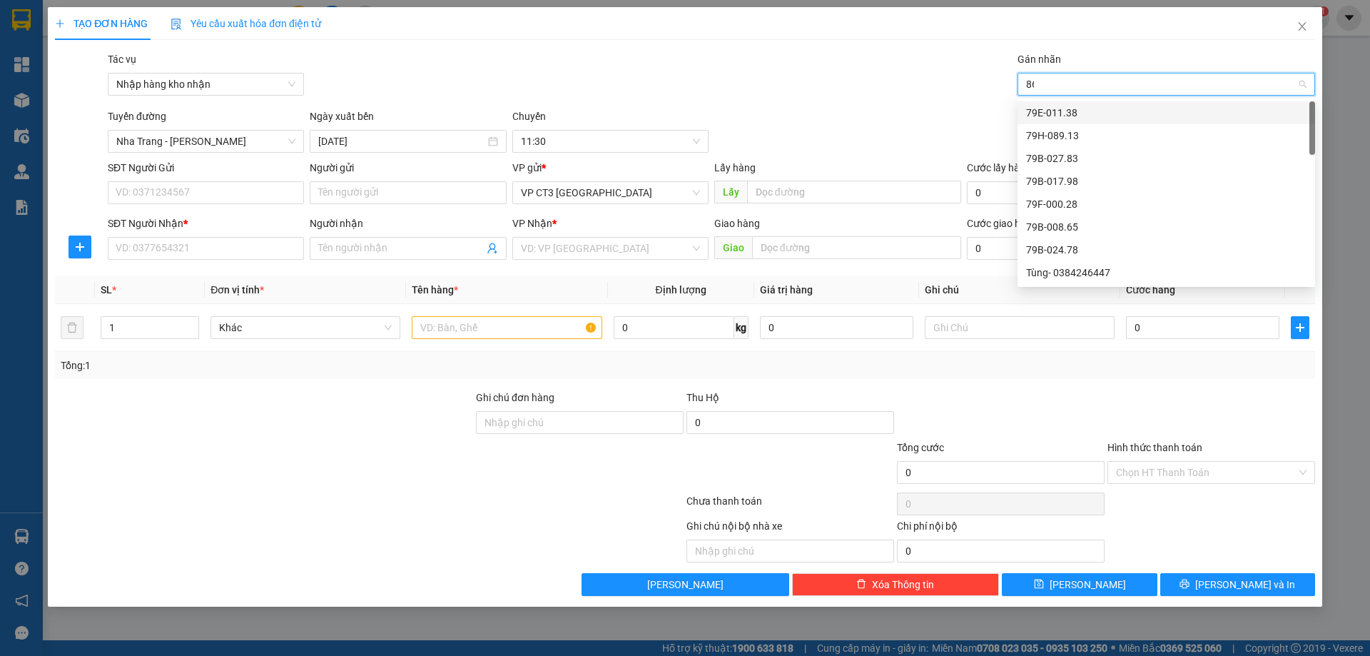
type input "865"
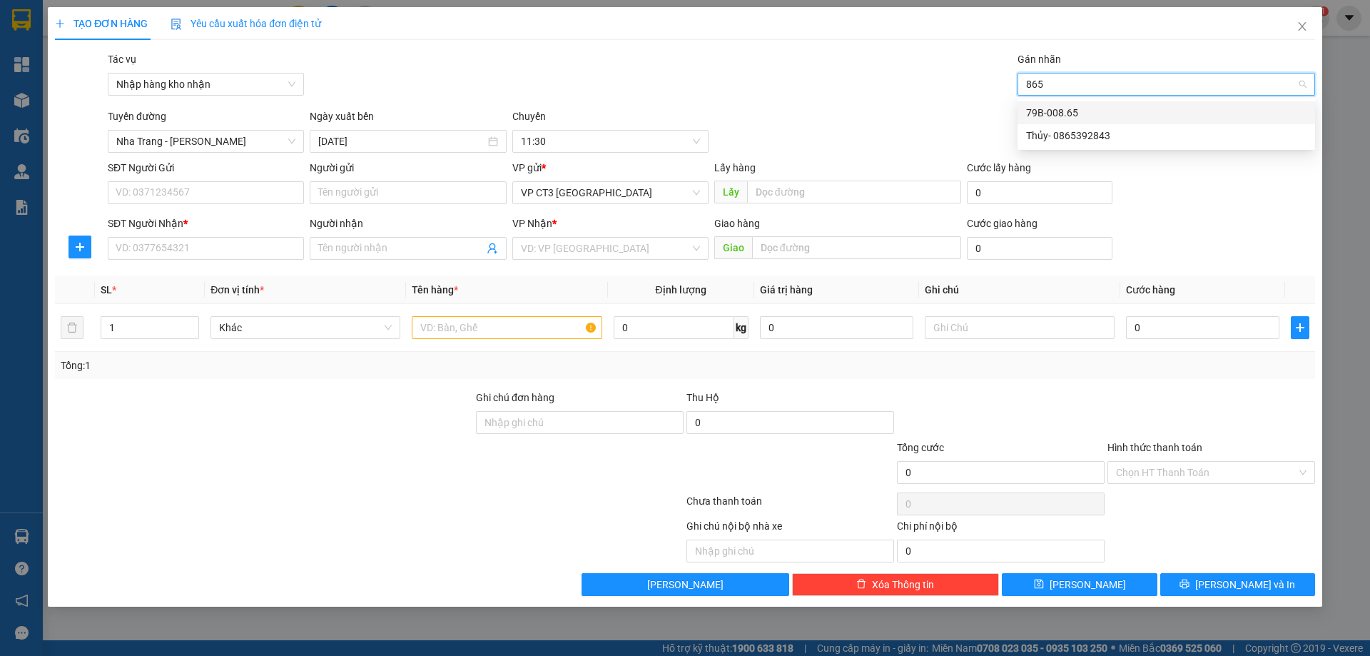
click at [1108, 121] on div "79B-008.65" at bounding box center [1166, 112] width 298 height 23
type input "thành"
click at [1112, 113] on div "Thành- 0933313732" at bounding box center [1166, 113] width 280 height 16
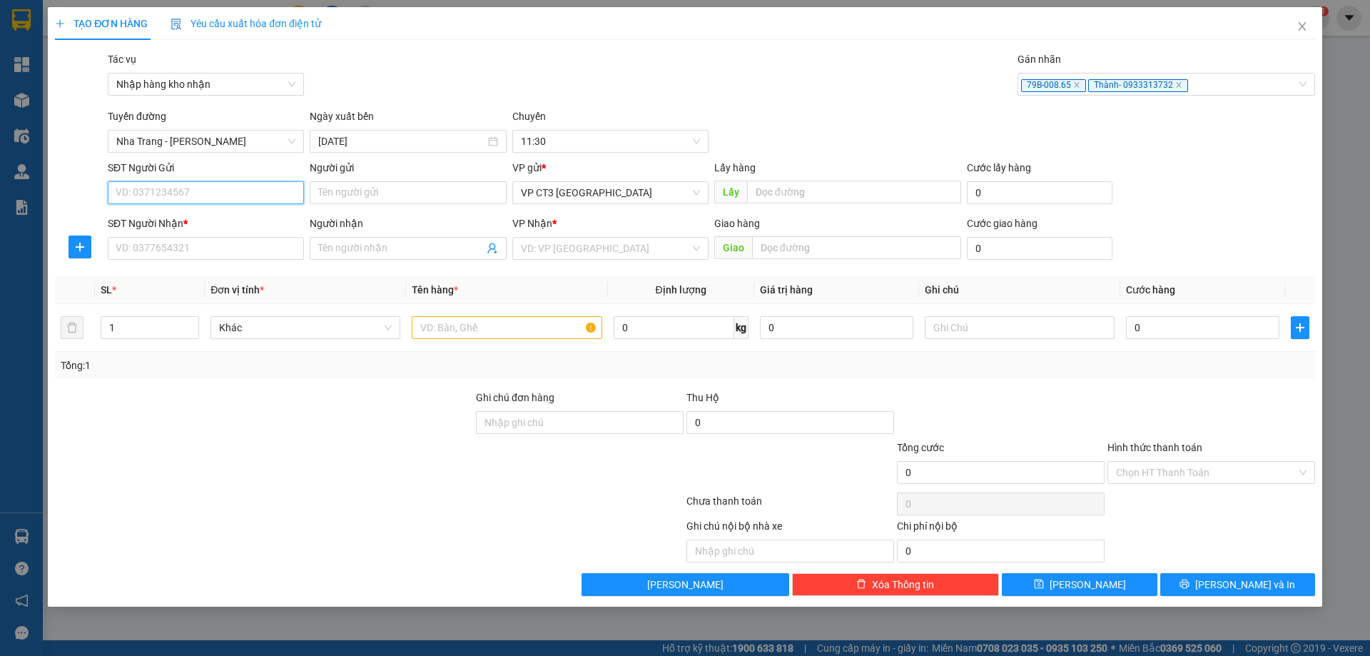
click at [240, 191] on input "SĐT Người Gửi" at bounding box center [206, 192] width 196 height 23
click at [387, 190] on input "Người gửi" at bounding box center [408, 192] width 196 height 23
type input "Công Thành Daikin"
click at [278, 198] on input "SĐT Người Gửi" at bounding box center [206, 192] width 196 height 23
type input "0969541081"
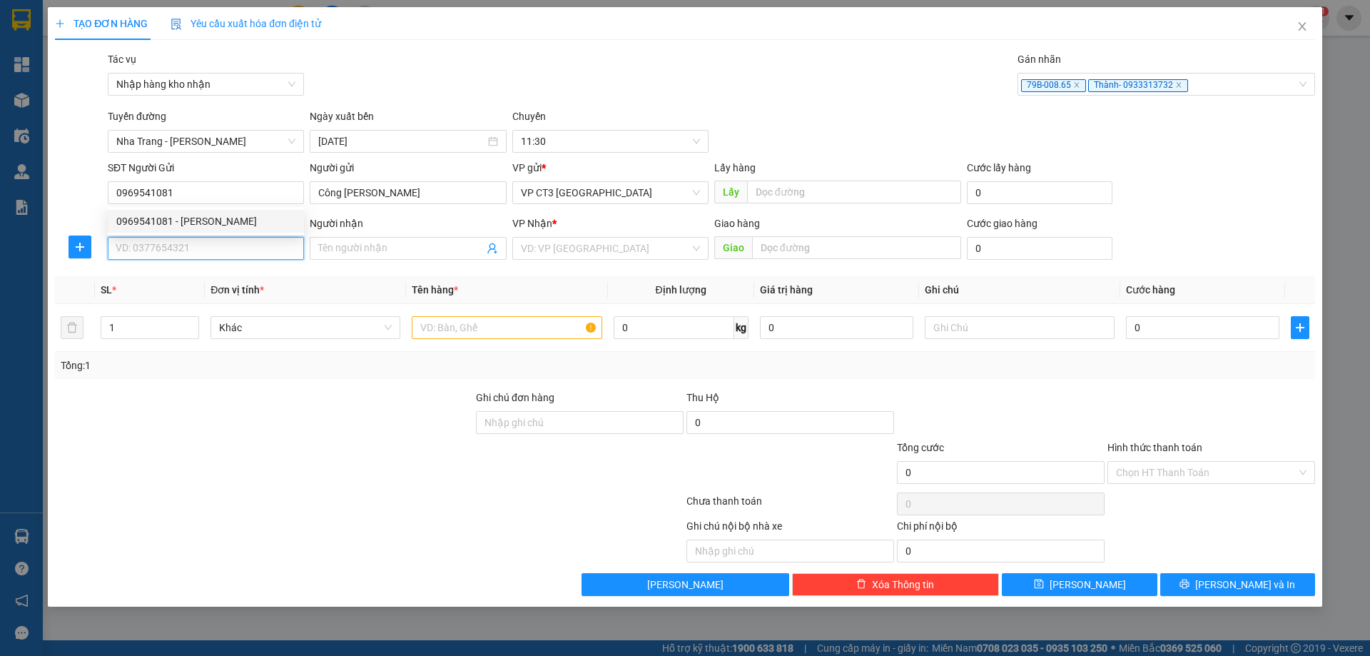
click at [218, 245] on input "SĐT Người Nhận *" at bounding box center [206, 248] width 196 height 23
click at [219, 222] on div "SĐT Người Nhận *" at bounding box center [206, 223] width 196 height 16
click at [219, 237] on input "SĐT Người Nhận *" at bounding box center [206, 248] width 196 height 23
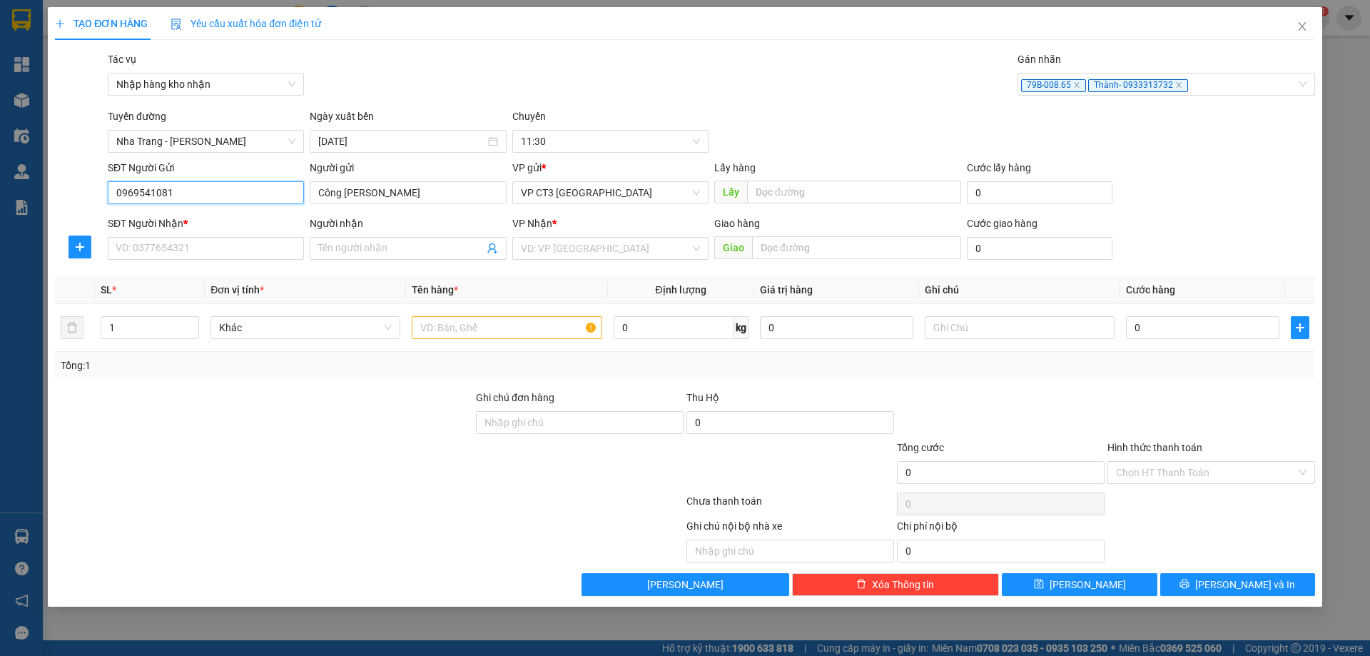
click at [219, 194] on input "0969541081" at bounding box center [206, 192] width 196 height 23
click at [215, 222] on div "0969541081 - THANH" at bounding box center [205, 221] width 179 height 16
type input "THANH"
type input "0984409409"
type input "HOA"
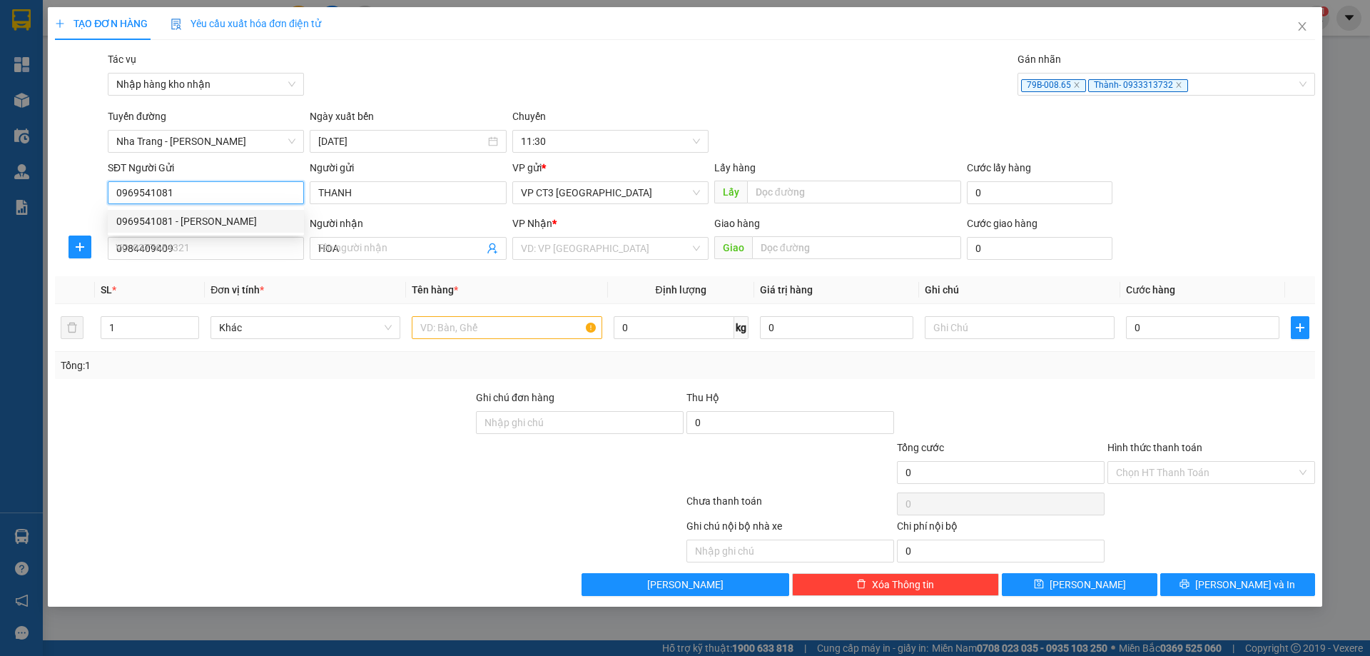
type input "40.000"
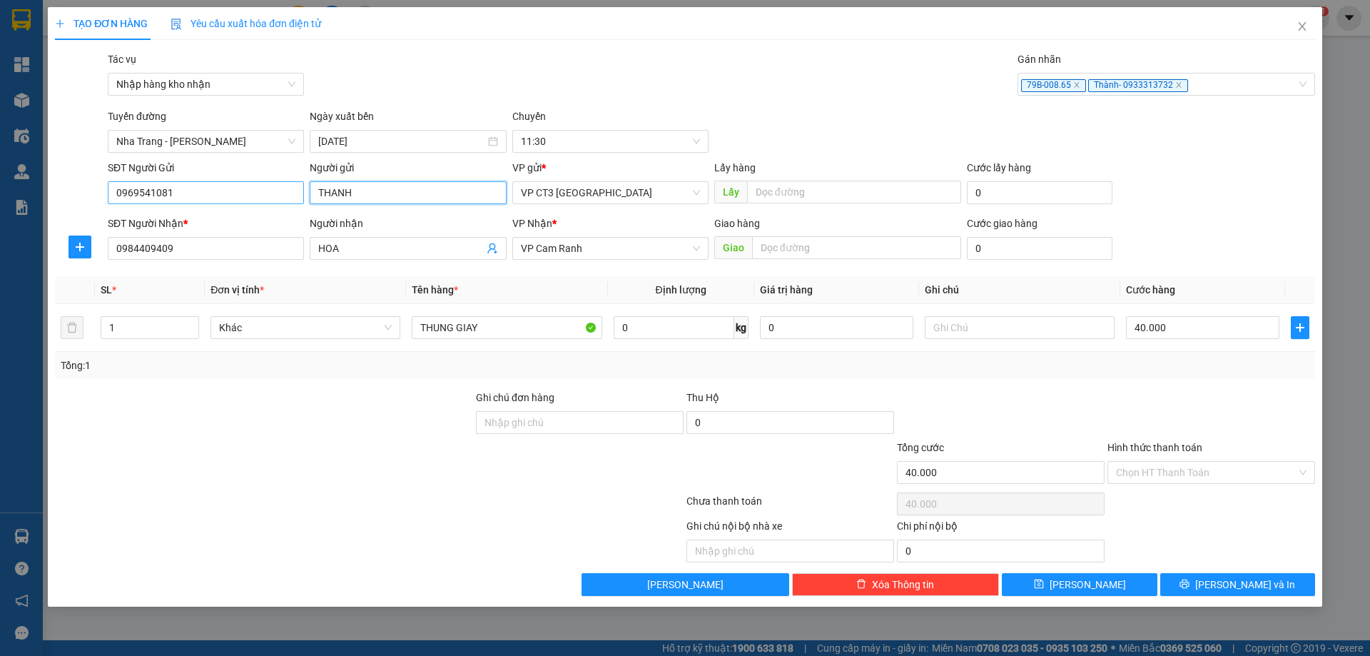
drag, startPoint x: 370, startPoint y: 192, endPoint x: 281, endPoint y: 193, distance: 89.2
click at [281, 193] on div "SĐT Người Gửi 0969541081 Người gửi THANH THANH VP gửi * VP CT3 Nha Trang Lấy hà…" at bounding box center [711, 185] width 1213 height 50
type input "C"
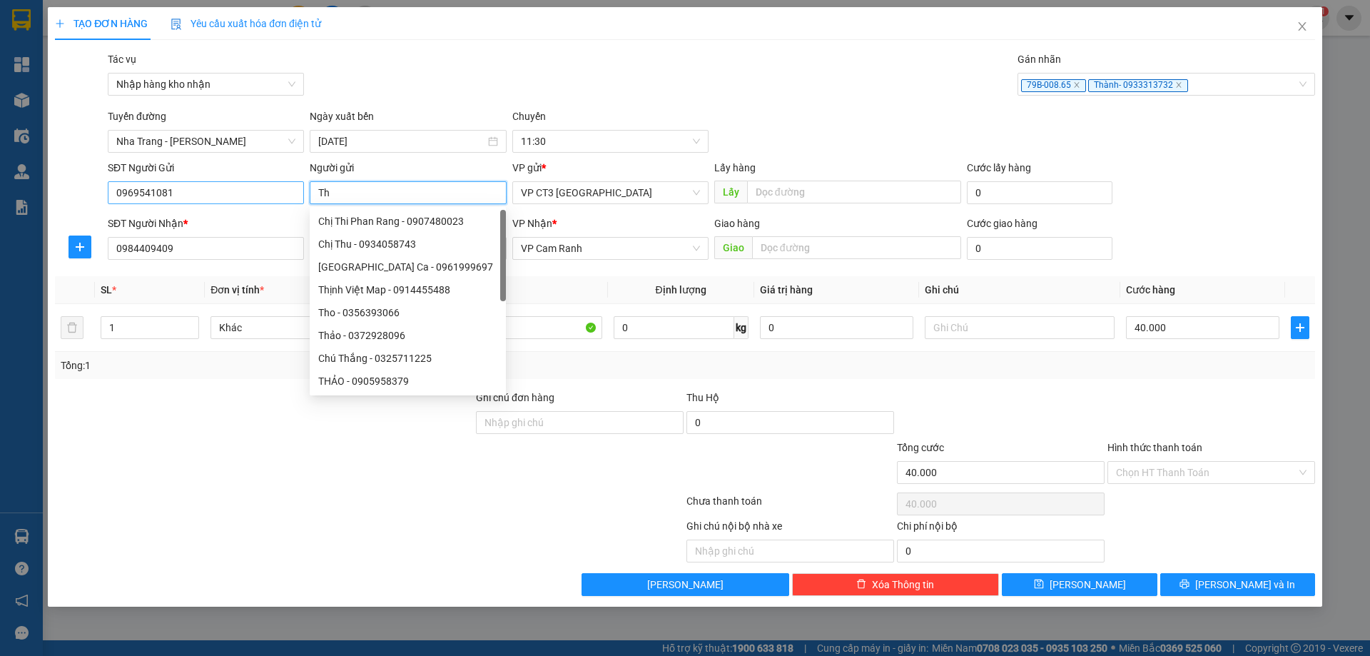
type input "T"
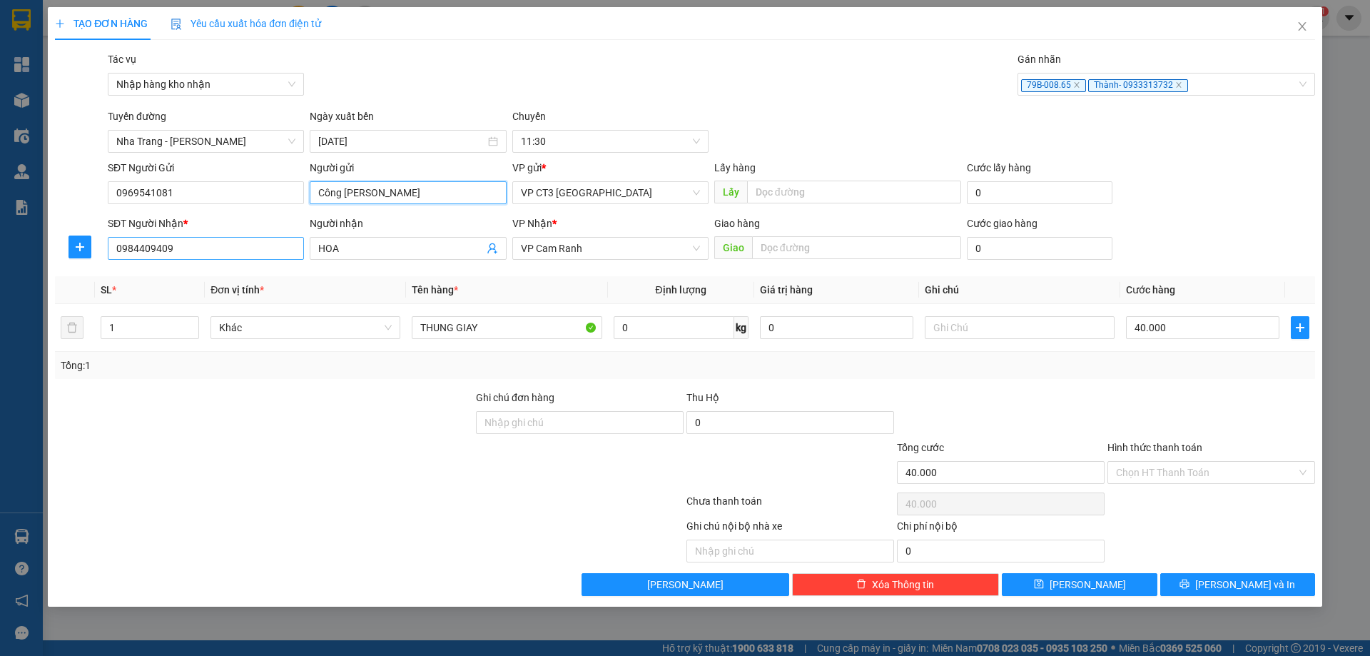
type input "Công Thành Daikin"
drag, startPoint x: 243, startPoint y: 245, endPoint x: 53, endPoint y: 248, distance: 190.5
click at [53, 248] on div "TẠO ĐƠN HÀNG Yêu cầu xuất hóa đơn điện tử Transit Pickup Surcharge Ids Transit …" at bounding box center [685, 306] width 1274 height 599
type input "0982420816"
drag, startPoint x: 395, startPoint y: 255, endPoint x: 244, endPoint y: 256, distance: 151.3
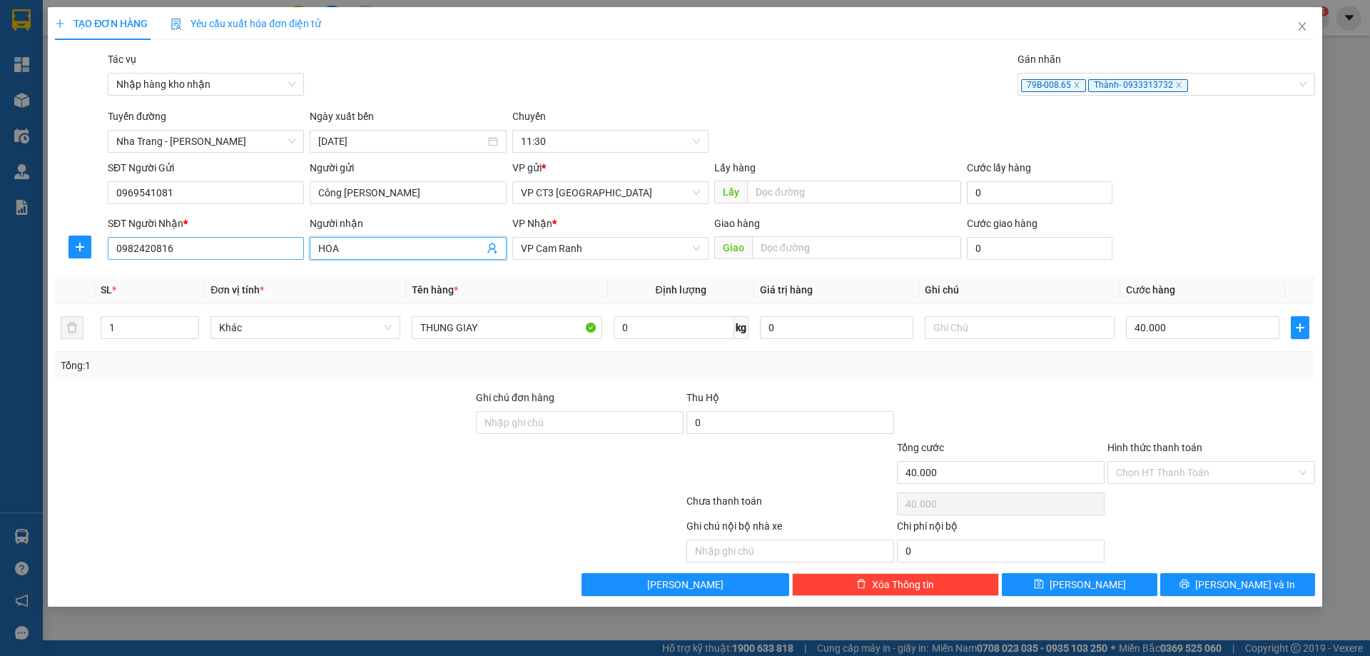
click at [244, 256] on div "SĐT Người Nhận * 0982420816 Người nhận HOA HOA VP Nhận * VP Cam Ranh Giao hàng …" at bounding box center [711, 240] width 1213 height 50
type input "a"
click at [696, 246] on span "VP Cam Ranh" at bounding box center [610, 248] width 179 height 21
type input "A Chiến Daikin PR"
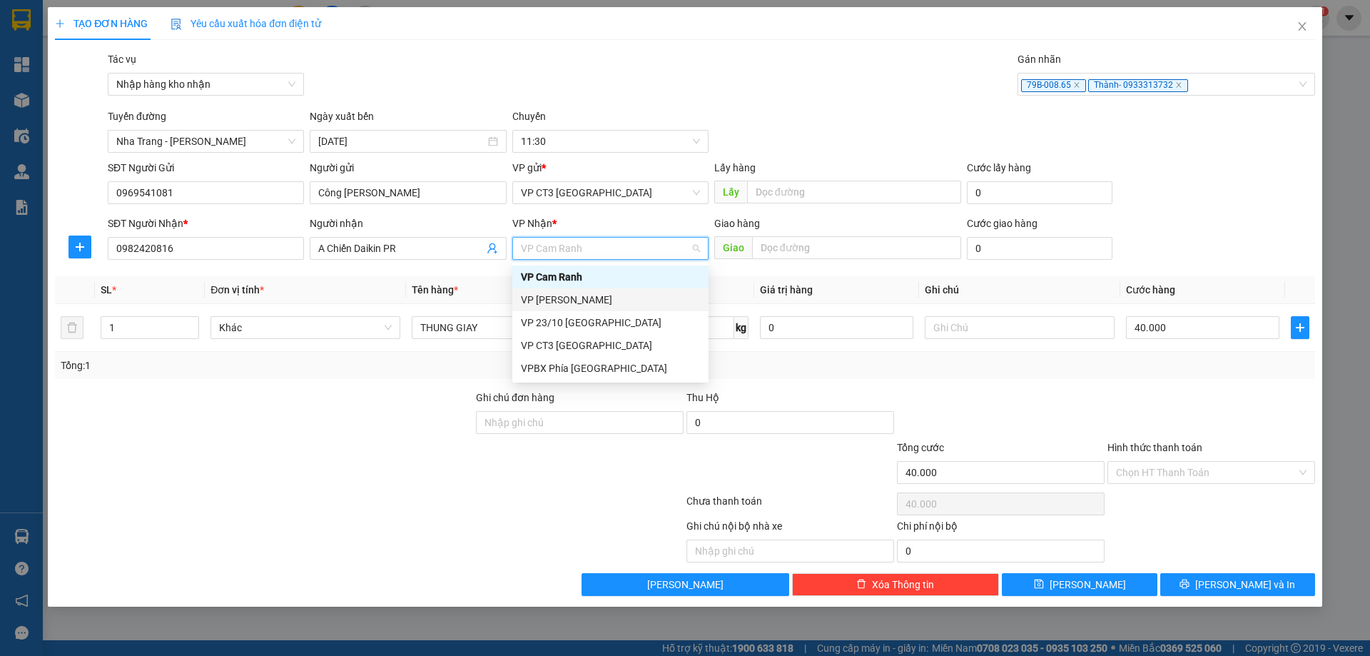
click at [620, 299] on div "VP Phan Rang" at bounding box center [610, 300] width 179 height 16
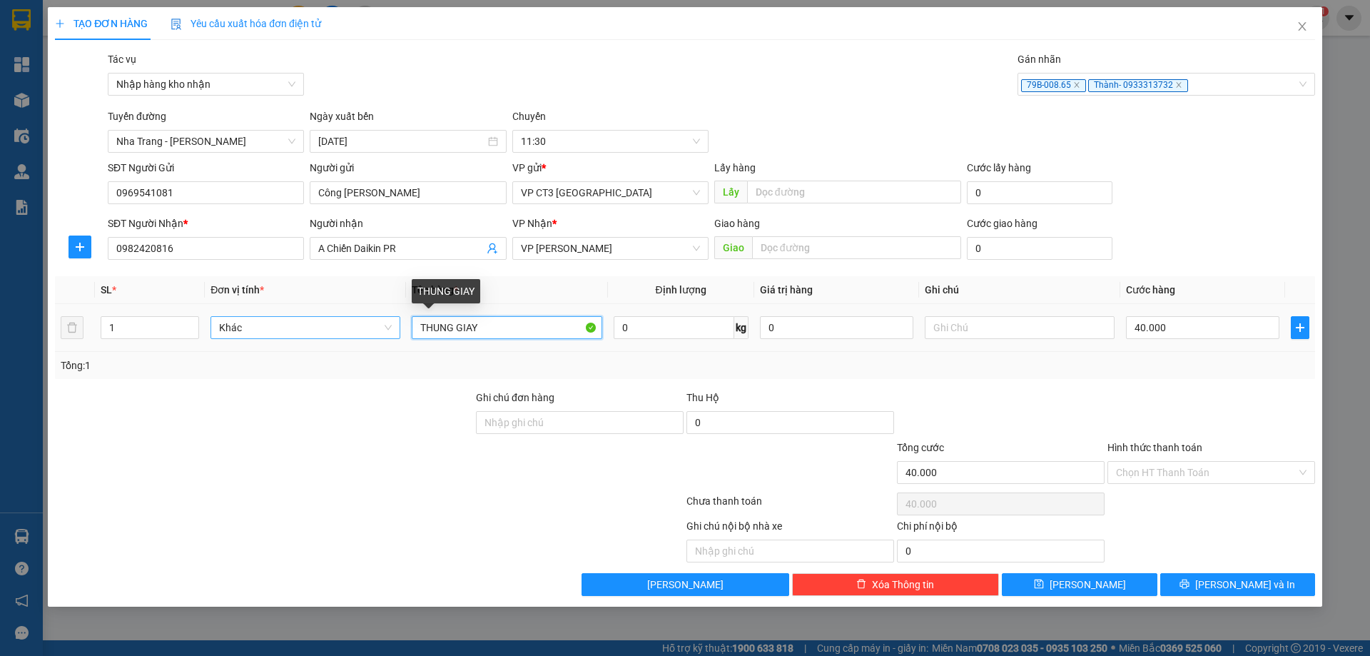
drag, startPoint x: 520, startPoint y: 326, endPoint x: 359, endPoint y: 326, distance: 161.2
click at [359, 326] on tr "1 Khác THUNG GIAY 0 kg 0 40.000" at bounding box center [685, 328] width 1260 height 48
type input "Món"
click at [392, 245] on input "A Chiến Daikin PR" at bounding box center [400, 248] width 165 height 16
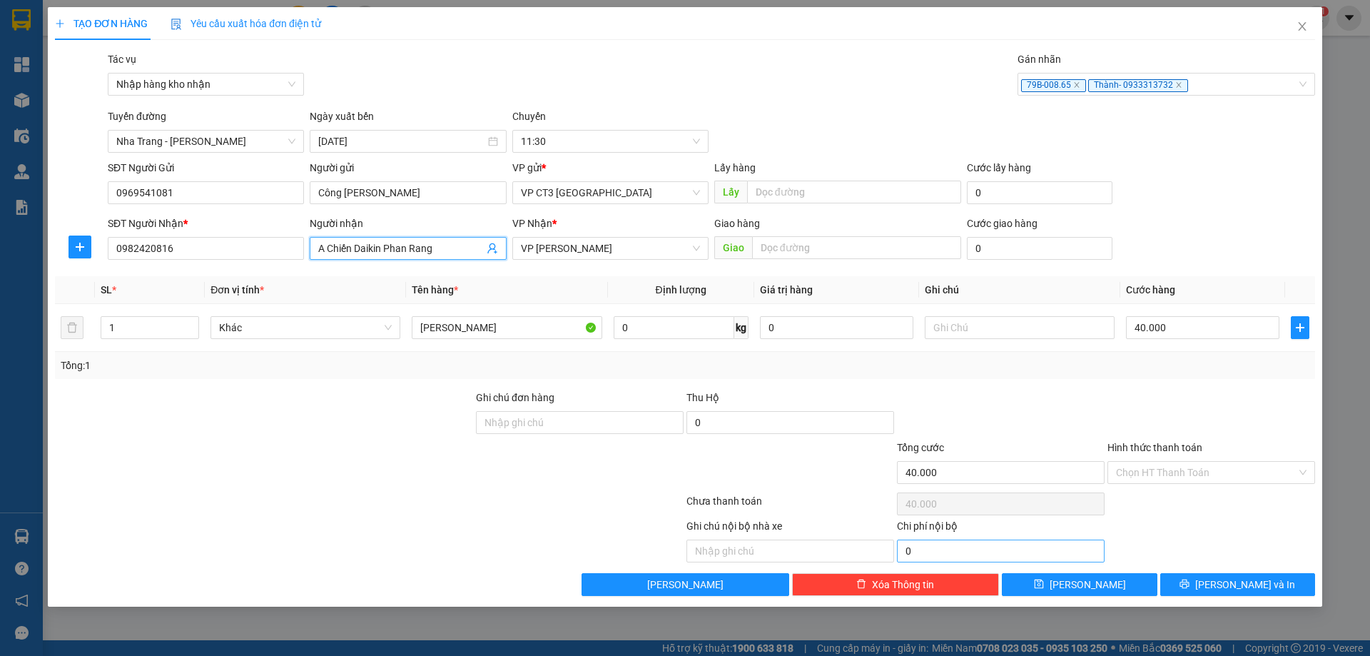
type input "A Chiến Daikin Phan Rang"
click at [1218, 477] on input "Hình thức thanh toán" at bounding box center [1206, 472] width 181 height 21
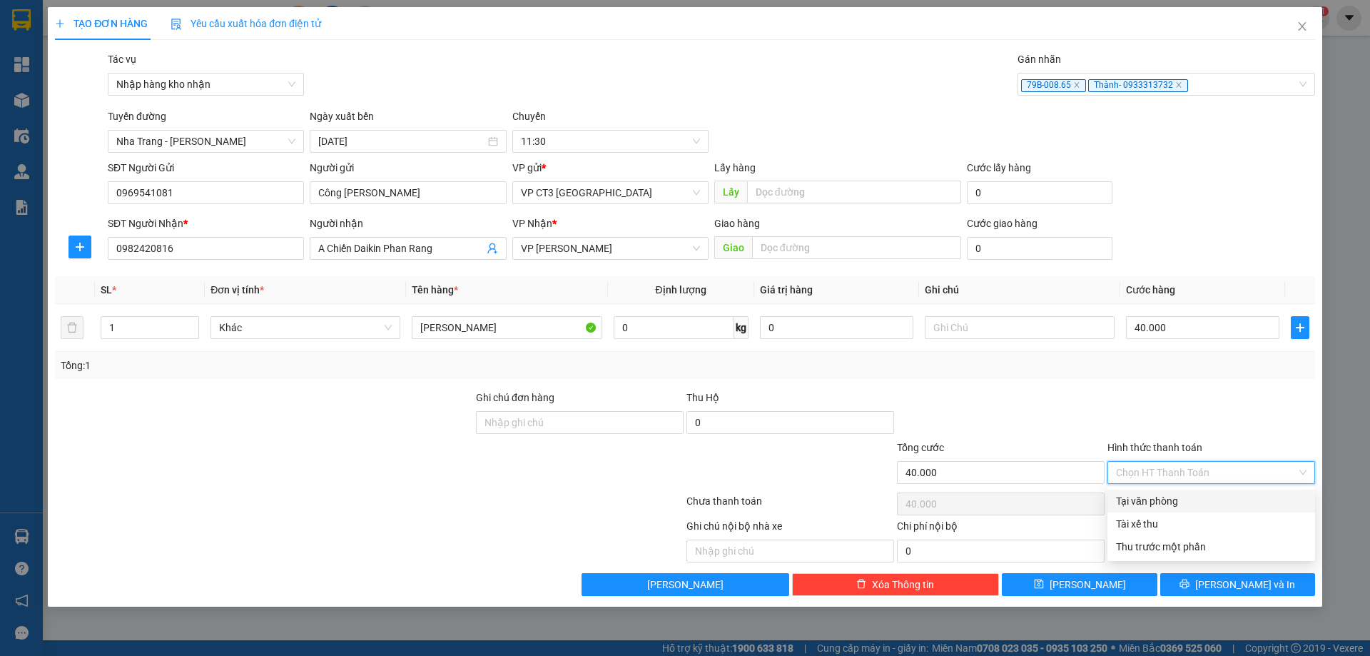
click at [1208, 500] on div "Tại văn phòng" at bounding box center [1211, 501] width 190 height 16
type input "0"
click at [1221, 472] on span "Tại văn phòng" at bounding box center [1211, 472] width 190 height 21
click at [1307, 474] on div "Tại văn phòng" at bounding box center [1211, 472] width 208 height 23
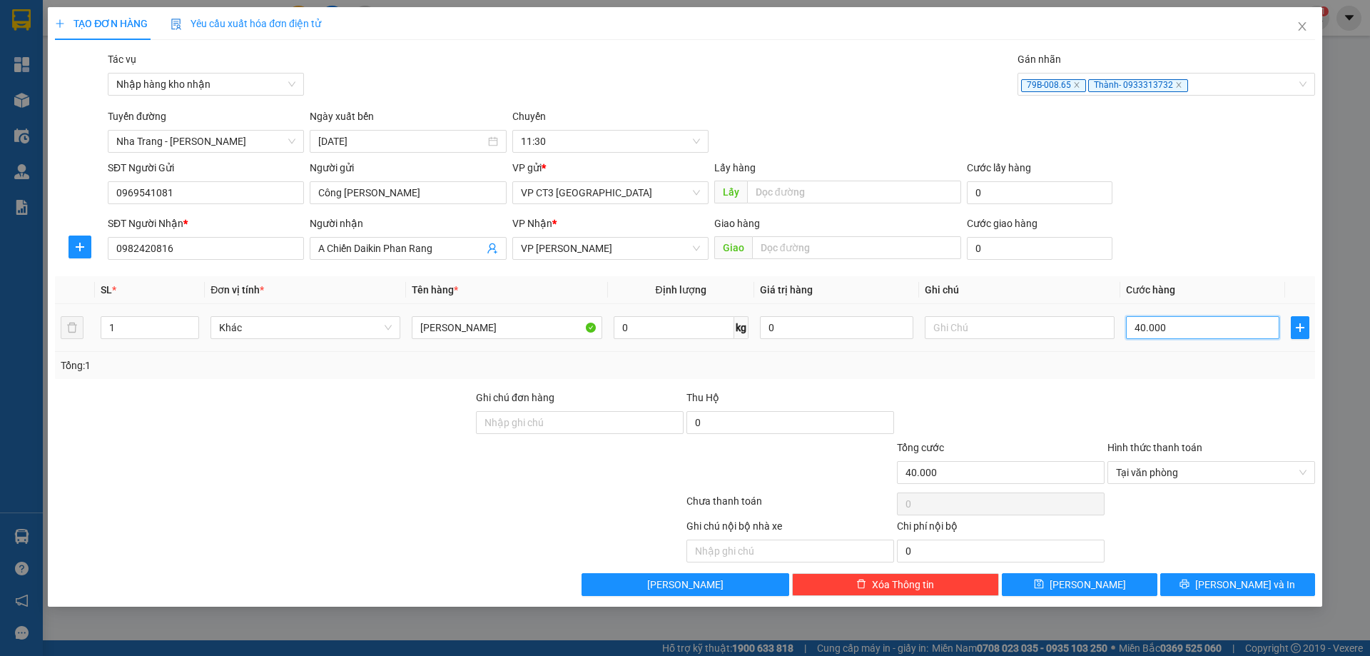
click at [1266, 322] on input "40.000" at bounding box center [1202, 327] width 153 height 23
type input "3"
type input "30"
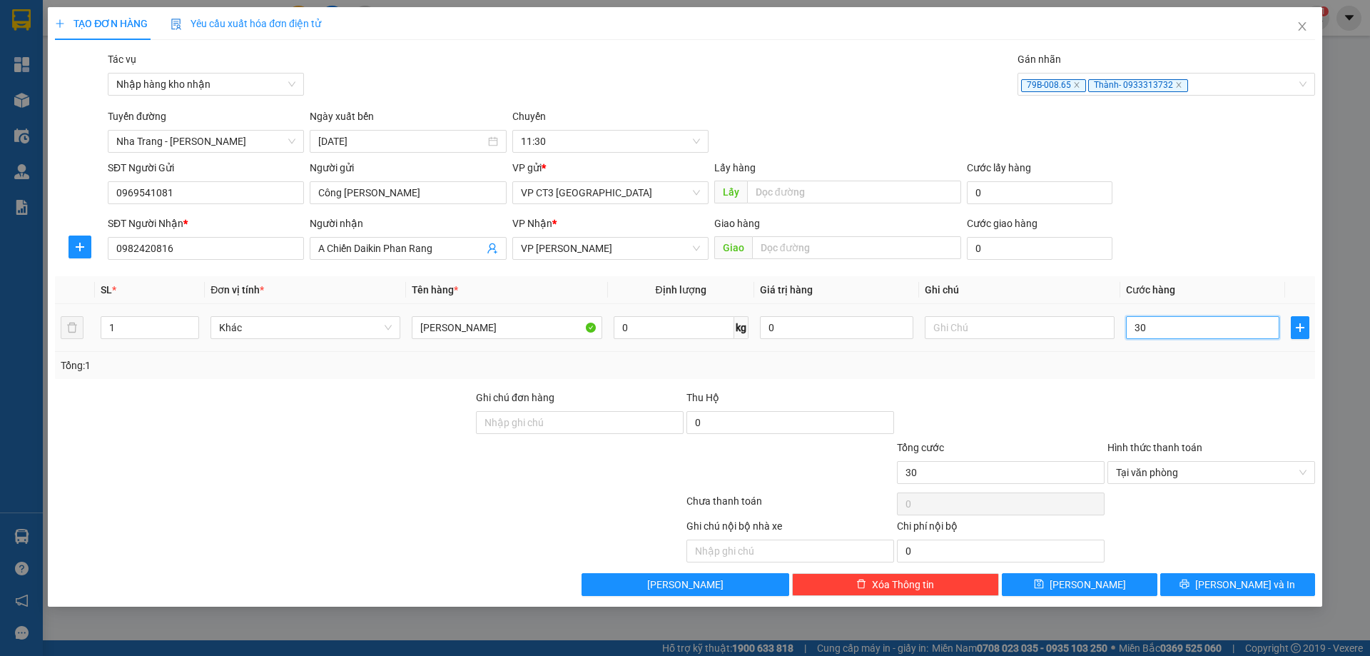
type input "300"
type input "3.000"
type input "30.000"
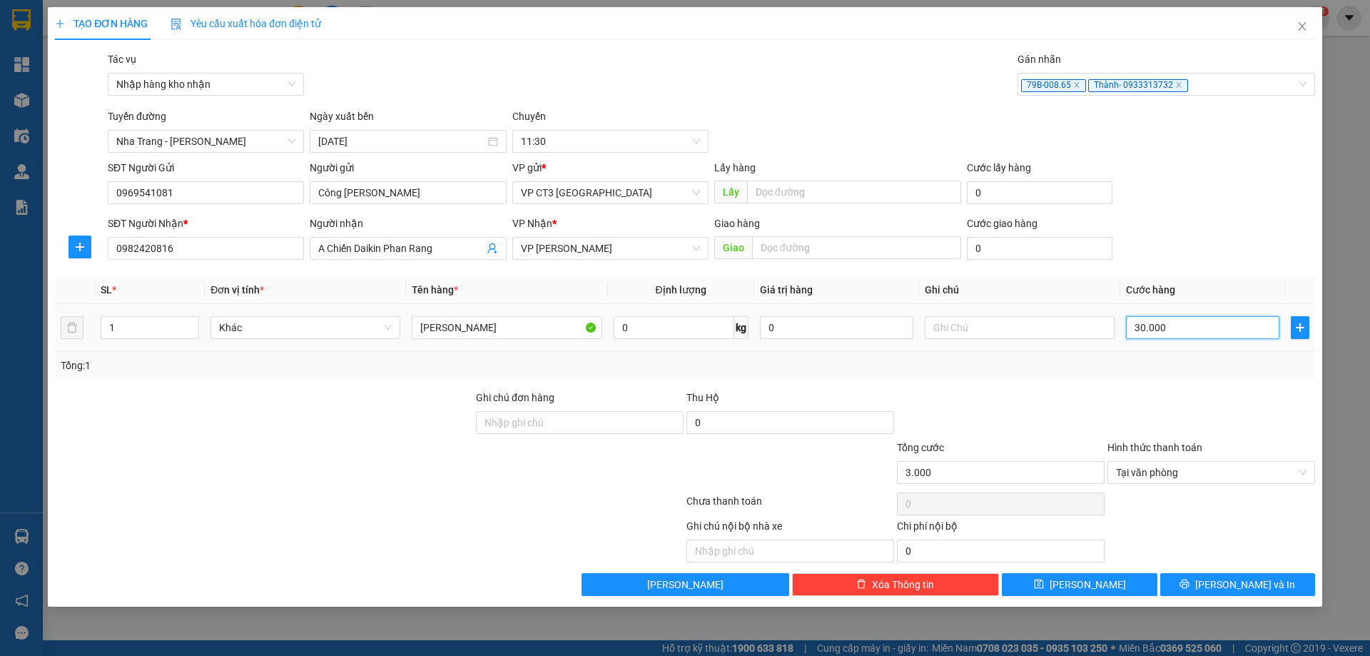
type input "30.000"
click at [1217, 384] on div "Transit Pickup Surcharge Ids Transit Deliver Surcharge Ids Transit Deliver Surc…" at bounding box center [685, 323] width 1260 height 544
type input "30.000"
click at [1279, 585] on button "Lưu và In" at bounding box center [1237, 584] width 155 height 23
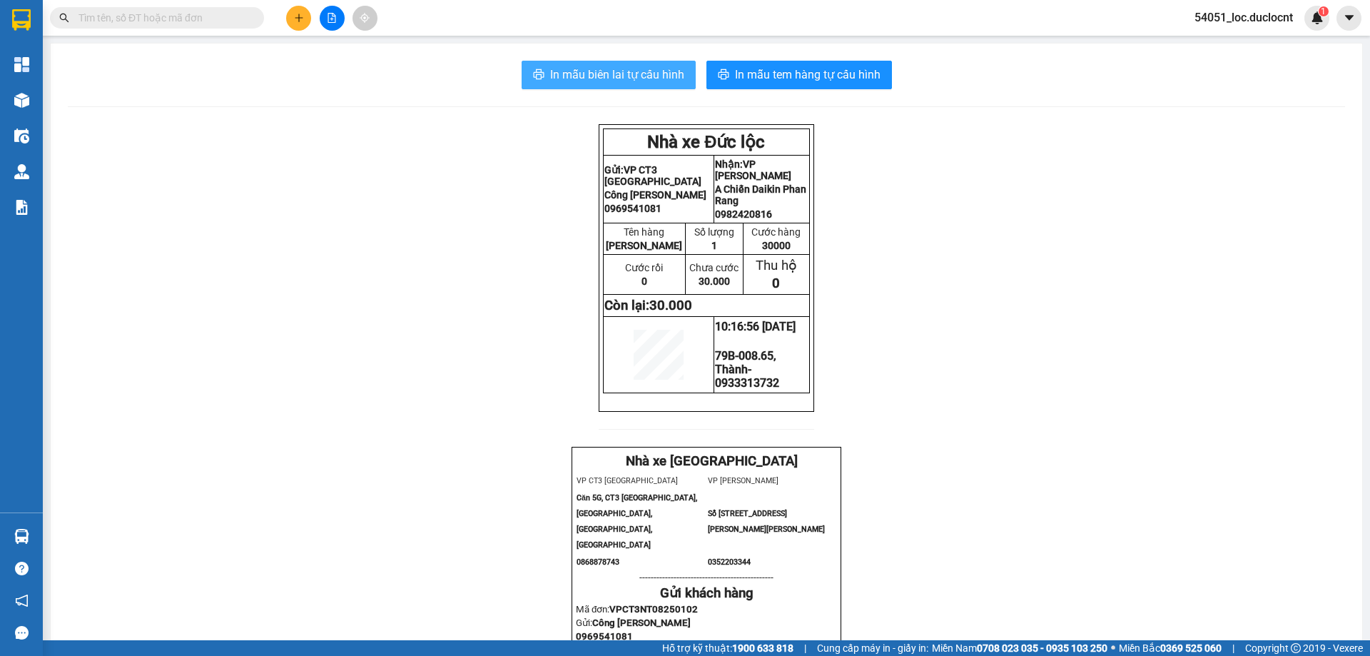
click at [676, 69] on span "In mẫu biên lai tự cấu hình" at bounding box center [617, 75] width 134 height 18
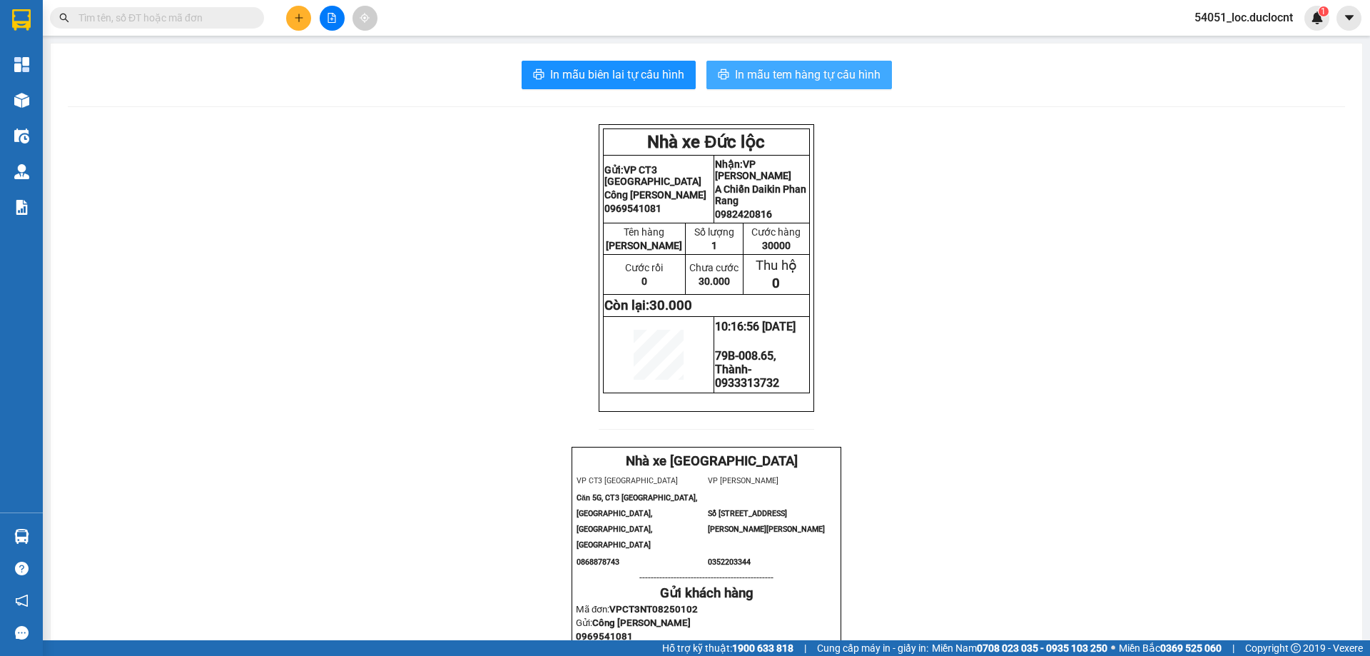
click at [845, 83] on span "In mẫu tem hàng tự cấu hình" at bounding box center [808, 75] width 146 height 18
